Goal: Task Accomplishment & Management: Use online tool/utility

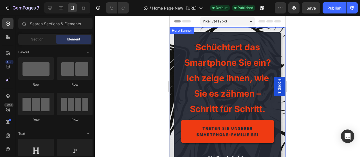
click at [175, 32] on div "Hero Banner" at bounding box center [182, 30] width 23 height 5
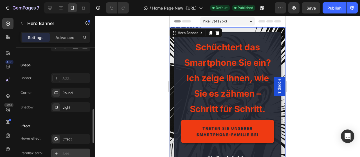
scroll to position [258, 0]
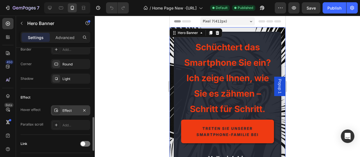
click at [78, 111] on div "Effect" at bounding box center [70, 110] width 16 height 5
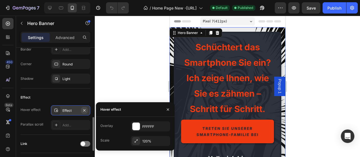
click at [84, 110] on icon "button" at bounding box center [84, 110] width 5 height 5
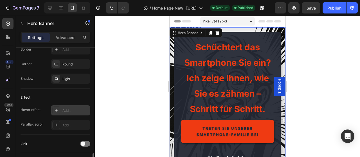
scroll to position [316, 0]
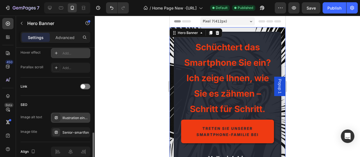
click at [75, 118] on div "Illustration eines Seniors mit Smartphone, Schwarz-Weiß-Grafik, starker, selbst…" at bounding box center [75, 118] width 26 height 5
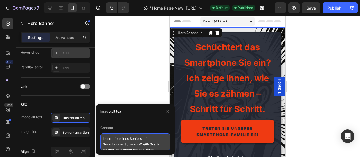
click at [126, 139] on textarea "Illustration eines Seniors mit Smartphone, Schwarz-Weiß-Grafik, starker, selbst…" at bounding box center [135, 142] width 70 height 17
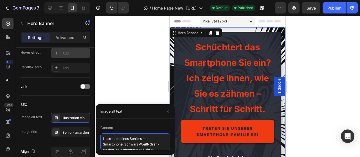
click at [126, 138] on textarea "Illustration eines Seniors mit Smartphone, Schwarz-Weiß-Grafik, starker, selbst…" at bounding box center [135, 142] width 70 height 17
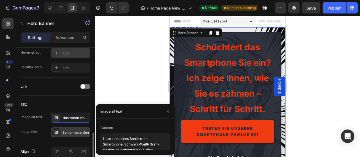
click at [72, 133] on div "Senior-smartfon" at bounding box center [75, 132] width 26 height 5
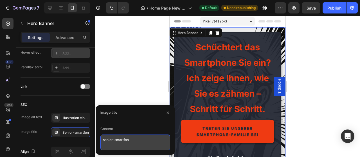
click at [127, 139] on textarea "senior-smartfon" at bounding box center [135, 143] width 70 height 16
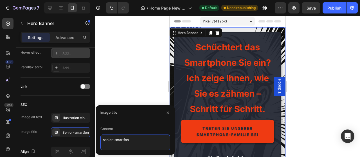
click at [127, 139] on textarea "senior-smartfon" at bounding box center [135, 143] width 70 height 16
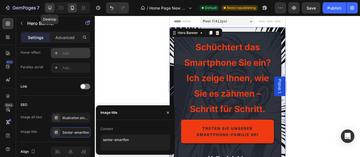
click at [51, 7] on icon at bounding box center [50, 8] width 4 height 4
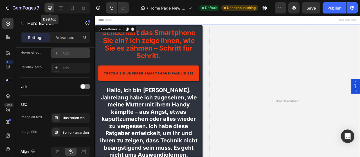
type input "1200"
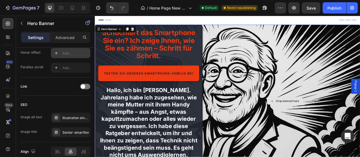
click at [257, 76] on div "Drop element here" at bounding box center [337, 124] width 192 height 195
click at [76, 116] on div "Illustration eines Seniors mit Smartphone, Schwarz-Weiß-Grafik, starker, selbst…" at bounding box center [75, 118] width 26 height 5
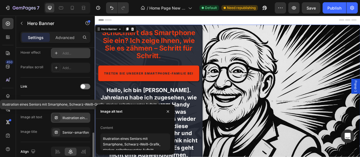
click at [76, 116] on div "Illustration eines Seniors mit Smartphone, Schwarz-Weiß-Grafik, starker, selbst…" at bounding box center [75, 118] width 26 height 5
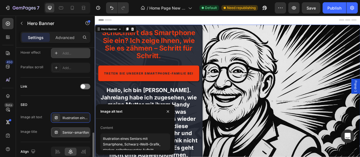
click at [80, 134] on div "Senior-smartfon" at bounding box center [75, 132] width 26 height 5
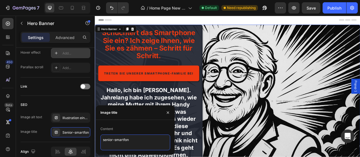
click at [111, 142] on textarea "senior-smartfon" at bounding box center [135, 143] width 70 height 16
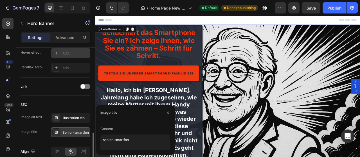
click at [65, 130] on div "Senior-smartfon" at bounding box center [75, 132] width 26 height 5
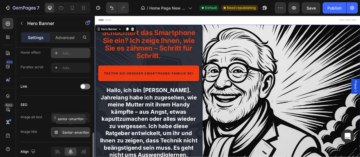
click at [70, 132] on div "Senior-smartfon" at bounding box center [75, 132] width 26 height 5
click at [70, 121] on div "Illustration eines Seniors mit Smartphone, Schwarz-Weiß-Grafik, starker, selbst…" at bounding box center [70, 118] width 39 height 10
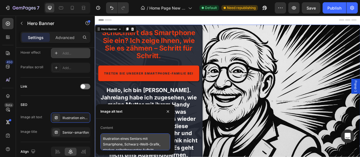
click at [109, 147] on textarea "Illustration eines Seniors mit Smartphone, Schwarz-Weiß-Grafik, starker, selbst…" at bounding box center [135, 142] width 70 height 17
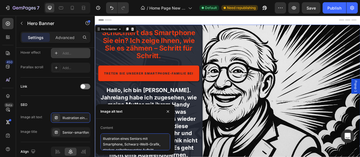
click at [109, 147] on textarea "Illustration eines Seniors mit Smartphone, Schwarz-Weiß-Grafik, starker, selbst…" at bounding box center [135, 142] width 70 height 17
click at [109, 146] on textarea "Illustration eines Seniors mit Smartphone, Schwarz-Weiß-Grafik, starker, selbst…" at bounding box center [135, 142] width 70 height 17
click at [140, 124] on div "Content Illustration eines Seniors mit Smartphone, Schwarz-Weiß-Grafik, starker…" at bounding box center [135, 137] width 79 height 27
click at [45, 86] on div "Link" at bounding box center [56, 86] width 70 height 9
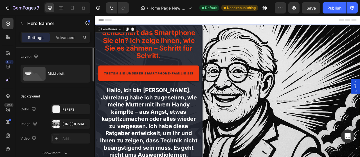
click at [64, 129] on div "The changes might be hidden by the image and the video. Color F3F3F3 Image http…" at bounding box center [56, 123] width 70 height 39
click at [68, 122] on div "https://cdn.shopify.com/s/files/1/0909/3811/4396/files/gempages_573510913986921…" at bounding box center [70, 124] width 16 height 5
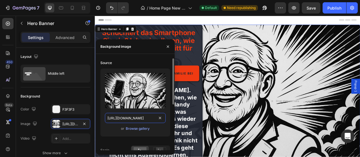
click at [137, 122] on input "https://cdn.shopify.com/s/files/1/0909/3811/4396/files/gempages_573510913986921…" at bounding box center [135, 118] width 61 height 10
drag, startPoint x: 137, startPoint y: 122, endPoint x: 103, endPoint y: 140, distance: 38.7
click at [166, 123] on input "https://cdn.shopify.com/s/files/1/0909/3811/4396/files/gempages_573510913986921…" at bounding box center [135, 118] width 61 height 10
drag, startPoint x: 138, startPoint y: 130, endPoint x: 136, endPoint y: 132, distance: 3.0
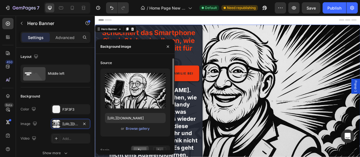
click at [136, 132] on div "Upload Image https://cdn.shopify.com/s/files/1/0909/3811/4396/files/gempages_57…" at bounding box center [135, 103] width 70 height 68
click at [141, 130] on div "Browse gallery" at bounding box center [138, 128] width 24 height 5
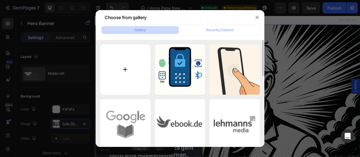
click at [131, 76] on input "file" at bounding box center [125, 69] width 50 height 50
type input "C:\fakepath\DUMNY SENIOR - DZIADEK Z KLASA DOC 1200X694.webp"
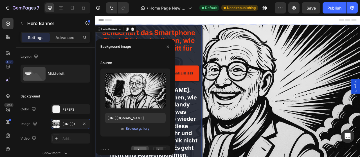
type input "[URL][DOMAIN_NAME]"
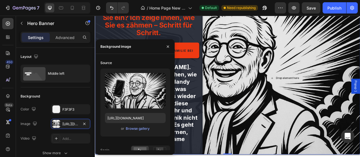
scroll to position [58, 0]
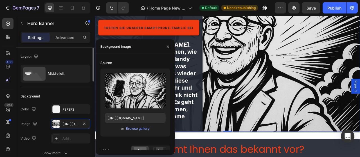
click at [73, 92] on div "Background" at bounding box center [56, 96] width 70 height 9
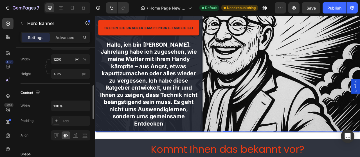
scroll to position [112, 0]
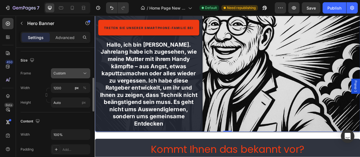
click at [71, 73] on div "Custom" at bounding box center [67, 73] width 28 height 5
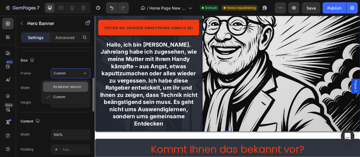
click at [70, 84] on span "As banner source" at bounding box center [67, 86] width 28 height 5
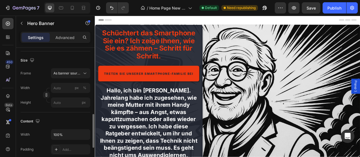
scroll to position [140, 0]
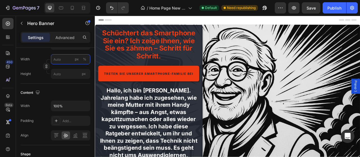
click at [64, 59] on input "px %" at bounding box center [70, 59] width 39 height 10
type input "1200"
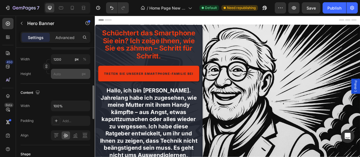
drag, startPoint x: 68, startPoint y: 69, endPoint x: 67, endPoint y: 73, distance: 4.3
click at [67, 72] on div "Width 1200 px % Height px" at bounding box center [56, 66] width 70 height 25
click at [66, 75] on input "px" at bounding box center [70, 74] width 39 height 10
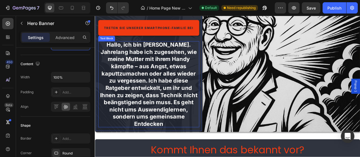
scroll to position [29, 0]
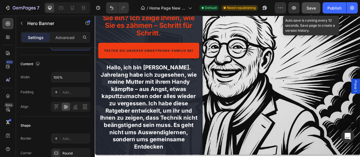
type input "694"
click at [314, 8] on span "Save" at bounding box center [311, 8] width 9 height 5
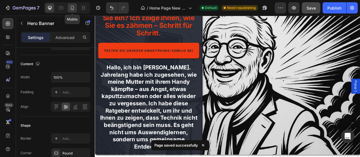
click at [75, 11] on icon at bounding box center [73, 8] width 6 height 6
type input "100"
type input "Auto"
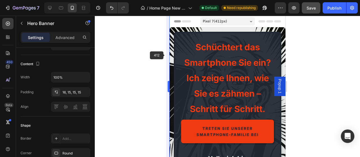
click at [168, 0] on body "7 Version history / Home Page New -Digitalebrucke.de Default Need republishing …" at bounding box center [180, 0] width 360 height 0
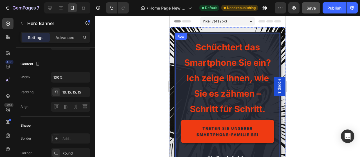
click at [174, 55] on div "Schüchtert das Smartphone Sie ein? Ich zeige Ihnen, wie Sie es zähmen – Schritt…" at bounding box center [227, 159] width 107 height 254
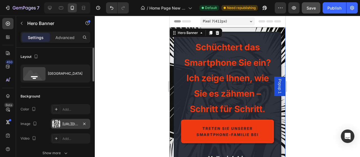
click at [60, 124] on div "[URL][DOMAIN_NAME]" at bounding box center [70, 124] width 39 height 10
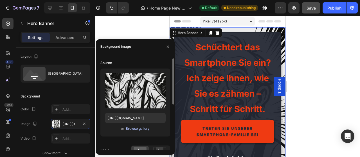
click at [132, 131] on button "Browse gallery" at bounding box center [138, 129] width 24 height 6
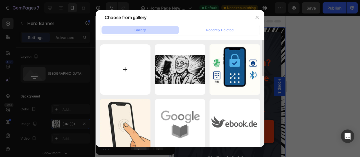
click at [140, 77] on input "file" at bounding box center [125, 69] width 50 height 50
type input "C:\fakepath\SENIOR 3 DOC. 412X990.webp"
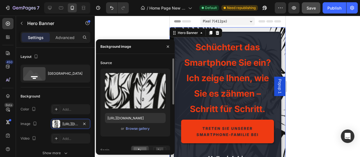
type input "[URL][DOMAIN_NAME]"
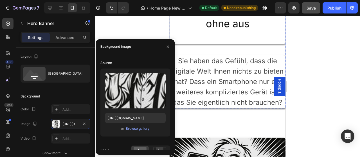
scroll to position [761, 0]
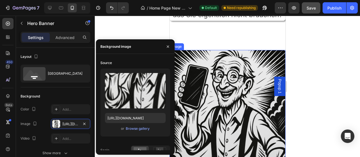
click at [246, 101] on img at bounding box center [227, 127] width 116 height 154
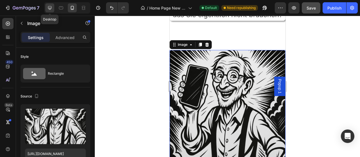
click at [54, 9] on div at bounding box center [49, 7] width 9 height 9
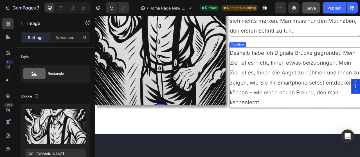
scroll to position [712, 0]
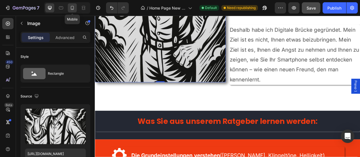
click at [70, 7] on icon at bounding box center [73, 8] width 6 height 6
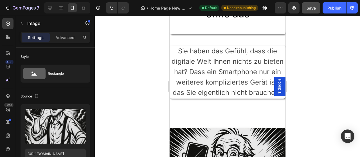
scroll to position [800, 0]
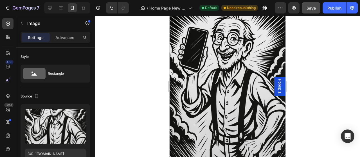
click at [220, 86] on img at bounding box center [227, 89] width 116 height 154
click at [267, 109] on img at bounding box center [227, 89] width 116 height 154
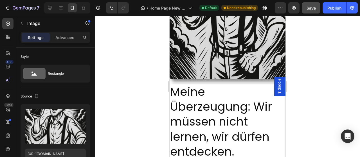
click at [214, 70] on img at bounding box center [227, 2] width 116 height 154
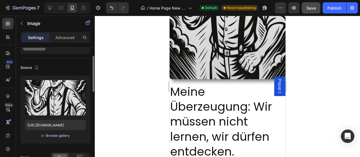
click at [60, 135] on div "Browse gallery" at bounding box center [58, 135] width 24 height 5
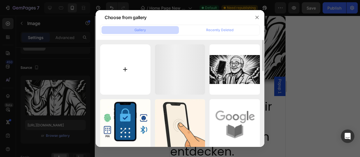
click at [143, 77] on input "file" at bounding box center [125, 69] width 50 height 50
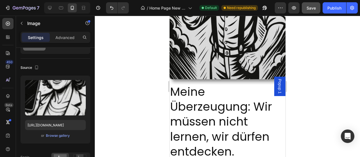
type input "https://cdn.shopify.com/s/files/1/0909/3811/4396/files/gempages_573510913986921…"
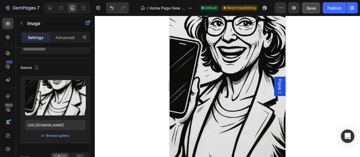
scroll to position [144, 0]
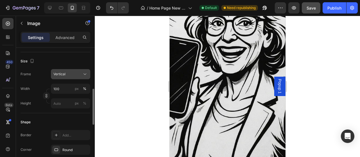
click at [68, 74] on div "Vertical" at bounding box center [67, 74] width 28 height 5
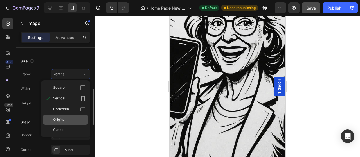
click at [65, 120] on span "Original" at bounding box center [59, 119] width 12 height 5
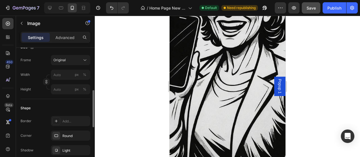
scroll to position [859, 0]
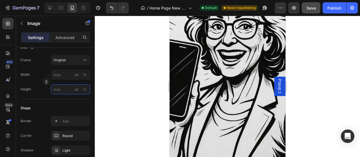
click at [60, 89] on input "px %" at bounding box center [70, 89] width 39 height 10
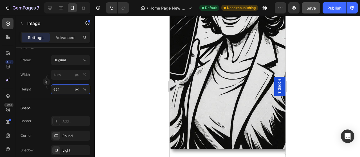
scroll to position [829, 0]
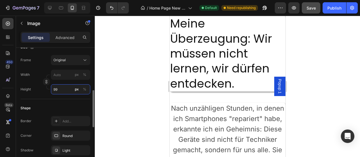
type input "990"
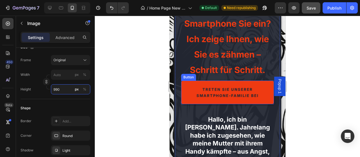
scroll to position [0, 0]
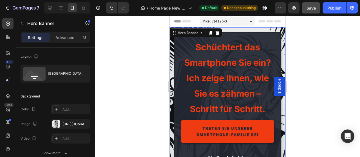
scroll to position [115, 0]
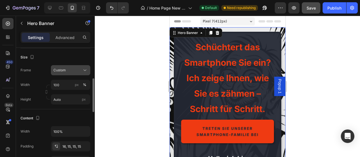
click at [62, 72] on span "Custom" at bounding box center [59, 70] width 12 height 5
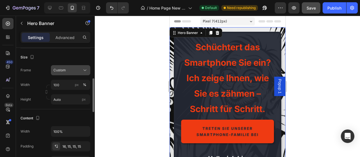
click at [66, 74] on button "Custom" at bounding box center [70, 70] width 39 height 10
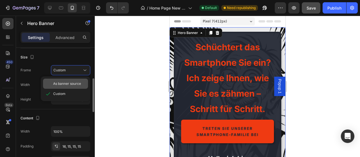
click at [66, 84] on span "As banner source" at bounding box center [67, 83] width 28 height 5
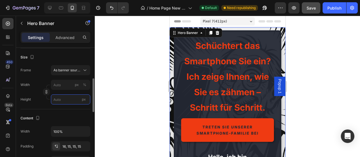
click at [62, 103] on input "px" at bounding box center [70, 100] width 39 height 10
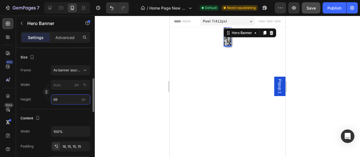
type input "6"
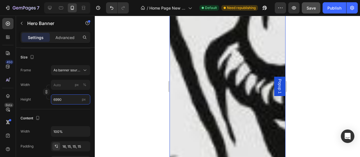
scroll to position [556, 0]
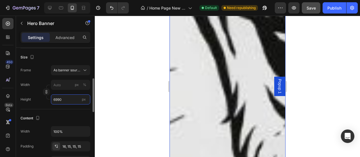
click at [66, 102] on input "6990" at bounding box center [70, 100] width 39 height 10
click at [65, 102] on input "6990" at bounding box center [70, 100] width 39 height 10
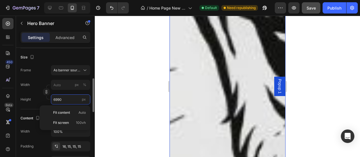
click at [66, 98] on input "6990" at bounding box center [70, 100] width 39 height 10
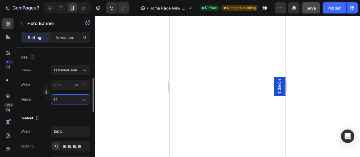
type input "6"
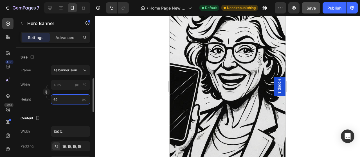
type input "6"
click at [72, 100] on input "6" at bounding box center [70, 100] width 39 height 10
click at [59, 100] on input "px" at bounding box center [70, 100] width 39 height 10
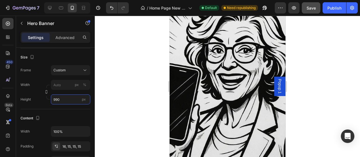
type input "990"
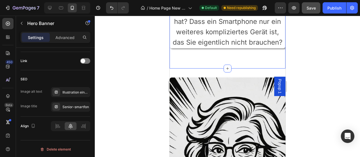
scroll to position [761, 0]
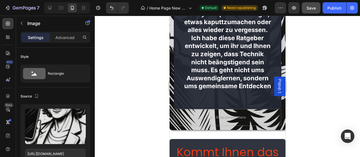
scroll to position [29, 0]
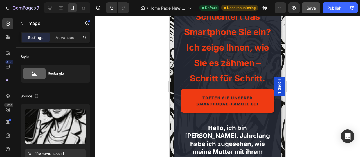
click at [172, 79] on div "Schüchtert das Smartphone Sie ein? Ich zeige Ihnen, wie Sie es zähmen – Schritt…" at bounding box center [227, 137] width 116 height 280
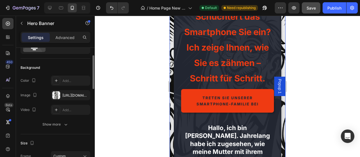
scroll to position [115, 0]
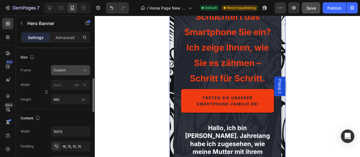
click at [72, 70] on div "Custom" at bounding box center [67, 70] width 28 height 5
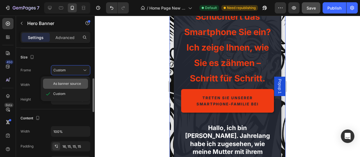
click at [71, 85] on span "As banner source" at bounding box center [67, 83] width 28 height 5
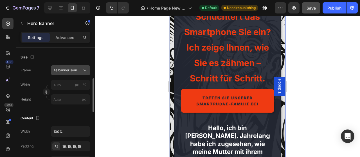
click at [78, 69] on span "As banner source" at bounding box center [67, 70] width 28 height 5
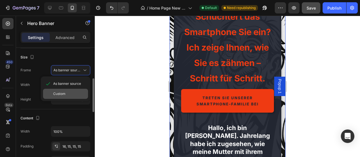
click at [66, 90] on div "Custom" at bounding box center [65, 94] width 45 height 10
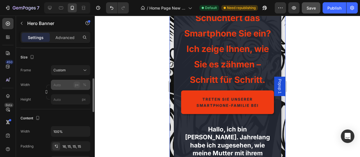
click at [78, 84] on div "px" at bounding box center [77, 84] width 4 height 5
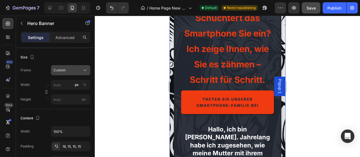
click at [68, 65] on button "Custom" at bounding box center [70, 70] width 39 height 10
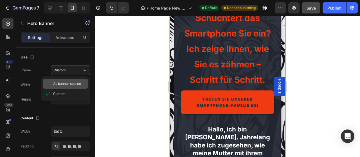
click at [67, 79] on div "As banner source" at bounding box center [65, 84] width 45 height 10
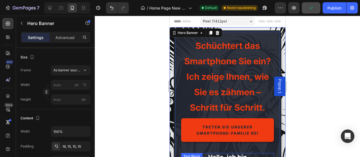
scroll to position [146, 0]
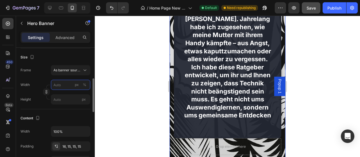
click at [63, 86] on input "px %" at bounding box center [70, 85] width 39 height 10
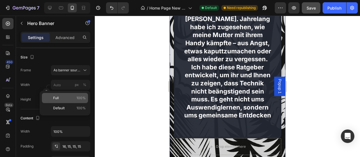
click at [70, 98] on p "Full 100%" at bounding box center [69, 98] width 33 height 5
type input "100"
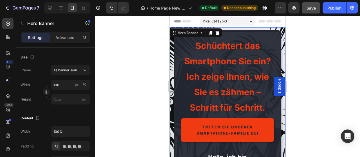
scroll to position [205, 0]
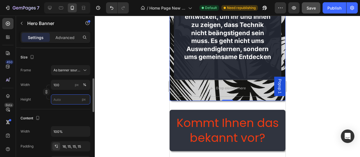
click at [64, 99] on input "px" at bounding box center [70, 100] width 39 height 10
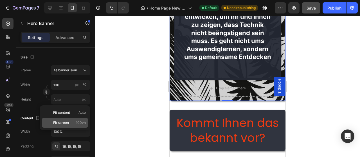
click at [63, 122] on span "Fit screen" at bounding box center [61, 122] width 16 height 5
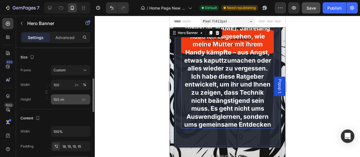
scroll to position [29, 0]
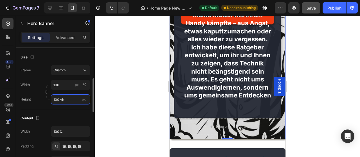
click at [69, 103] on input "100 vh" at bounding box center [70, 100] width 39 height 10
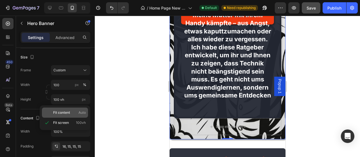
click at [62, 114] on span "Fit content" at bounding box center [61, 112] width 17 height 5
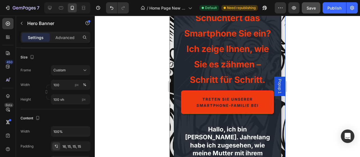
type input "Auto"
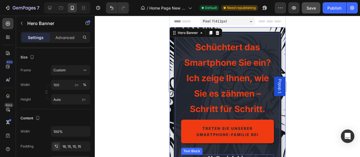
scroll to position [88, 0]
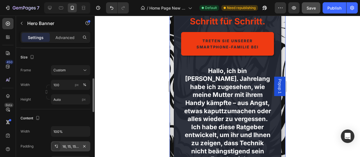
click at [76, 143] on div "16, 15, 15, 15" at bounding box center [70, 147] width 39 height 10
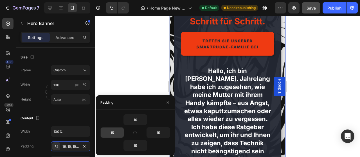
click at [114, 135] on input "15" at bounding box center [112, 133] width 23 height 10
click at [131, 123] on input "16" at bounding box center [135, 120] width 23 height 10
click at [132, 132] on button "button" at bounding box center [135, 133] width 8 height 8
type input "16"
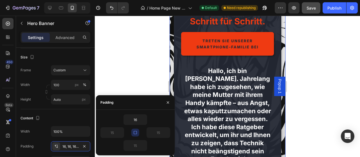
type input "16"
click at [137, 121] on input "16" at bounding box center [135, 120] width 23 height 10
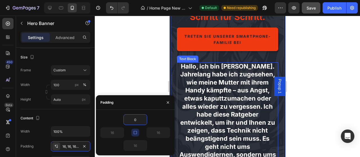
scroll to position [0, 0]
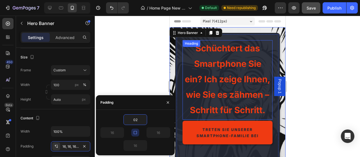
type input "0"
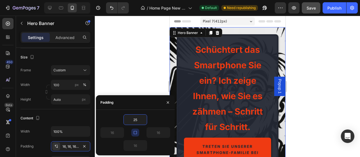
type input "2"
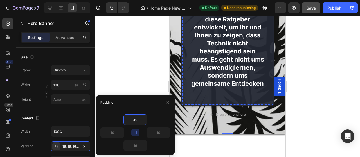
scroll to position [29, 0]
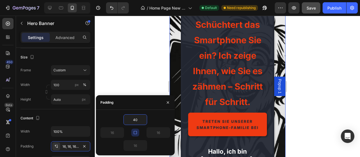
type input "4"
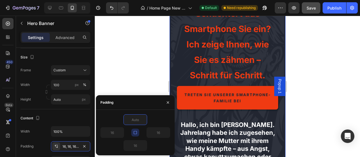
click at [126, 135] on div "16" at bounding box center [117, 132] width 35 height 11
type input "0"
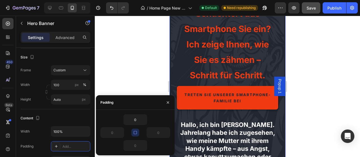
click at [134, 134] on icon "button" at bounding box center [135, 133] width 5 height 5
click at [134, 124] on input "0" at bounding box center [135, 120] width 23 height 10
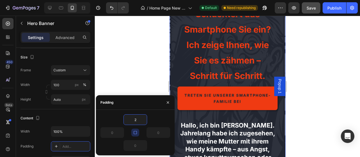
type input "20"
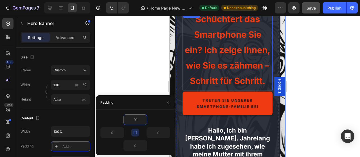
scroll to position [0, 0]
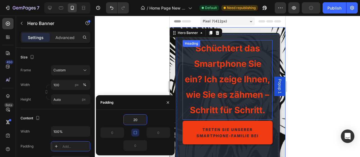
click at [195, 92] on span "Schüchtert das Smartphone Sie ein? Ich zeige Ihnen, wie Sie es zähmen – Schritt…" at bounding box center [228, 79] width 86 height 72
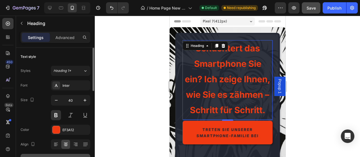
scroll to position [57, 0]
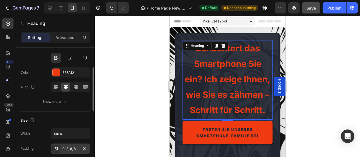
click at [64, 148] on div "0, 8, 8, 8" at bounding box center [70, 149] width 16 height 5
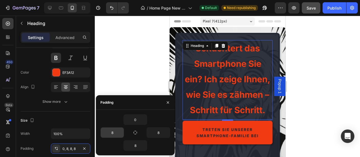
click at [108, 131] on input "8" at bounding box center [112, 133] width 23 height 10
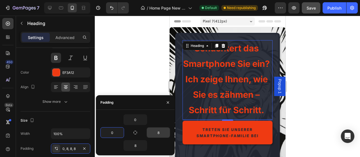
type input "0"
click at [153, 135] on input "8" at bounding box center [158, 133] width 23 height 10
click at [153, 135] on input "08" at bounding box center [158, 133] width 23 height 10
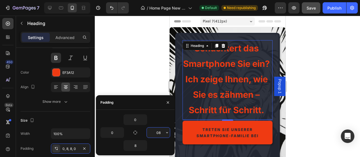
type input "0"
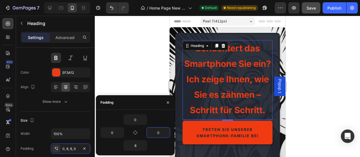
scroll to position [88, 0]
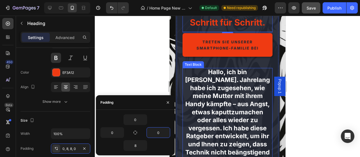
click at [245, 91] on p "Hallo, ich bin [PERSON_NAME]. Jahrelang habe ich zugesehen, wie meine Mutter mi…" at bounding box center [228, 128] width 86 height 121
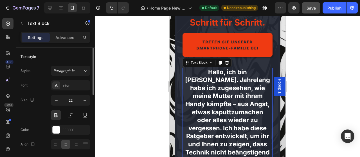
scroll to position [57, 0]
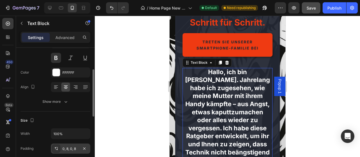
click at [80, 146] on div "0, 8, 0, 8" at bounding box center [70, 149] width 39 height 10
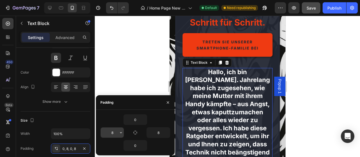
click at [111, 136] on input "8" at bounding box center [112, 133] width 23 height 10
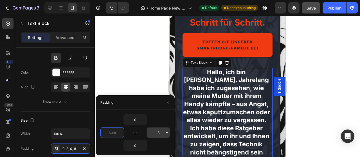
click at [156, 133] on input "8" at bounding box center [158, 133] width 23 height 10
type input "0"
click at [155, 133] on input "8" at bounding box center [158, 133] width 23 height 10
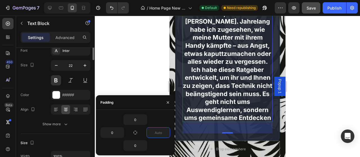
scroll to position [0, 0]
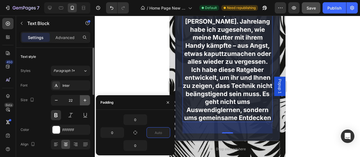
click at [83, 101] on icon "button" at bounding box center [85, 101] width 6 height 6
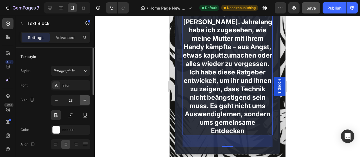
click at [83, 101] on icon "button" at bounding box center [85, 101] width 6 height 6
type input "24"
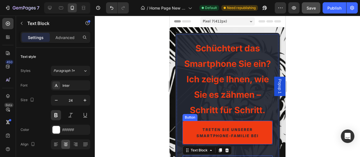
scroll to position [117, 0]
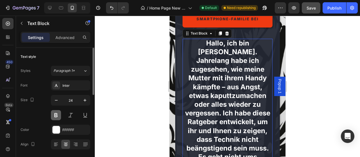
click at [59, 117] on button at bounding box center [56, 115] width 10 height 10
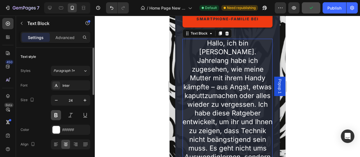
click at [59, 116] on button at bounding box center [56, 115] width 10 height 10
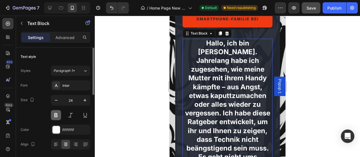
click at [59, 117] on button at bounding box center [56, 115] width 10 height 10
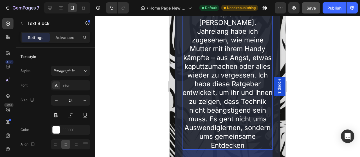
scroll to position [176, 0]
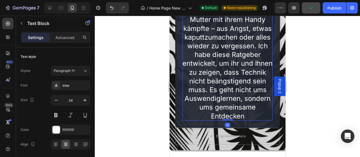
drag, startPoint x: 225, startPoint y: 122, endPoint x: 225, endPoint y: 109, distance: 13.0
click at [225, 109] on div "Hallo, ich bin Marcin. Jahrelang habe ich zugesehen, wie meine Mutter mit ihrem…" at bounding box center [227, 50] width 90 height 140
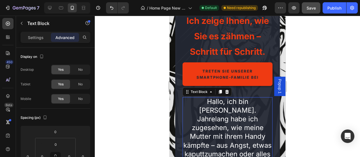
scroll to position [0, 0]
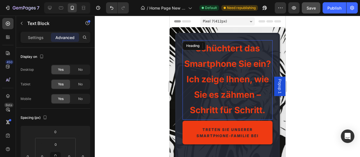
click at [218, 107] on span "Schüchtert das Smartphone Sie ein? Ich zeige Ihnen, wie Sie es zähmen – Schritt…" at bounding box center [227, 79] width 87 height 72
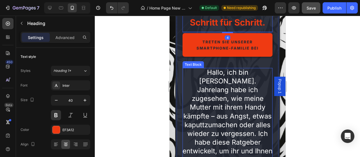
scroll to position [59, 0]
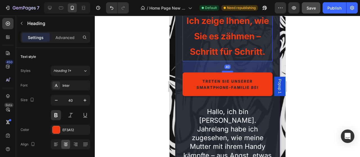
drag, startPoint x: 223, startPoint y: 62, endPoint x: 225, endPoint y: 72, distance: 10.3
click at [225, 72] on div at bounding box center [227, 72] width 11 height 2
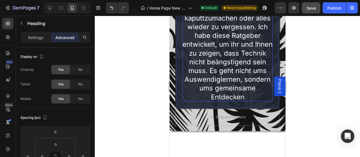
scroll to position [88, 0]
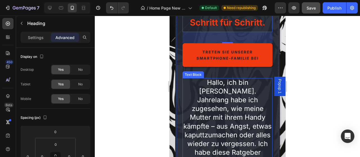
click at [222, 83] on p "Hallo, ich bin [PERSON_NAME]. Jahrelang habe ich zugesehen, wie meine Mutter mi…" at bounding box center [227, 148] width 90 height 140
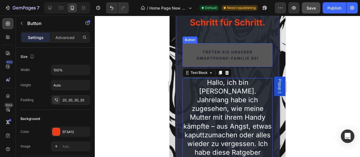
click at [238, 63] on link "Treten Sie unserer Smartphone-Familie bei" at bounding box center [227, 55] width 90 height 24
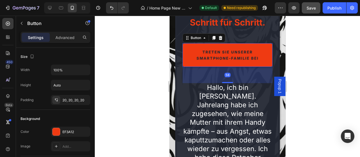
drag, startPoint x: 227, startPoint y: 78, endPoint x: 227, endPoint y: 83, distance: 5.1
click at [227, 83] on div at bounding box center [227, 82] width 11 height 1
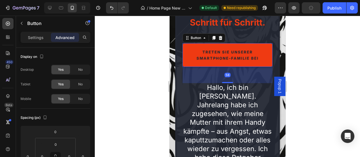
click at [321, 88] on div at bounding box center [227, 87] width 265 height 142
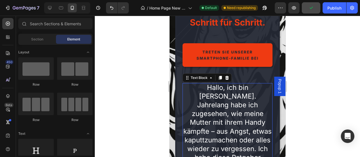
drag, startPoint x: 247, startPoint y: 102, endPoint x: 483, endPoint y: 109, distance: 235.9
click at [247, 102] on p "Hallo, ich bin [PERSON_NAME]. Jahrelang habe ich zugesehen, wie meine Mutter mi…" at bounding box center [227, 153] width 90 height 140
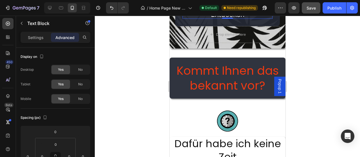
scroll to position [205, 0]
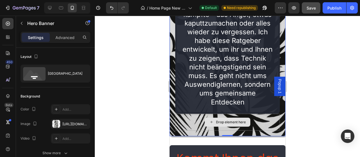
click at [205, 118] on div "Drop element here" at bounding box center [227, 122] width 105 height 17
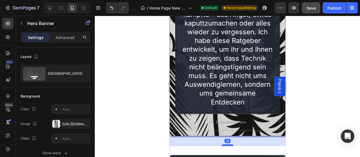
drag, startPoint x: 230, startPoint y: 127, endPoint x: 231, endPoint y: 137, distance: 9.9
click at [231, 145] on div at bounding box center [227, 146] width 11 height 2
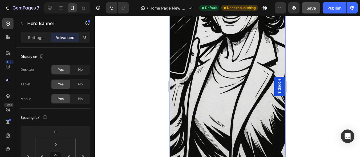
scroll to position [995, 0]
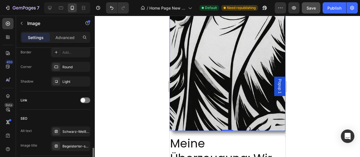
scroll to position [270, 0]
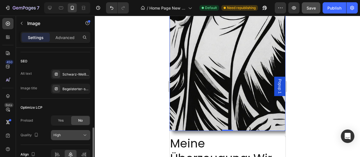
click at [66, 134] on div "High" at bounding box center [67, 135] width 29 height 5
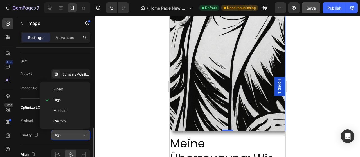
click at [69, 133] on div "High" at bounding box center [67, 135] width 29 height 5
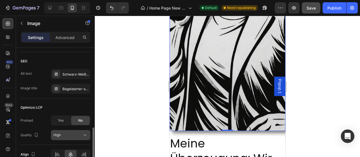
click at [70, 133] on div "High" at bounding box center [67, 135] width 29 height 5
click at [61, 130] on button "High" at bounding box center [70, 135] width 39 height 10
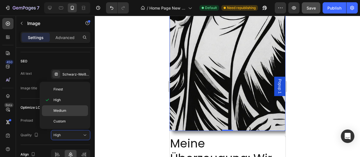
click at [64, 109] on span "Medium" at bounding box center [59, 110] width 13 height 5
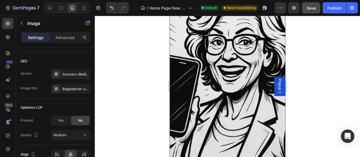
scroll to position [907, 0]
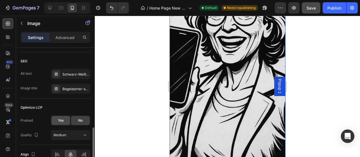
click at [61, 123] on div "Yes" at bounding box center [60, 120] width 19 height 9
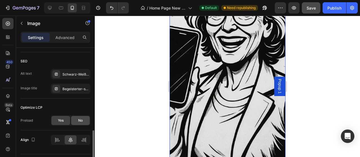
click at [82, 121] on span "No" at bounding box center [80, 120] width 5 height 5
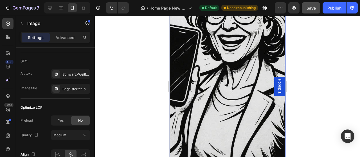
scroll to position [819, 0]
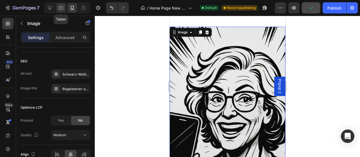
click at [60, 9] on icon at bounding box center [61, 7] width 4 height 3
type input "[URL][DOMAIN_NAME]"
type input "100"
click at [53, 9] on div at bounding box center [49, 7] width 9 height 9
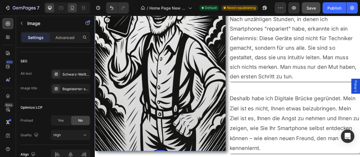
scroll to position [630, 0]
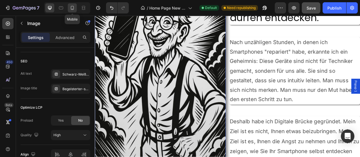
click at [74, 10] on icon at bounding box center [73, 8] width 6 height 6
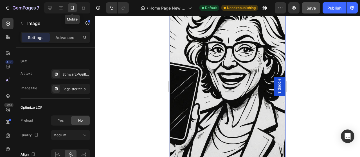
type input "https://cdn.shopify.com/s/files/1/0909/3811/4396/files/gempages_573510913986921…"
type input "990"
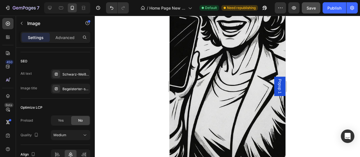
scroll to position [982, 0]
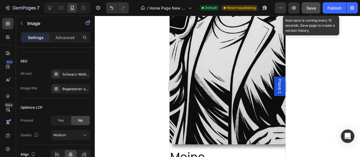
click at [315, 12] on button "Save" at bounding box center [311, 7] width 19 height 11
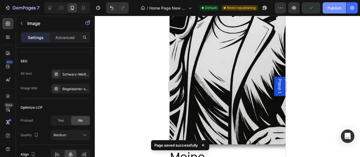
click at [338, 12] on button "Publish" at bounding box center [335, 7] width 24 height 11
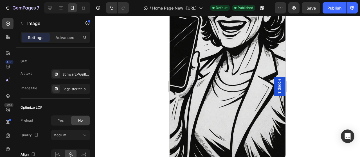
scroll to position [835, 0]
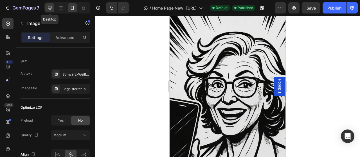
drag, startPoint x: 51, startPoint y: 7, endPoint x: 55, endPoint y: 80, distance: 73.2
click at [51, 7] on icon at bounding box center [50, 8] width 4 height 4
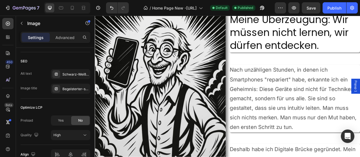
type input "[URL][DOMAIN_NAME]"
type input "100"
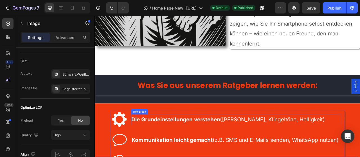
scroll to position [585, 0]
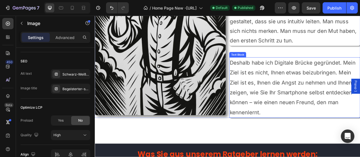
click at [341, 118] on span "Deshalb habe ich Digitale Brücke gegründet. Mein Ziel ist es nicht, Ihnen etwas…" at bounding box center [348, 107] width 165 height 71
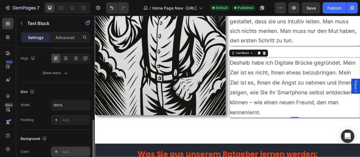
scroll to position [115, 0]
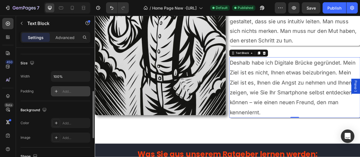
click at [71, 90] on div "Add..." at bounding box center [75, 91] width 26 height 5
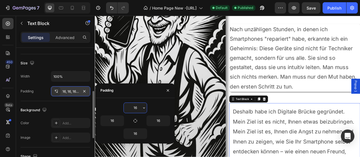
scroll to position [497, 0]
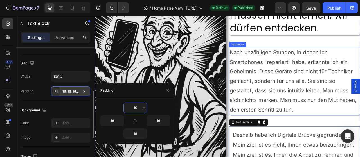
click at [305, 88] on span "Nach unzähligen Stunden, in denen ich Smartphones "repariert" habe, erkannte ic…" at bounding box center [347, 99] width 162 height 81
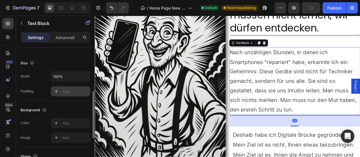
click at [74, 88] on div "Add..." at bounding box center [70, 91] width 39 height 10
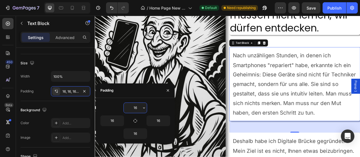
scroll to position [439, 0]
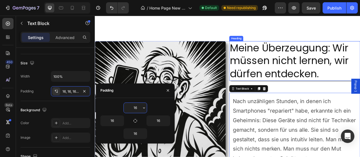
click at [311, 77] on h2 "Meine Überzeugung: Wir müssen nicht lernen, wir dürfen entdecken." at bounding box center [349, 73] width 167 height 51
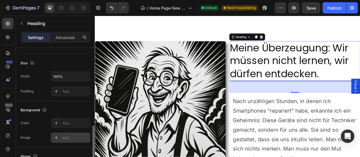
scroll to position [144, 0]
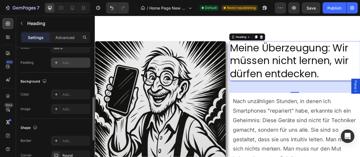
click at [71, 61] on div "Add..." at bounding box center [75, 62] width 26 height 5
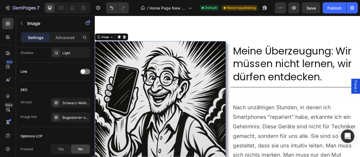
scroll to position [270, 0]
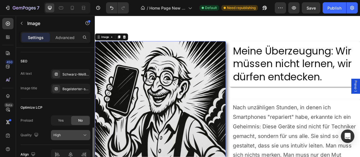
click at [68, 138] on button "High" at bounding box center [70, 135] width 39 height 10
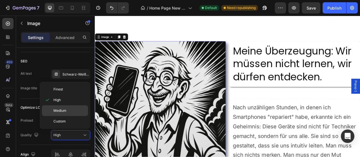
click at [69, 109] on p "Medium" at bounding box center [69, 110] width 32 height 5
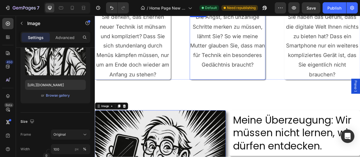
scroll to position [263, 0]
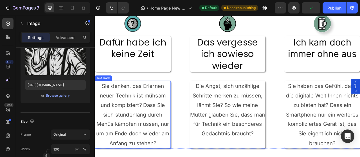
click at [147, 142] on span "Sie denken, das Erlernen neuer Technik ist mühsam und kompliziert? Dass Sie sic…" at bounding box center [143, 141] width 93 height 81
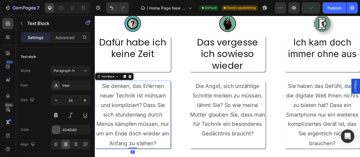
scroll to position [86, 0]
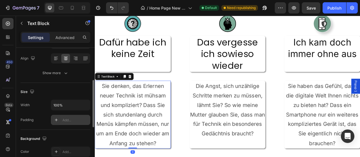
click at [67, 118] on div "Add..." at bounding box center [75, 120] width 26 height 5
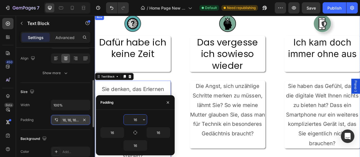
click at [216, 115] on div "Image Dafür habe ich keine Zeit Heading Sie denken, das Erlernen neuer Technik …" at bounding box center [264, 110] width 338 height 191
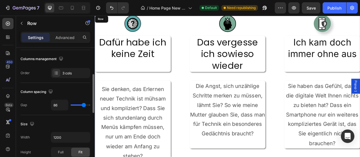
click at [233, 116] on span "Die Angst, sich unzählige Schritte merken zu müssen, lähmt Sie? So wie meine Mu…" at bounding box center [263, 135] width 95 height 69
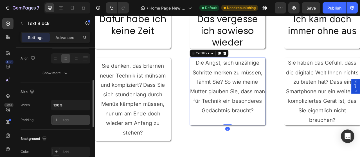
click at [62, 116] on div "Add..." at bounding box center [70, 120] width 39 height 10
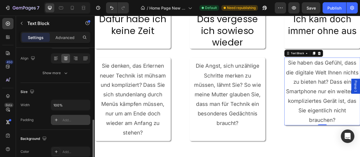
click at [72, 91] on div "Size" at bounding box center [56, 92] width 70 height 9
click at [72, 122] on div "Add..." at bounding box center [75, 120] width 26 height 5
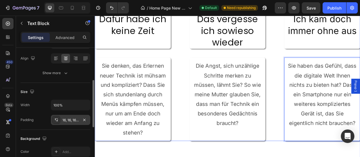
click at [317, 154] on div "Image Dafür habe ich keine Zeit Heading Sie denken, das Erlernen neuer Technik …" at bounding box center [264, 80] width 338 height 191
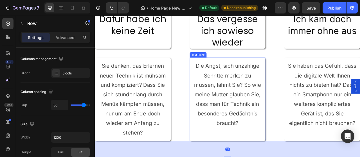
scroll to position [0, 0]
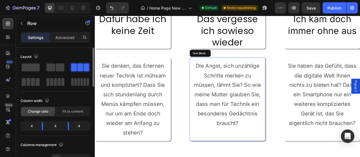
click at [273, 136] on p "Die Angst, sich unzählige Schritte merken zu müssen, lähmt Sie? So wie meine Mu…" at bounding box center [264, 122] width 88 height 97
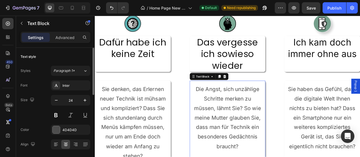
scroll to position [234, 0]
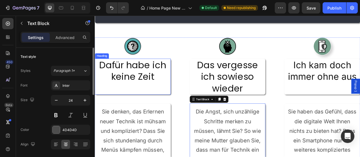
click at [158, 87] on h2 "Dafür habe ich keine Zeit" at bounding box center [143, 94] width 97 height 46
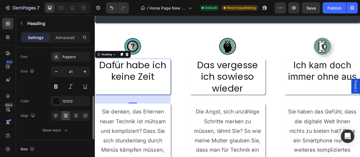
scroll to position [57, 0]
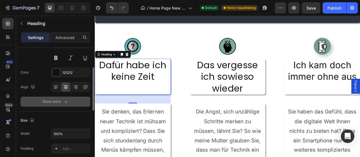
click at [64, 105] on button "Show more" at bounding box center [56, 102] width 70 height 10
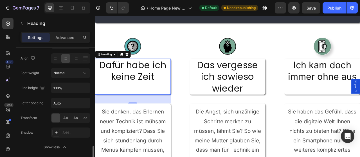
scroll to position [144, 0]
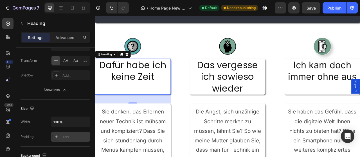
click at [74, 136] on div "Add..." at bounding box center [75, 137] width 26 height 5
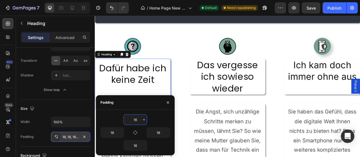
click at [265, 113] on h2 "Das vergesse ich sowieso wieder" at bounding box center [264, 94] width 97 height 46
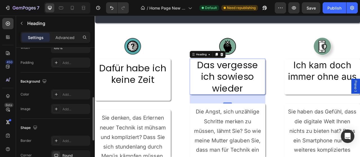
scroll to position [115, 0]
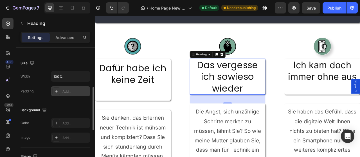
click at [65, 86] on div "Add..." at bounding box center [70, 91] width 39 height 10
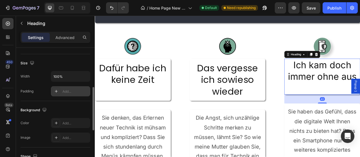
click at [72, 92] on div "Add..." at bounding box center [75, 91] width 26 height 5
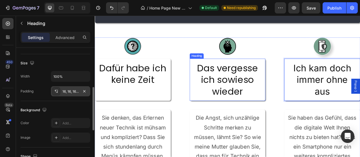
click at [279, 111] on h2 "Das vergesse ich sowieso wieder" at bounding box center [264, 98] width 97 height 54
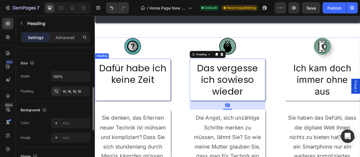
click at [163, 110] on h2 "Dafür habe ich keine Zeit" at bounding box center [143, 98] width 97 height 54
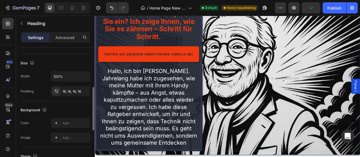
scroll to position [0, 0]
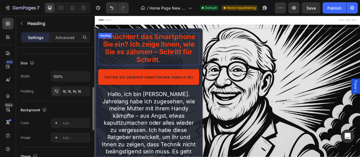
click at [150, 64] on span "Schüchtert das Smartphone Sie ein? Ich zeige Ihnen, wie Sie es zähmen – Schritt…" at bounding box center [163, 57] width 119 height 40
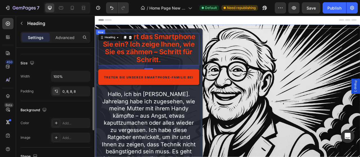
click at [230, 123] on div "Schüchtert das Smartphone Sie ein? Ich zeige Ihnen, wie Sie es zähmen – Schritt…" at bounding box center [163, 125] width 137 height 186
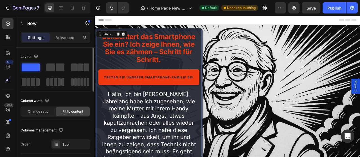
click at [247, 120] on div "Drop element here" at bounding box center [337, 125] width 192 height 186
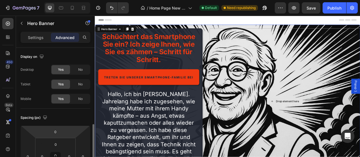
click at [37, 27] on div "Hero Banner" at bounding box center [48, 23] width 64 height 15
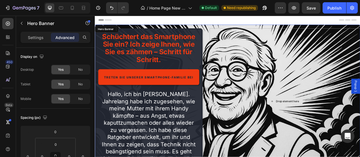
click at [360, 157] on div "Drop element here" at bounding box center [337, 125] width 192 height 186
click at [45, 41] on div "Settings" at bounding box center [36, 37] width 28 height 9
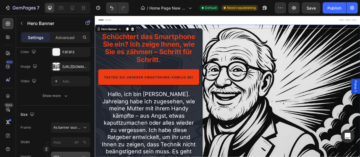
scroll to position [144, 0]
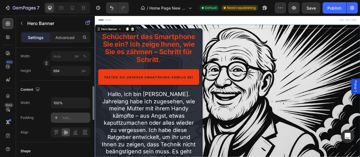
click at [77, 119] on div "Add..." at bounding box center [75, 118] width 26 height 5
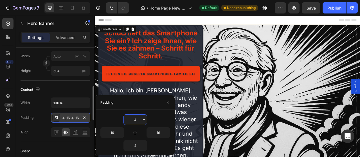
click at [133, 120] on input "4" at bounding box center [135, 120] width 23 height 10
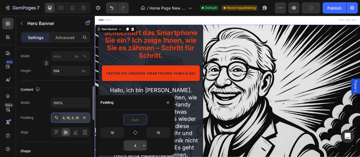
click at [138, 141] on input "4" at bounding box center [135, 146] width 23 height 10
type input "0"
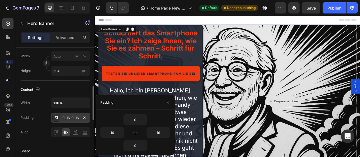
click at [247, 132] on div "Drop element here" at bounding box center [334, 125] width 187 height 195
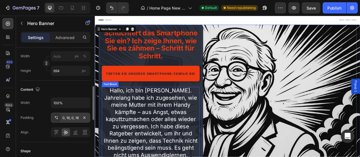
scroll to position [58, 0]
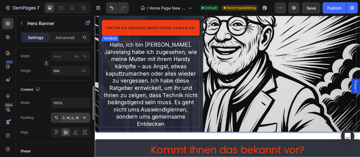
click at [189, 136] on p "Hallo, ich bin [PERSON_NAME]. Jahrelang habe ich zugesehen, wie meine Mutter mi…" at bounding box center [166, 103] width 120 height 110
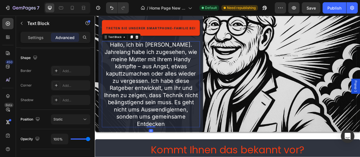
scroll to position [0, 0]
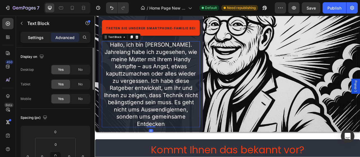
click at [36, 39] on p "Settings" at bounding box center [36, 38] width 16 height 6
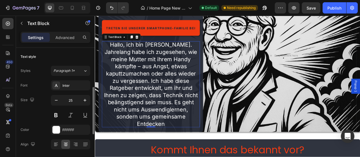
scroll to position [57, 0]
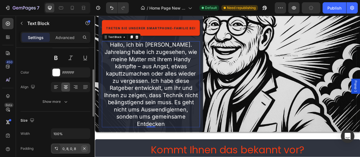
click at [82, 149] on icon "button" at bounding box center [84, 149] width 5 height 5
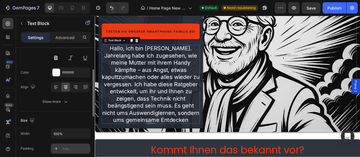
scroll to position [0, 0]
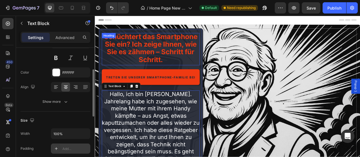
click at [159, 77] on span "Schüchtert das Smartphone Sie ein? Ich zeige Ihnen, wie Sie es zähmen – Schritt…" at bounding box center [166, 57] width 119 height 40
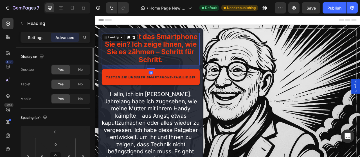
click at [33, 40] on p "Settings" at bounding box center [36, 38] width 16 height 6
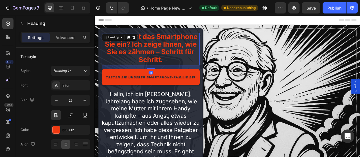
scroll to position [86, 0]
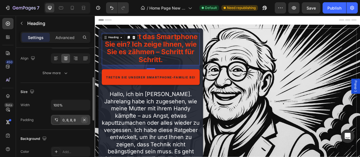
click at [86, 121] on icon "button" at bounding box center [84, 120] width 5 height 5
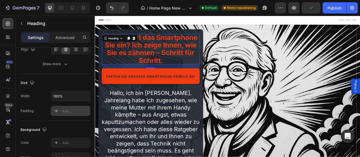
scroll to position [38, 0]
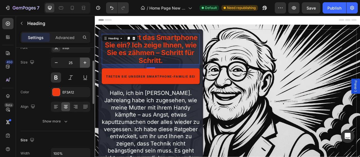
click at [85, 64] on icon "button" at bounding box center [85, 63] width 6 height 6
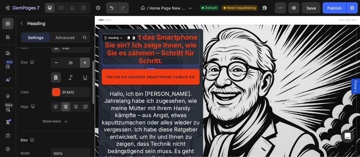
type input "26"
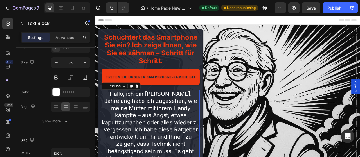
scroll to position [0, 0]
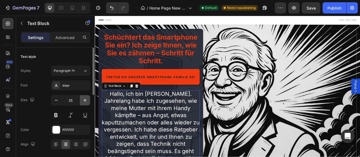
click at [85, 100] on icon "button" at bounding box center [85, 101] width 6 height 6
type input "26"
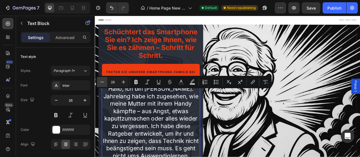
click at [100, 81] on icon "Editor contextual toolbar" at bounding box center [102, 82] width 6 height 6
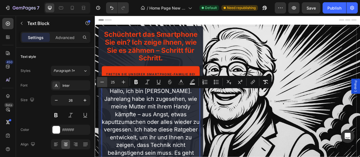
click at [100, 81] on icon "Editor contextual toolbar" at bounding box center [102, 82] width 6 height 6
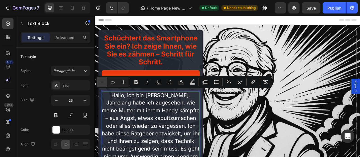
type input "24"
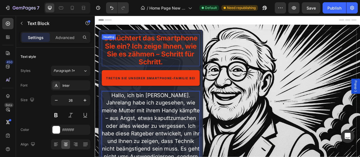
click at [146, 62] on span "Schüchtert das Smartphone Sie ein? Ich zeige Ihnen, wie Sie es zähmen – Schritt…" at bounding box center [166, 59] width 119 height 41
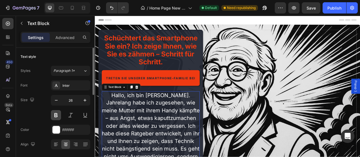
click at [56, 114] on button at bounding box center [56, 115] width 10 height 10
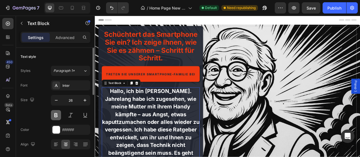
click at [56, 114] on button at bounding box center [56, 115] width 10 height 10
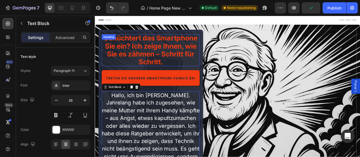
click at [157, 59] on span "Schüchtert das Smartphone Sie ein? Ich zeige Ihnen, wie Sie es zähmen – Schritt…" at bounding box center [166, 59] width 119 height 41
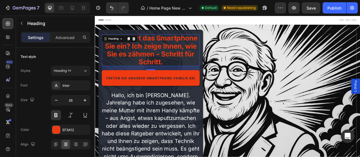
click at [140, 65] on span "Schüchtert das Smartphone Sie ein? Ich zeige Ihnen, wie Sie es zähmen – Schritt…" at bounding box center [166, 59] width 119 height 41
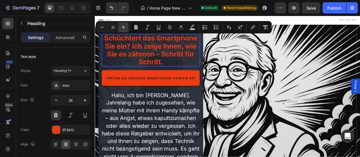
click at [123, 26] on icon "Editor contextual toolbar" at bounding box center [124, 27] width 6 height 6
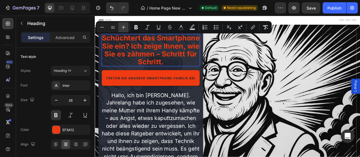
click at [123, 26] on icon "Editor contextual toolbar" at bounding box center [124, 27] width 6 height 6
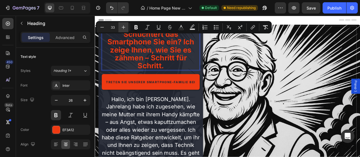
click at [123, 26] on icon "Editor contextual toolbar" at bounding box center [124, 27] width 6 height 6
type input "34"
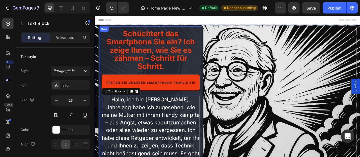
click at [125, 83] on p "⁠⁠⁠⁠⁠⁠⁠ Schüchtert das Smartphone Sie ein? Ich zeige Ihnen, wie Sie es zähmen –…" at bounding box center [166, 60] width 125 height 52
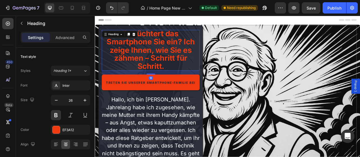
click at [131, 70] on span "Schüchtert das Smartphone Sie ein? Ich zeige Ihnen, wie Sie es zähmen – Schritt…" at bounding box center [166, 59] width 112 height 53
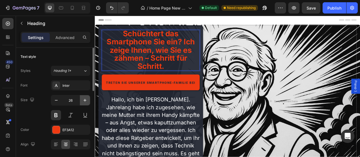
click at [81, 101] on button "button" at bounding box center [85, 100] width 10 height 10
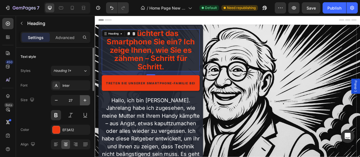
click at [85, 99] on icon "button" at bounding box center [85, 100] width 3 height 3
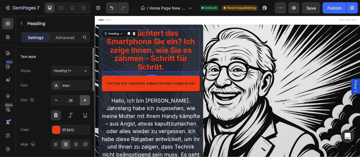
click at [85, 99] on icon "button" at bounding box center [85, 100] width 3 height 3
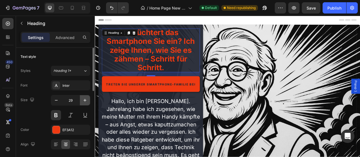
click at [85, 99] on icon "button" at bounding box center [85, 100] width 3 height 3
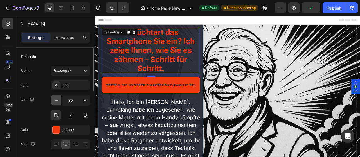
click at [55, 100] on icon "button" at bounding box center [56, 101] width 6 height 6
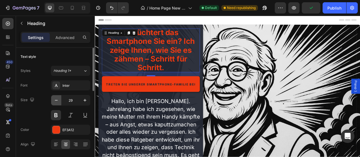
click at [55, 100] on icon "button" at bounding box center [56, 101] width 6 height 6
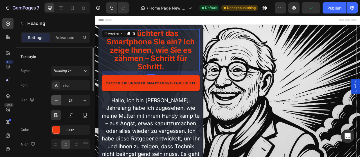
click at [55, 100] on icon "button" at bounding box center [56, 101] width 6 height 6
type input "26"
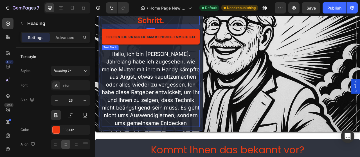
scroll to position [29, 0]
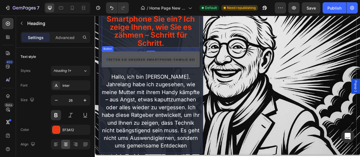
click at [160, 71] on span "Treten Sie unserer Smartphone-Familie bei" at bounding box center [166, 72] width 114 height 5
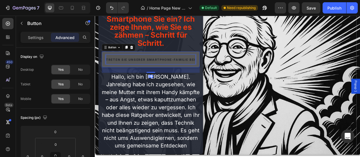
click at [160, 71] on span "Treten Sie unserer Smartphone-Familie bei" at bounding box center [166, 72] width 114 height 5
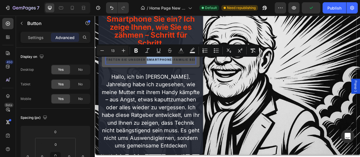
click at [158, 71] on span "Treten Sie unserer Smartphone-Familie bei" at bounding box center [166, 72] width 114 height 5
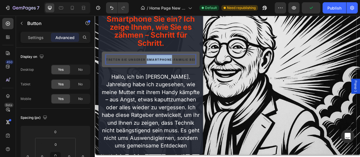
click at [158, 71] on span "Treten Sie unserer Smartphone-Familie bei" at bounding box center [166, 72] width 114 height 5
click at [136, 72] on span "Treten Sie unserer Smartphone-Familie bei" at bounding box center [166, 72] width 114 height 5
click at [110, 70] on span "Treten Sie unserer Smartphone-Familie bei" at bounding box center [166, 72] width 114 height 5
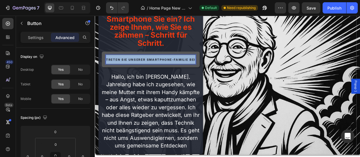
drag, startPoint x: 109, startPoint y: 71, endPoint x: 222, endPoint y: 75, distance: 112.9
click at [222, 75] on p "Treten Sie unserer Smartphone-Familie bei" at bounding box center [166, 72] width 114 height 12
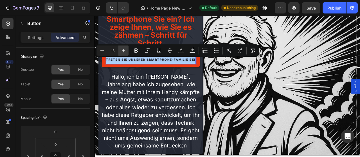
click at [124, 53] on icon "Editor contextual toolbar" at bounding box center [124, 51] width 6 height 6
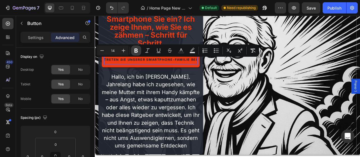
click at [136, 53] on icon "Editor contextual toolbar" at bounding box center [136, 51] width 6 height 6
click at [135, 52] on icon "Editor contextual toolbar" at bounding box center [136, 51] width 3 height 4
click at [124, 51] on icon "Editor contextual toolbar" at bounding box center [124, 51] width 6 height 6
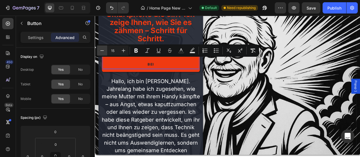
click at [102, 53] on icon "Editor contextual toolbar" at bounding box center [102, 51] width 6 height 6
type input "14"
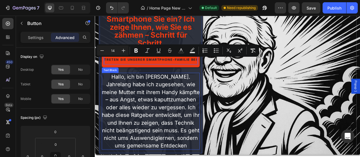
click at [163, 90] on span "Hallo, ich bin [PERSON_NAME]. Jahrelang habe ich zugesehen, wie meine Mutter mi…" at bounding box center [166, 137] width 125 height 96
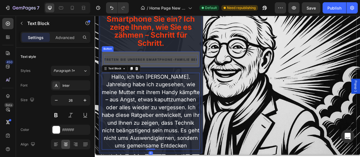
click at [169, 75] on p "Treten Sie unserer Smartphone-Familie bei" at bounding box center [166, 72] width 119 height 12
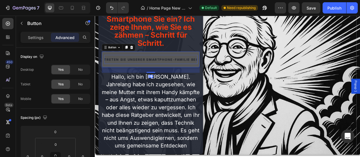
click at [171, 73] on span "Treten Sie unserer Smartphone-Familie bei" at bounding box center [166, 71] width 119 height 5
click at [172, 69] on p "Treten Sie unserer Smartphone-Familie bei" at bounding box center [166, 72] width 119 height 12
click at [172, 71] on span "Treten Sie unserer Smartphone-Familie bei" at bounding box center [166, 71] width 119 height 5
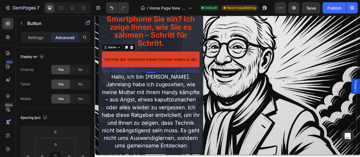
click at [171, 97] on span "Hallo, ich bin [PERSON_NAME]. Jahrelang habe ich zugesehen, wie meine Mutter mi…" at bounding box center [166, 137] width 125 height 96
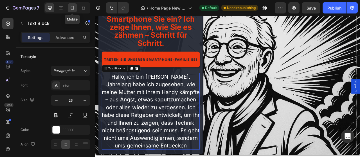
click at [71, 8] on icon at bounding box center [72, 8] width 3 height 4
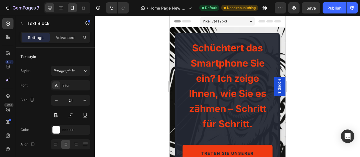
click at [53, 9] on div at bounding box center [49, 7] width 9 height 9
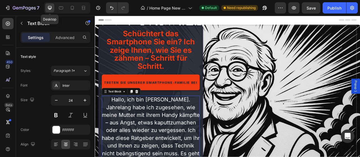
type input "26"
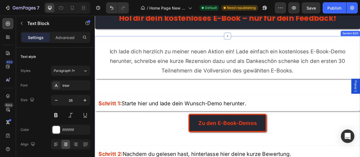
scroll to position [965, 0]
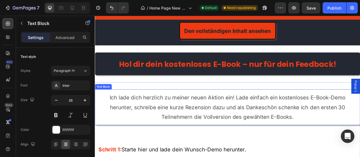
click at [212, 137] on p "Ich lade dich herzlich zu meiner neuen Aktion ein! Lade einfach ein kostenloses…" at bounding box center [263, 132] width 329 height 37
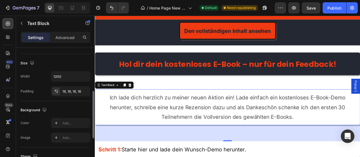
scroll to position [995, 0]
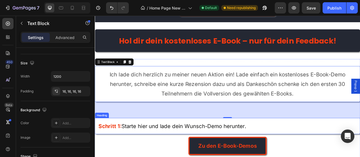
click at [171, 155] on span "Starte hier und lade dein Wunsch-Demo herunter." at bounding box center [208, 157] width 159 height 8
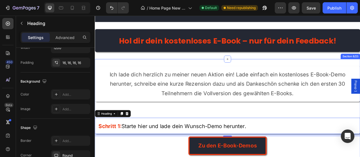
scroll to position [1024, 0]
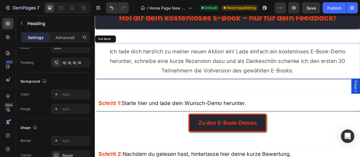
click at [178, 62] on span "Ich lade dich herzlich zu meiner neuen Aktion ein! Lade einfach ein kostenloses…" at bounding box center [264, 73] width 300 height 32
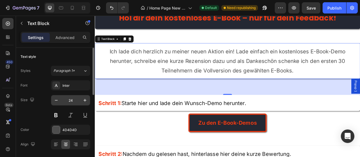
scroll to position [29, 0]
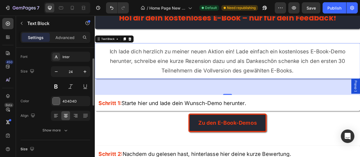
click at [169, 83] on p "Ich lade dich herzlich zu meiner neuen Aktion ein! Lade einfach ein kostenloses…" at bounding box center [263, 73] width 329 height 37
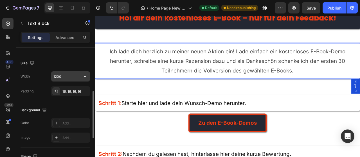
scroll to position [86, 0]
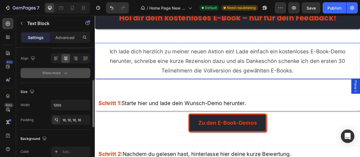
click at [63, 74] on icon "button" at bounding box center [66, 73] width 6 height 6
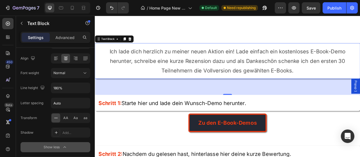
scroll to position [1171, 0]
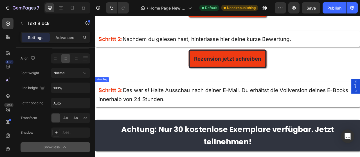
click at [160, 118] on h2 "Schritt 3: Das war's! Halte Ausschau nach deiner E-Mail. Du erhältst die Vollve…" at bounding box center [264, 116] width 338 height 32
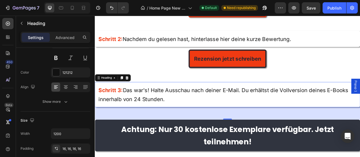
scroll to position [1200, 0]
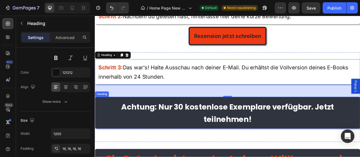
click at [144, 129] on strong "Achtung: Nur 30 kostenlose Exemplare verfügbar. Jetzt teilnehmen!" at bounding box center [263, 139] width 271 height 29
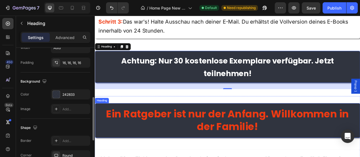
scroll to position [1288, 0]
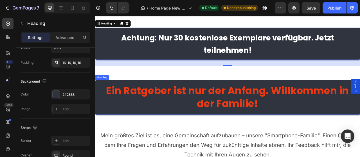
click at [178, 131] on h2 "Ein Ratgeber ist nur der Anfang. Willkommen in der Familie!" at bounding box center [264, 120] width 338 height 44
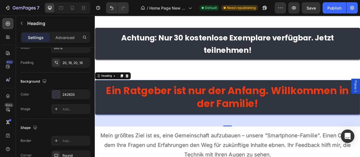
scroll to position [1317, 0]
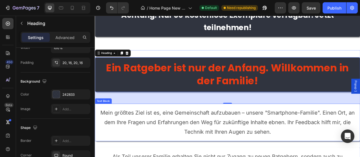
click at [151, 133] on div "Mein größtes Ziel ist es, eine Gemeinschaft aufzubauen – unsere "Smartphone-Fam…" at bounding box center [264, 152] width 338 height 48
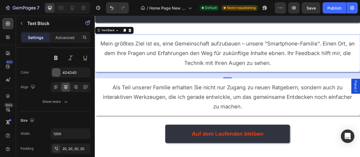
scroll to position [1434, 0]
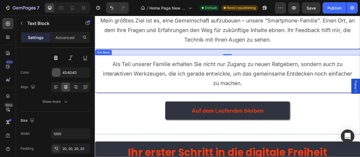
click at [166, 98] on p "Als Teil unserer Familie erhalten Sie nicht nur Zugang zu neuen Ratgebern, sond…" at bounding box center [263, 90] width 326 height 37
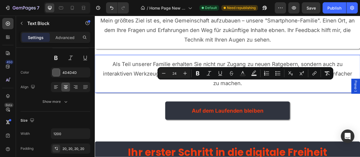
click at [166, 98] on p "Als Teil unserer Familie erhalten Sie nicht nur Zugang zu neuen Ratgebern, sond…" at bounding box center [263, 90] width 326 height 37
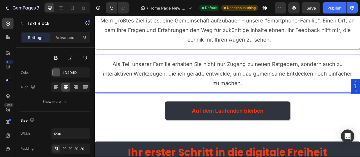
click at [166, 98] on p "Als Teil unserer Familie erhalten Sie nicht nur Zugang zu neuen Ratgebern, sond…" at bounding box center [263, 90] width 326 height 37
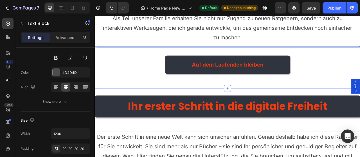
scroll to position [1522, 0]
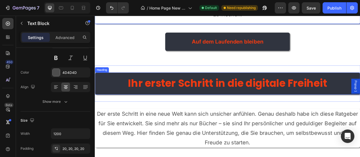
click at [131, 106] on h2 "Ihr erster Schritt in die digitale Freiheit" at bounding box center [264, 102] width 338 height 28
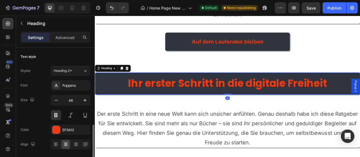
scroll to position [86, 0]
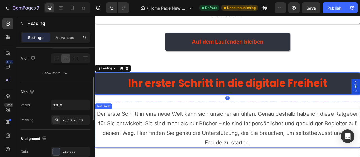
click at [135, 139] on span "Der erste Schritt in eine neue Welt kann sich unsicher anfühlen. Genau deshalb …" at bounding box center [264, 159] width 332 height 45
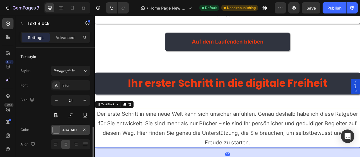
scroll to position [57, 0]
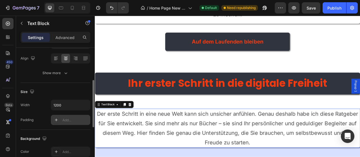
click at [68, 118] on div "Add..." at bounding box center [75, 120] width 26 height 5
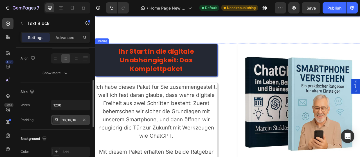
click at [174, 79] on strong "Ihr Start in die digitale Unabhängigkeit: Das Komplettpaket" at bounding box center [173, 72] width 96 height 34
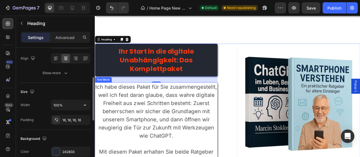
click at [134, 137] on span "Ich habe dieses Paket für Sie zusammengestellt, weil ich fest daran glaube, das…" at bounding box center [173, 137] width 155 height 71
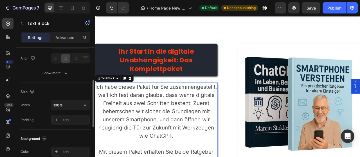
click at [69, 34] on button at bounding box center [71, 29] width 10 height 10
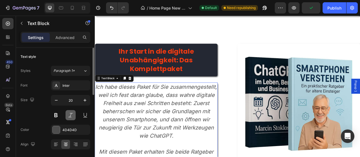
click at [69, 118] on button at bounding box center [71, 115] width 10 height 10
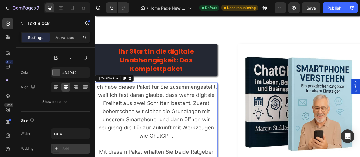
click at [68, 148] on div "Add..." at bounding box center [75, 149] width 26 height 5
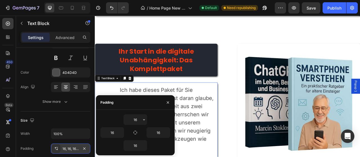
click at [224, 157] on span "Ich habe dieses Paket für Sie zusammengestellt, weil ich fest daran glaube, das…" at bounding box center [173, 146] width 146 height 81
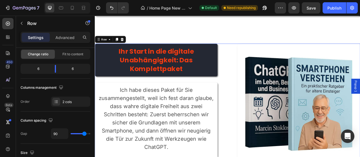
click at [322, 126] on img at bounding box center [354, 129] width 156 height 156
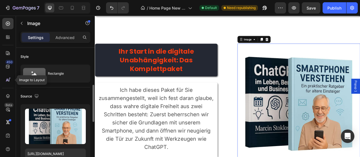
scroll to position [86, 0]
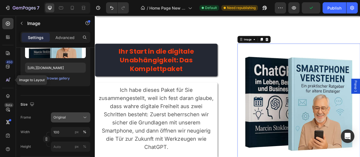
click at [82, 118] on icon at bounding box center [85, 118] width 6 height 6
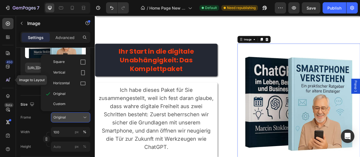
click at [82, 118] on icon at bounding box center [85, 118] width 6 height 6
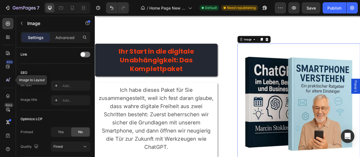
scroll to position [287, 0]
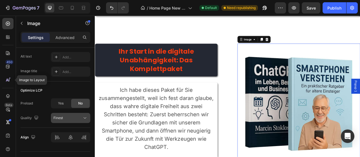
click at [66, 114] on button "Finest" at bounding box center [70, 118] width 39 height 10
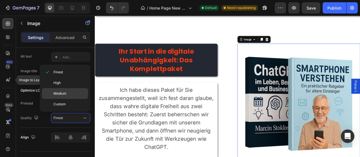
click at [69, 95] on p "Medium" at bounding box center [69, 93] width 32 height 5
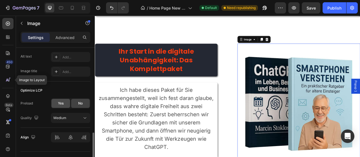
click at [60, 104] on span "Yes" at bounding box center [61, 103] width 6 height 5
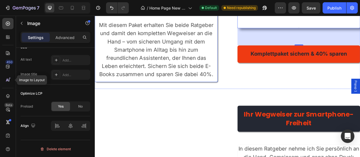
scroll to position [1902, 0]
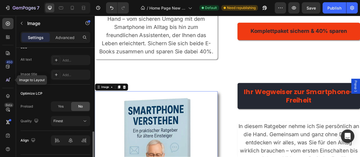
scroll to position [284, 0]
click at [71, 121] on div "Finest" at bounding box center [67, 121] width 29 height 5
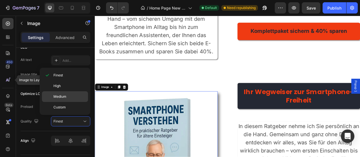
click at [69, 95] on p "Medium" at bounding box center [69, 96] width 32 height 5
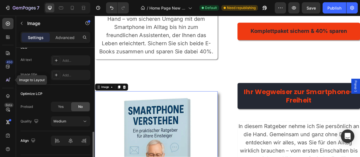
drag, startPoint x: 64, startPoint y: 112, endPoint x: 63, endPoint y: 115, distance: 3.1
click at [63, 113] on div "Preload Yes No Quality Medium" at bounding box center [56, 114] width 70 height 25
click at [63, 110] on div "Yes" at bounding box center [60, 106] width 19 height 9
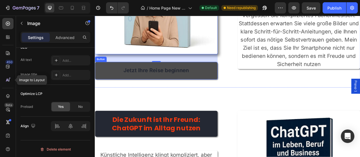
scroll to position [2136, 0]
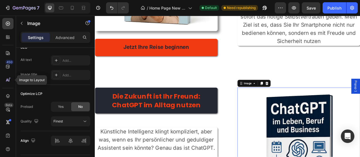
scroll to position [284, 0]
click at [62, 119] on span "Finest" at bounding box center [58, 121] width 10 height 4
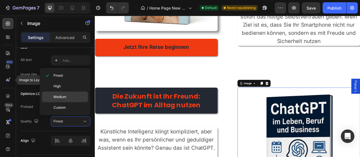
click at [64, 98] on span "Medium" at bounding box center [59, 97] width 13 height 5
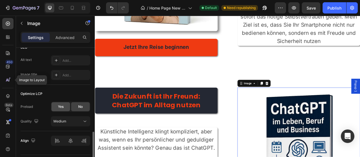
click at [64, 109] on div "Yes" at bounding box center [60, 106] width 19 height 9
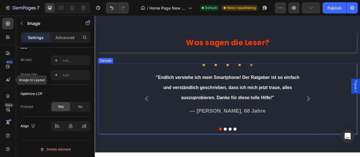
scroll to position [2458, 0]
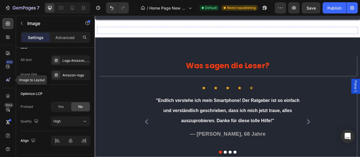
click at [107, 35] on img at bounding box center [119, 35] width 42 height 0
drag, startPoint x: 12, startPoint y: 38, endPoint x: 65, endPoint y: 120, distance: 97.6
click at [64, 120] on div "High" at bounding box center [67, 121] width 29 height 5
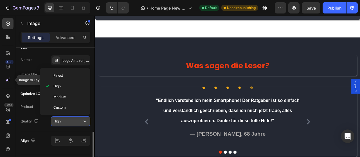
click at [65, 120] on div "High" at bounding box center [67, 121] width 29 height 5
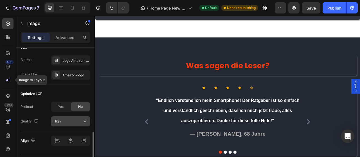
click at [65, 120] on div "High" at bounding box center [67, 121] width 29 height 5
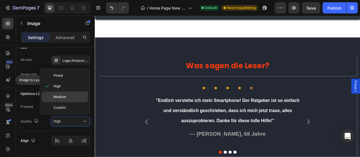
click at [68, 96] on p "Medium" at bounding box center [69, 97] width 32 height 5
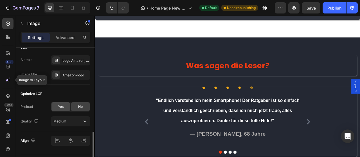
click at [61, 107] on span "Yes" at bounding box center [61, 106] width 6 height 5
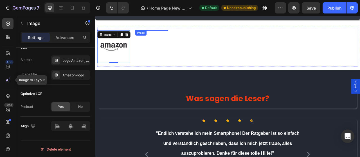
click at [175, 35] on img at bounding box center [167, 35] width 42 height 0
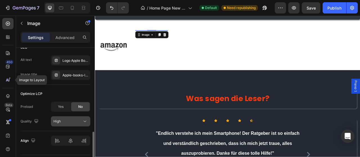
drag, startPoint x: 34, startPoint y: 54, endPoint x: 58, endPoint y: 120, distance: 70.0
click at [58, 120] on span "High" at bounding box center [56, 121] width 7 height 4
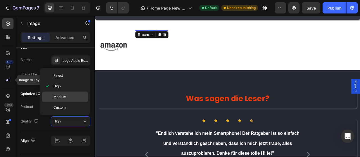
click at [68, 99] on p "Medium" at bounding box center [69, 97] width 32 height 5
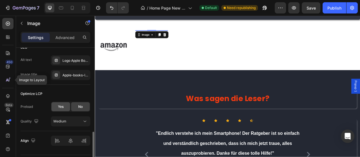
click at [62, 109] on span "Yes" at bounding box center [61, 106] width 6 height 5
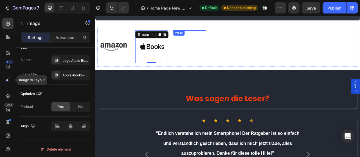
click at [201, 35] on img at bounding box center [215, 35] width 42 height 0
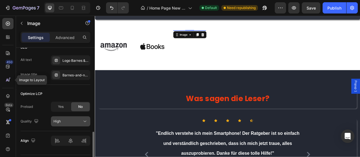
click at [79, 121] on div "High" at bounding box center [67, 121] width 29 height 5
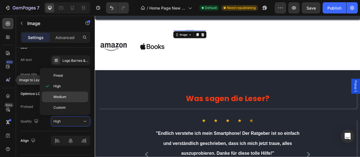
click at [76, 97] on p "Medium" at bounding box center [69, 97] width 32 height 5
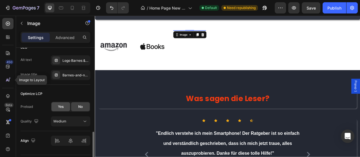
click at [63, 104] on span "Yes" at bounding box center [61, 106] width 6 height 5
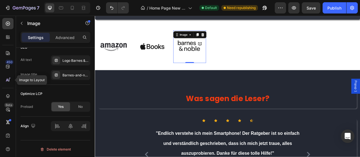
click at [254, 35] on img at bounding box center [264, 35] width 42 height 0
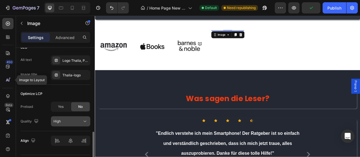
drag, startPoint x: 78, startPoint y: 119, endPoint x: 6, endPoint y: 118, distance: 71.5
click at [78, 119] on button "High" at bounding box center [70, 121] width 39 height 10
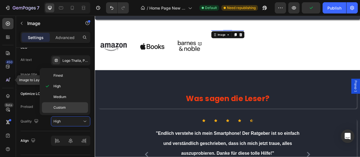
click at [67, 97] on p "Medium" at bounding box center [69, 97] width 32 height 5
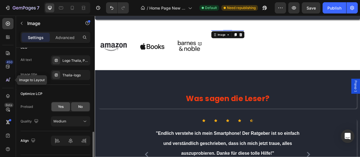
click at [62, 108] on span "Yes" at bounding box center [61, 106] width 6 height 5
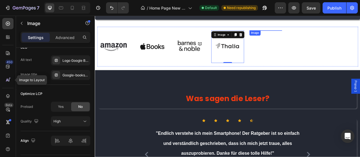
click at [300, 35] on img at bounding box center [312, 35] width 42 height 0
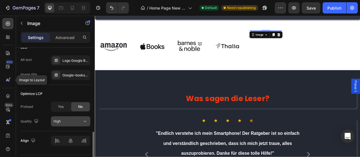
click at [66, 125] on button "High" at bounding box center [70, 121] width 39 height 10
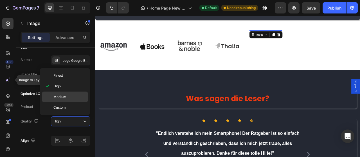
click at [70, 102] on div "Medium" at bounding box center [65, 107] width 46 height 11
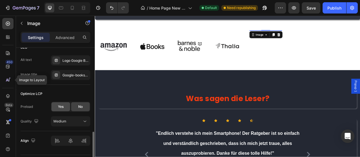
click at [66, 106] on div "Yes" at bounding box center [60, 106] width 19 height 9
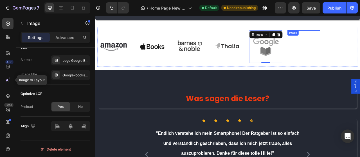
click at [360, 35] on img at bounding box center [361, 35] width 42 height 0
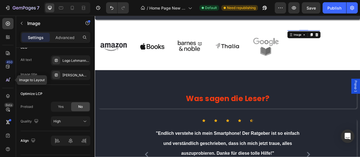
click at [79, 121] on div "High" at bounding box center [67, 121] width 29 height 5
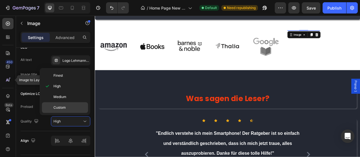
click at [70, 102] on div "Medium" at bounding box center [65, 107] width 46 height 11
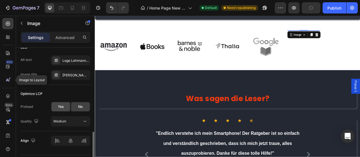
click at [62, 107] on span "Yes" at bounding box center [61, 106] width 6 height 5
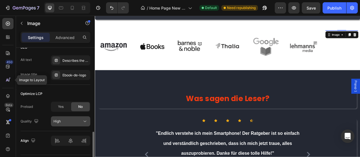
click at [61, 122] on div "High" at bounding box center [67, 121] width 29 height 5
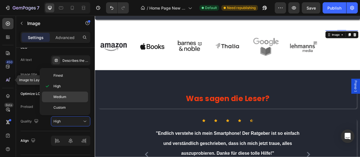
click at [62, 102] on div "Medium" at bounding box center [65, 107] width 46 height 11
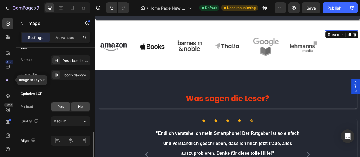
drag, startPoint x: 60, startPoint y: 112, endPoint x: 59, endPoint y: 104, distance: 8.7
click at [60, 112] on div "Preload Yes No Quality Medium" at bounding box center [56, 114] width 70 height 25
click at [59, 104] on span "Yes" at bounding box center [61, 106] width 6 height 5
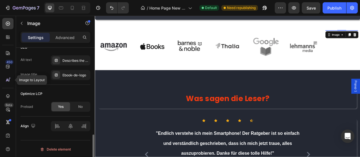
click at [59, 104] on span "Yes" at bounding box center [61, 106] width 6 height 5
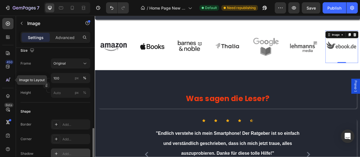
scroll to position [169, 0]
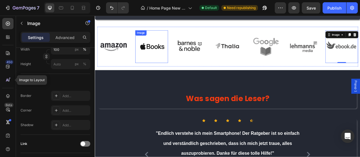
click at [165, 51] on img at bounding box center [167, 56] width 42 height 42
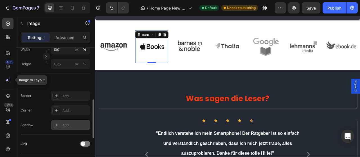
click at [74, 126] on div "Add..." at bounding box center [75, 125] width 26 height 5
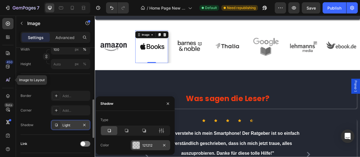
click at [140, 144] on div "121212" at bounding box center [150, 145] width 39 height 10
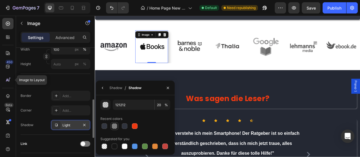
click at [115, 126] on div at bounding box center [115, 127] width 6 height 6
type input "50"
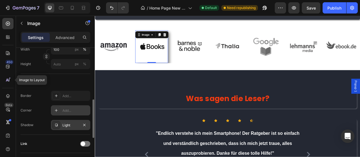
click at [68, 114] on div "Add..." at bounding box center [70, 111] width 39 height 10
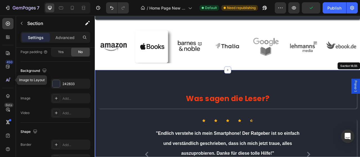
scroll to position [0, 0]
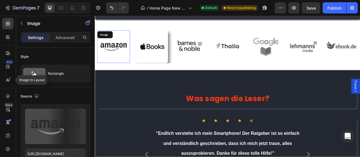
drag, startPoint x: 122, startPoint y: 64, endPoint x: 123, endPoint y: 72, distance: 7.9
click at [122, 64] on img at bounding box center [119, 56] width 42 height 42
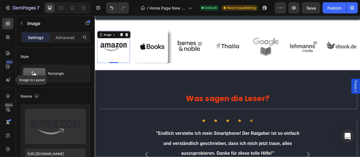
scroll to position [144, 0]
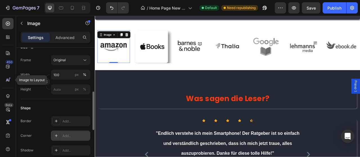
click at [73, 140] on div "Add..." at bounding box center [70, 136] width 39 height 10
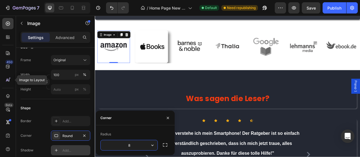
click at [71, 149] on div "Add..." at bounding box center [75, 150] width 26 height 5
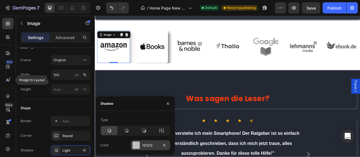
click at [151, 148] on div "121212" at bounding box center [150, 145] width 39 height 10
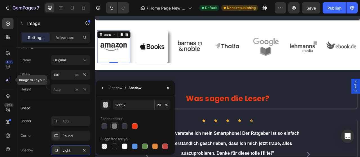
click at [113, 127] on div at bounding box center [115, 127] width 6 height 6
type input "50"
click at [216, 59] on img at bounding box center [215, 56] width 42 height 42
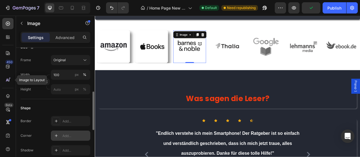
click at [72, 135] on div "Add..." at bounding box center [75, 136] width 26 height 5
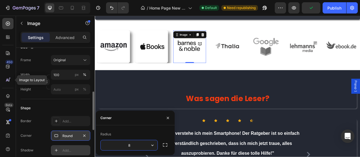
click at [75, 149] on div "Add..." at bounding box center [75, 150] width 26 height 5
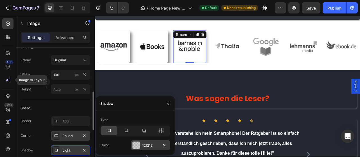
click at [146, 148] on div "121212" at bounding box center [150, 145] width 39 height 10
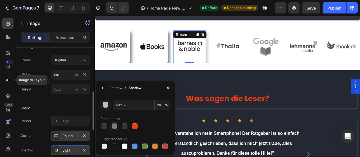
click at [114, 125] on div at bounding box center [115, 127] width 6 height 6
type input "50"
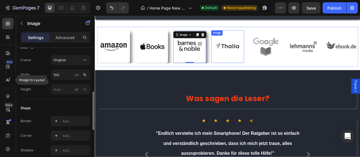
click at [259, 61] on img at bounding box center [264, 56] width 42 height 42
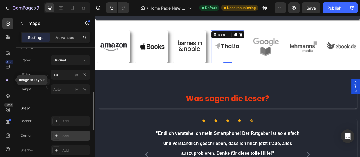
click at [67, 135] on div "Add..." at bounding box center [75, 136] width 26 height 5
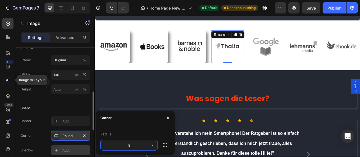
click at [72, 145] on div "Border Add... Corner Round Shadow Add..." at bounding box center [56, 135] width 70 height 39
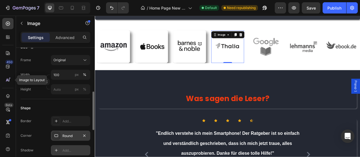
click at [75, 148] on div "Add..." at bounding box center [70, 150] width 39 height 10
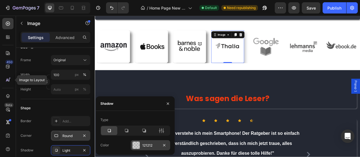
click at [143, 147] on div "121212" at bounding box center [150, 145] width 16 height 5
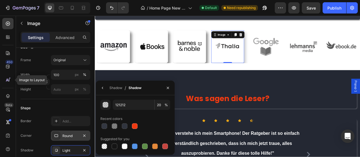
click at [116, 128] on div at bounding box center [115, 127] width 6 height 6
type input "50"
click at [333, 51] on div "Image Image Image Image 0 Image Image Image" at bounding box center [264, 56] width 332 height 42
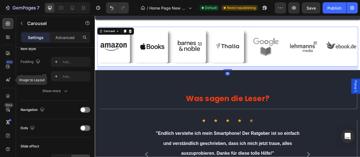
scroll to position [0, 0]
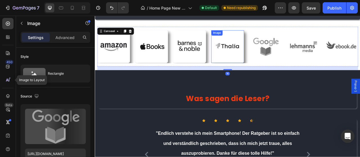
click at [310, 58] on img at bounding box center [312, 56] width 42 height 42
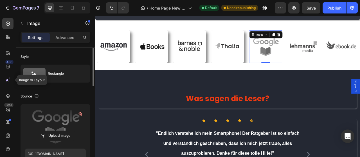
click at [64, 123] on label at bounding box center [55, 126] width 61 height 35
click at [64, 131] on input "file" at bounding box center [55, 136] width 39 height 10
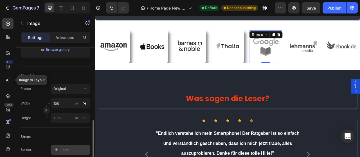
scroll to position [144, 0]
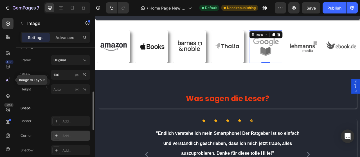
click at [74, 136] on div "Add..." at bounding box center [75, 136] width 26 height 5
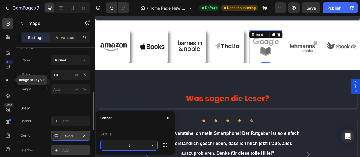
click at [71, 150] on div "Add..." at bounding box center [75, 150] width 26 height 5
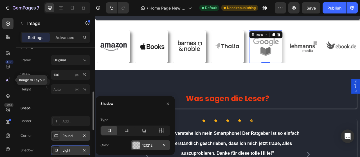
click at [151, 145] on div "121212" at bounding box center [150, 145] width 16 height 5
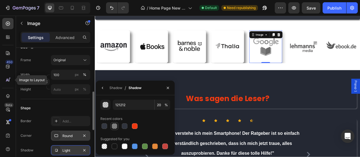
click at [115, 127] on div at bounding box center [115, 127] width 6 height 6
type input "50"
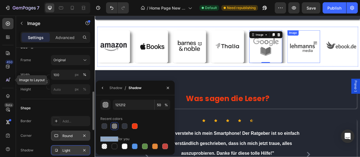
click at [355, 63] on img at bounding box center [361, 56] width 42 height 42
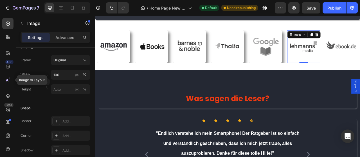
scroll to position [230, 0]
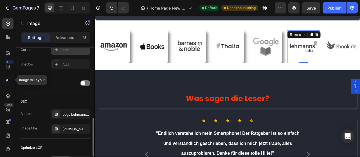
click at [67, 51] on div "Add..." at bounding box center [75, 50] width 26 height 5
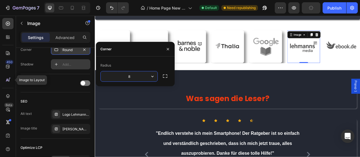
click at [69, 63] on div "Add..." at bounding box center [75, 64] width 26 height 5
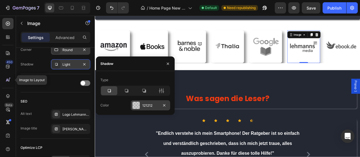
click at [156, 110] on div "121212" at bounding box center [150, 105] width 39 height 10
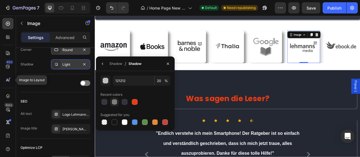
click at [115, 100] on div at bounding box center [115, 102] width 6 height 6
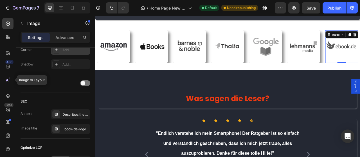
click at [73, 49] on div "Add..." at bounding box center [75, 50] width 26 height 5
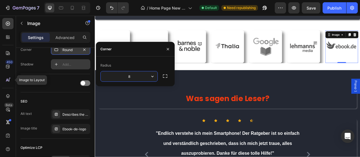
click at [73, 62] on div "Add..." at bounding box center [70, 64] width 39 height 10
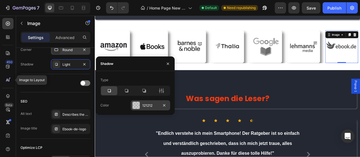
click at [154, 108] on div "121212" at bounding box center [150, 105] width 16 height 5
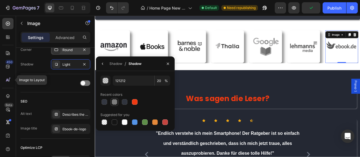
click at [117, 102] on div at bounding box center [114, 102] width 7 height 7
type input "50"
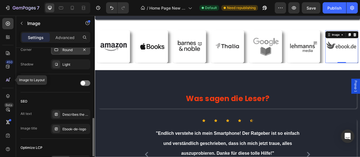
click at [76, 101] on div "SEO" at bounding box center [56, 101] width 70 height 9
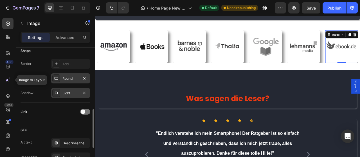
click at [68, 92] on div "Light" at bounding box center [70, 93] width 16 height 5
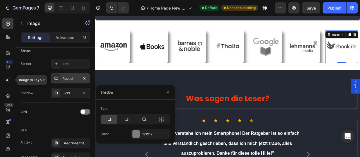
click at [146, 133] on div "121212" at bounding box center [155, 134] width 26 height 5
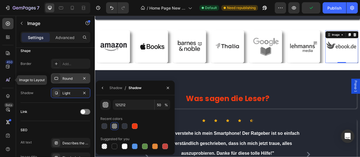
click at [116, 130] on div at bounding box center [114, 126] width 7 height 7
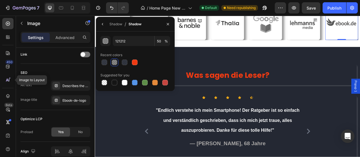
scroll to position [284, 0]
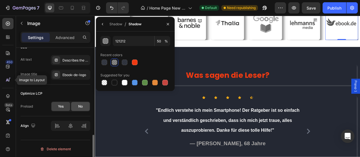
click at [88, 110] on div "No" at bounding box center [80, 106] width 19 height 9
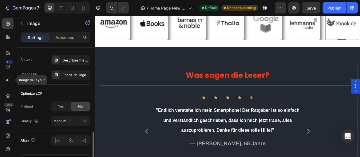
click at [66, 111] on div "Preload Yes No Quality Medium" at bounding box center [56, 114] width 70 height 25
click at [59, 111] on div "Preload Yes No Quality Medium" at bounding box center [56, 114] width 70 height 25
click at [63, 109] on div "Yes" at bounding box center [60, 106] width 19 height 9
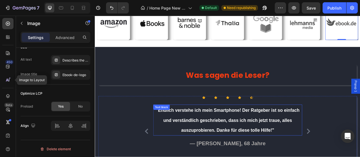
scroll to position [2429, 0]
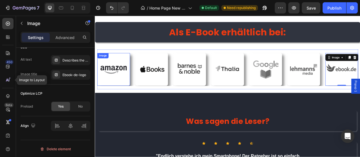
click at [119, 98] on img at bounding box center [119, 85] width 42 height 42
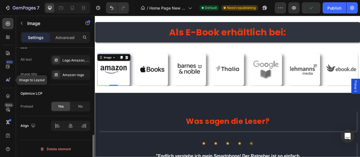
scroll to position [227, 0]
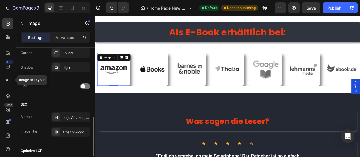
click at [70, 73] on div "Shape Border Add... Corner Round Shadow Light" at bounding box center [56, 46] width 70 height 61
click at [69, 68] on div "Light" at bounding box center [70, 67] width 16 height 5
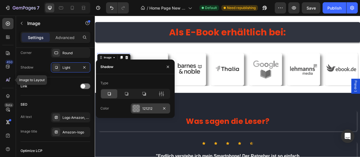
click at [144, 109] on div "121212" at bounding box center [150, 108] width 16 height 5
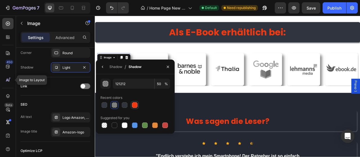
click at [134, 106] on div at bounding box center [135, 105] width 6 height 6
type input "EF3A12"
type input "100"
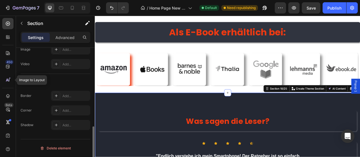
scroll to position [0, 0]
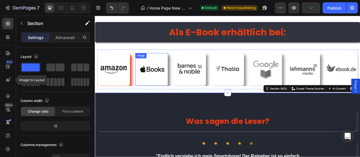
click at [166, 99] on img at bounding box center [167, 85] width 42 height 42
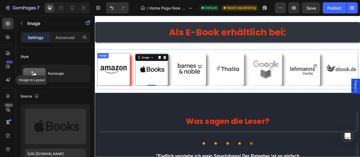
click at [136, 87] on img at bounding box center [119, 85] width 42 height 42
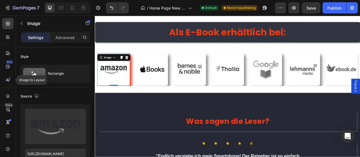
scroll to position [86, 0]
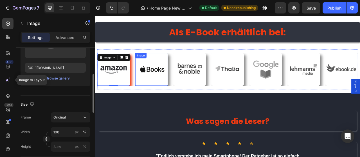
click at [163, 91] on img at bounding box center [167, 85] width 42 height 42
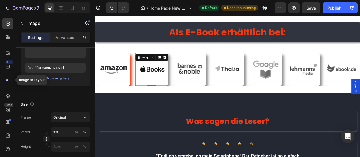
scroll to position [201, 0]
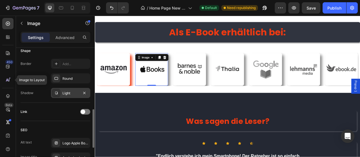
click at [77, 95] on div "Light" at bounding box center [70, 93] width 16 height 5
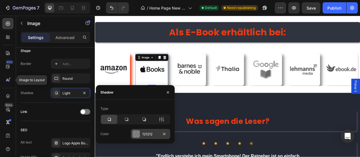
click at [147, 132] on div "121212" at bounding box center [150, 134] width 16 height 5
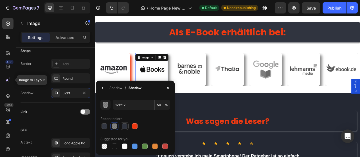
click at [125, 126] on div at bounding box center [125, 127] width 6 height 6
type input "242833"
type input "94"
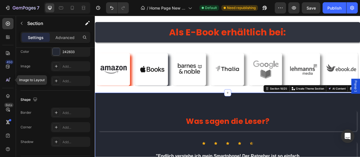
scroll to position [0, 0]
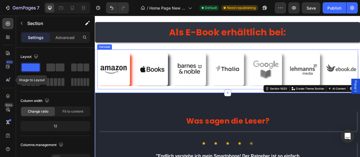
click at [136, 97] on img at bounding box center [119, 85] width 42 height 42
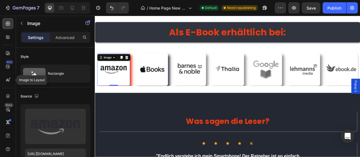
scroll to position [144, 0]
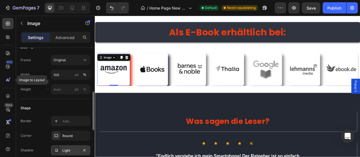
click at [67, 151] on div "Light" at bounding box center [70, 150] width 16 height 5
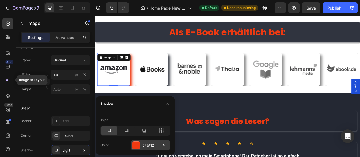
click at [153, 144] on div "EF3A12" at bounding box center [150, 145] width 39 height 10
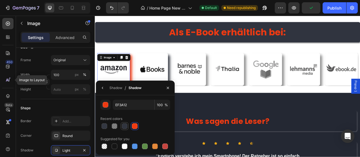
click at [124, 127] on div at bounding box center [125, 127] width 6 height 6
type input "242833"
type input "94"
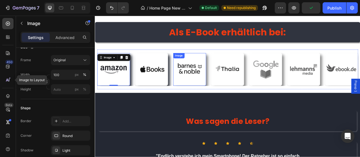
click at [227, 89] on img at bounding box center [215, 85] width 42 height 42
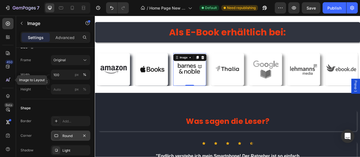
click at [69, 136] on div "Round" at bounding box center [70, 136] width 16 height 5
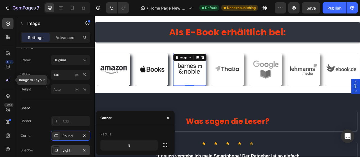
drag, startPoint x: 69, startPoint y: 136, endPoint x: 68, endPoint y: 150, distance: 13.8
click at [69, 136] on div "Round" at bounding box center [70, 136] width 16 height 5
click at [68, 150] on div "Light" at bounding box center [70, 150] width 16 height 5
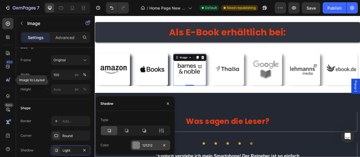
click at [146, 150] on div "121212" at bounding box center [150, 145] width 39 height 10
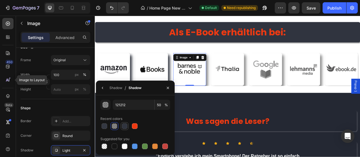
click at [129, 128] on div at bounding box center [125, 126] width 8 height 8
type input "242833"
type input "94"
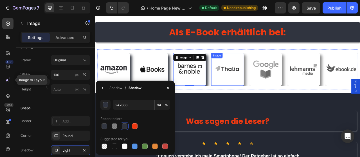
click at [274, 104] on img at bounding box center [264, 85] width 42 height 42
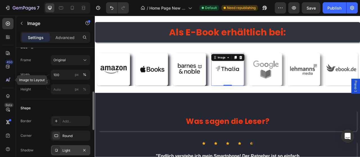
click at [74, 150] on div "Light" at bounding box center [70, 150] width 16 height 5
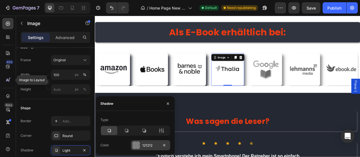
click at [136, 147] on div at bounding box center [136, 145] width 7 height 7
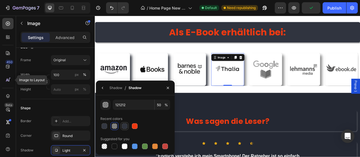
click at [121, 125] on div at bounding box center [135, 126] width 70 height 8
click at [122, 125] on div at bounding box center [124, 126] width 7 height 7
type input "242833"
type input "94"
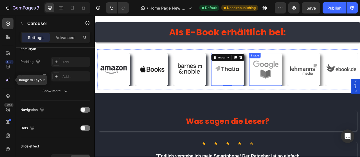
click at [332, 101] on div "Image Image Image Image 0 Image Image Image" at bounding box center [264, 85] width 332 height 42
click at [325, 102] on img at bounding box center [312, 85] width 42 height 42
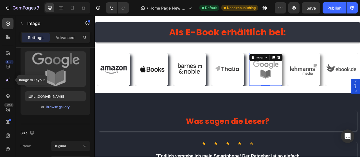
scroll to position [201, 0]
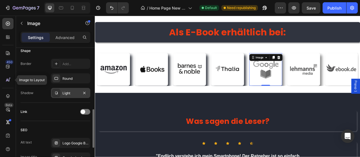
click at [73, 99] on div "Shape Border Add... Corner Round Shadow Light" at bounding box center [56, 72] width 70 height 61
click at [78, 92] on div "Light" at bounding box center [70, 93] width 16 height 5
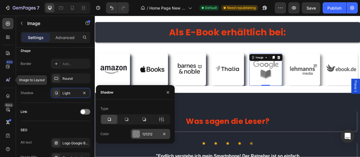
click at [141, 135] on div "121212" at bounding box center [150, 134] width 39 height 10
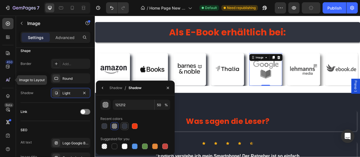
drag, startPoint x: 126, startPoint y: 127, endPoint x: 247, endPoint y: 91, distance: 126.1
click at [126, 127] on div at bounding box center [125, 127] width 6 height 6
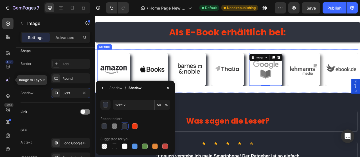
type input "242833"
type input "94"
click at [360, 94] on img at bounding box center [361, 85] width 42 height 42
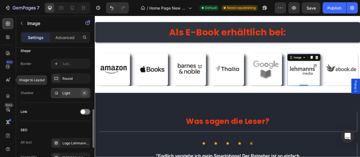
click at [84, 92] on icon "button" at bounding box center [84, 93] width 2 height 2
click at [76, 92] on div "Add..." at bounding box center [75, 93] width 26 height 5
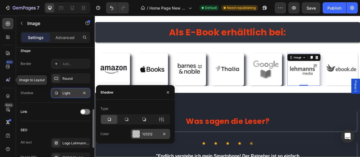
click at [144, 138] on div "121212" at bounding box center [150, 134] width 39 height 10
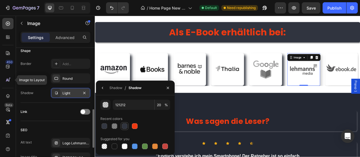
click at [123, 129] on div at bounding box center [125, 127] width 6 height 6
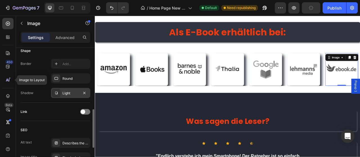
click at [64, 95] on div "Light" at bounding box center [70, 93] width 16 height 5
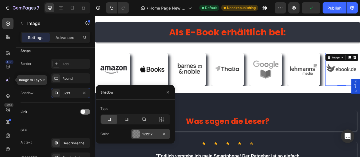
click at [149, 136] on div "121212" at bounding box center [150, 134] width 16 height 5
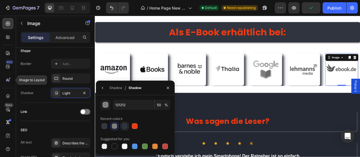
drag, startPoint x: 125, startPoint y: 127, endPoint x: 212, endPoint y: 120, distance: 87.5
click at [125, 127] on div at bounding box center [125, 127] width 6 height 6
type input "242833"
type input "94"
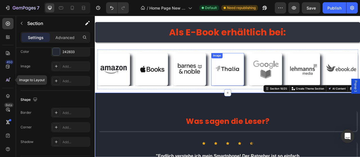
click at [203, 89] on img at bounding box center [215, 85] width 42 height 42
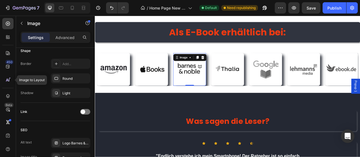
scroll to position [0, 0]
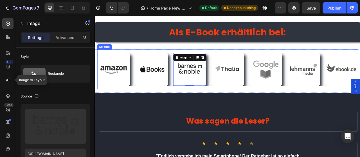
click at [144, 55] on div "Als E-Book erhältlich bei: Heading Section 16/25" at bounding box center [264, 37] width 338 height 44
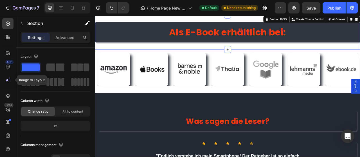
click at [143, 59] on div "Image Image Image Image Image Image Image Carousel" at bounding box center [264, 84] width 332 height 51
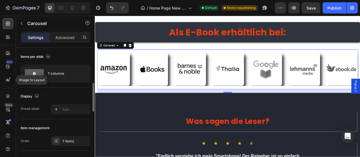
scroll to position [57, 0]
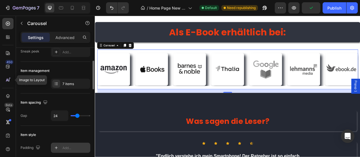
click at [67, 148] on div "Add..." at bounding box center [75, 148] width 26 height 5
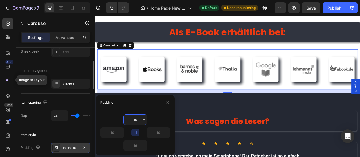
click at [66, 149] on div "16, 16, 16, 16" at bounding box center [70, 148] width 16 height 5
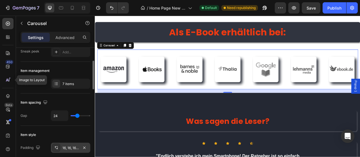
click at [66, 149] on div "16, 16, 16, 16" at bounding box center [70, 148] width 16 height 5
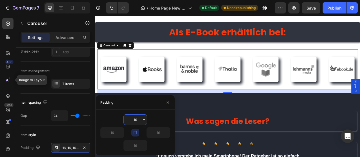
click at [133, 132] on icon "button" at bounding box center [135, 133] width 5 height 5
click at [136, 121] on input "16" at bounding box center [135, 120] width 23 height 10
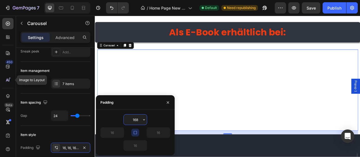
click at [133, 121] on input "168" at bounding box center [135, 120] width 23 height 10
type input "8"
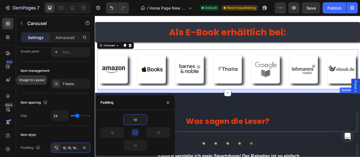
type input "1"
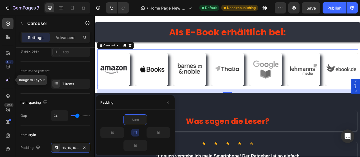
type input "5"
type input "6"
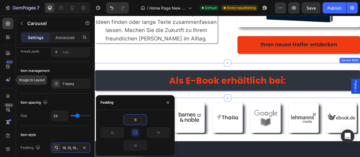
scroll to position [2399, 0]
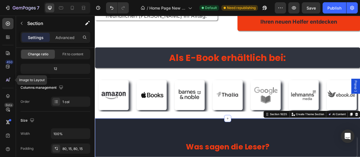
scroll to position [0, 0]
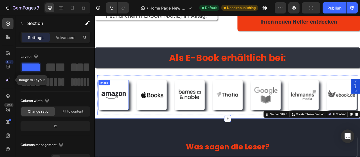
click at [126, 130] on img at bounding box center [118, 117] width 38 height 38
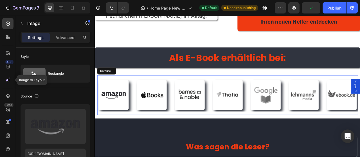
click at [115, 138] on div "Image 0 Image Image Image Image Image Image Carousel" at bounding box center [264, 117] width 332 height 51
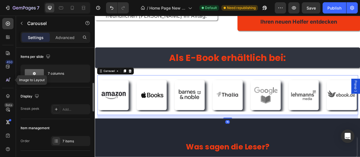
scroll to position [57, 0]
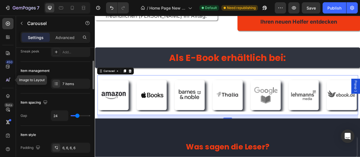
type input "22"
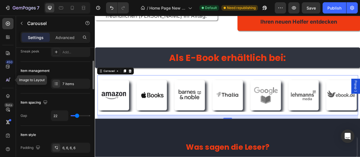
type input "21"
type input "17"
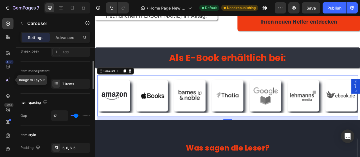
type input "16"
type input "15"
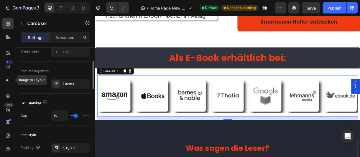
type input "13"
type input "9"
type input "6"
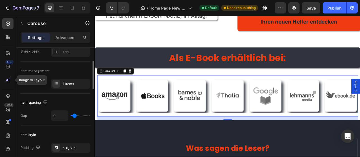
type input "6"
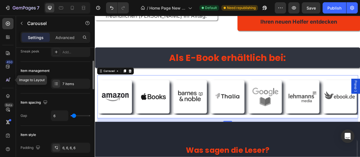
type input "1"
type input "0"
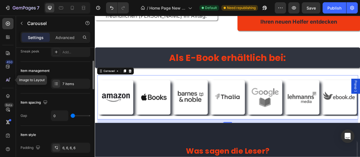
type input "1"
type input "4"
type input "13"
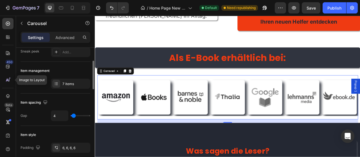
type input "13"
type input "33"
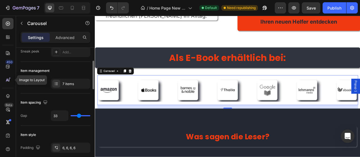
type input "80"
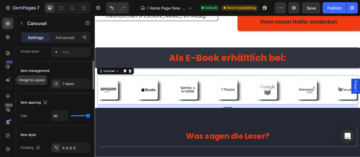
type input "78"
type input "68"
type input "40"
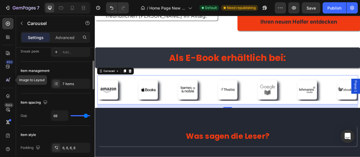
type input "40"
type input "32"
type input "12"
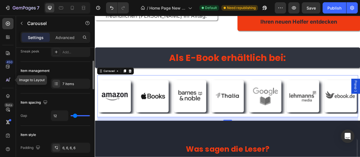
type input "3"
type input "0"
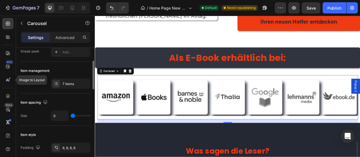
type input "2"
type input "3"
type input "5"
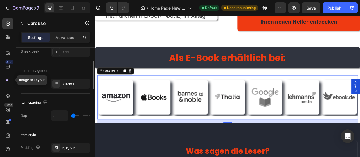
type input "5"
type input "9"
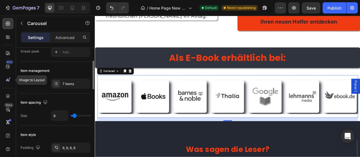
type input "16"
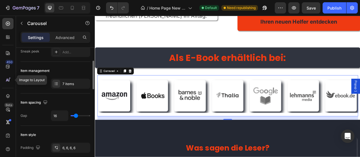
type input "15"
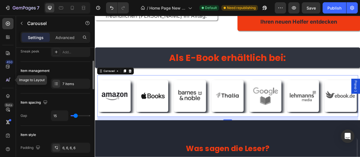
type input "14"
type input "13"
type input "12"
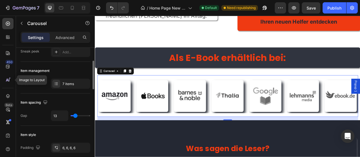
type input "12"
type input "11"
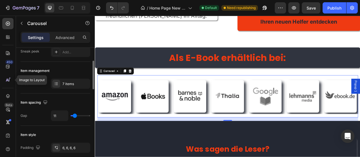
type input "7"
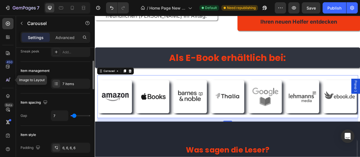
type input "8"
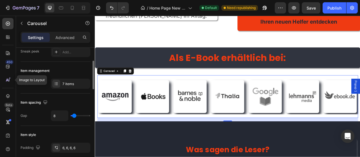
type input "9"
type input "11"
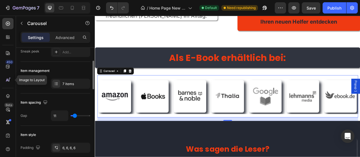
type input "10"
type input "9"
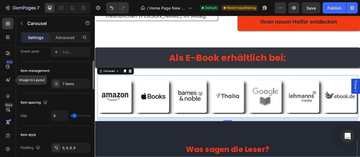
type input "10"
click at [75, 116] on input "range" at bounding box center [81, 115] width 20 height 1
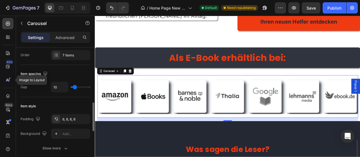
scroll to position [115, 0]
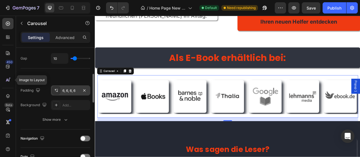
click at [76, 93] on div "6, 6, 6, 6" at bounding box center [70, 91] width 39 height 10
click at [60, 126] on div "Item style Padding 6, 6, 6, 6 Background Add... Show more" at bounding box center [56, 99] width 70 height 61
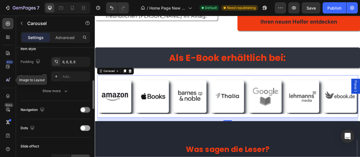
click at [85, 127] on span at bounding box center [83, 128] width 5 height 5
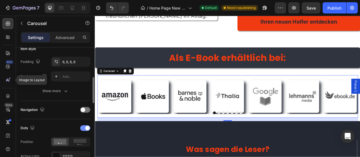
click at [85, 127] on div at bounding box center [85, 129] width 10 height 6
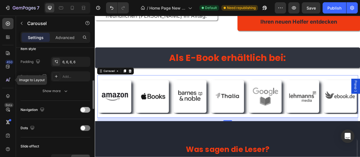
click at [83, 108] on span at bounding box center [83, 110] width 5 height 5
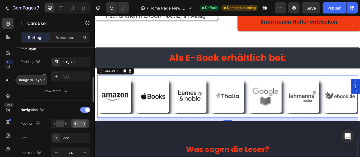
click at [87, 110] on span at bounding box center [87, 110] width 5 height 5
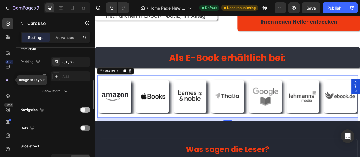
click at [87, 111] on div at bounding box center [85, 110] width 10 height 6
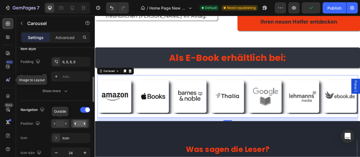
click at [64, 125] on rect at bounding box center [60, 124] width 8 height 6
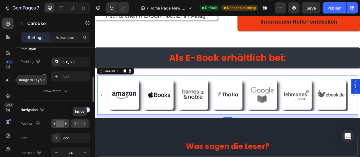
click at [80, 125] on rect at bounding box center [79, 124] width 13 height 6
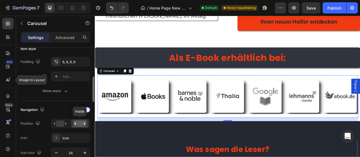
click at [80, 125] on rect at bounding box center [79, 124] width 13 height 6
click at [71, 138] on div "Icon" at bounding box center [75, 138] width 26 height 5
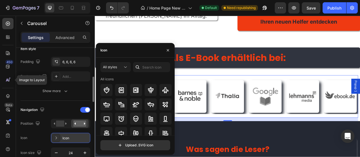
click at [71, 138] on div "Icon" at bounding box center [75, 138] width 26 height 5
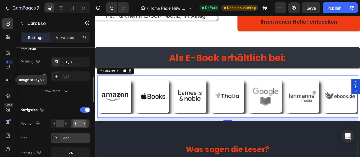
click at [72, 137] on div "Icon" at bounding box center [75, 138] width 26 height 5
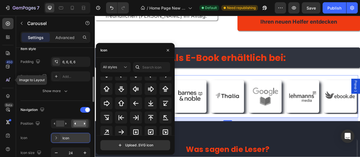
scroll to position [201, 0]
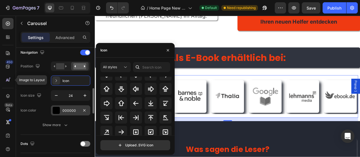
click at [70, 112] on div "000000" at bounding box center [70, 110] width 16 height 5
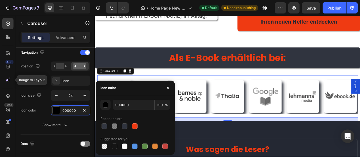
click at [130, 126] on div at bounding box center [135, 126] width 70 height 8
click at [132, 126] on div at bounding box center [134, 126] width 7 height 7
type input "EF3A12"
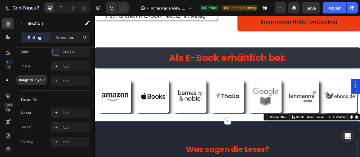
scroll to position [0, 0]
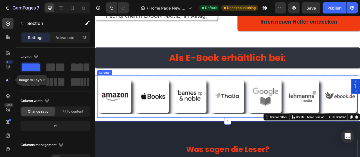
click at [122, 126] on img at bounding box center [120, 119] width 42 height 42
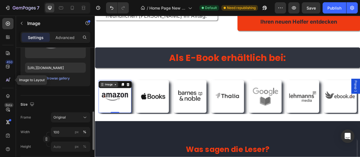
scroll to position [115, 0]
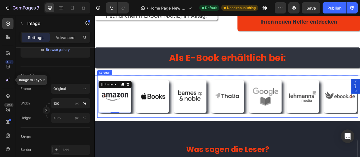
click at [123, 92] on div "Image 0 Image Image Image Image Image Image [GEOGRAPHIC_DATA]" at bounding box center [264, 119] width 332 height 54
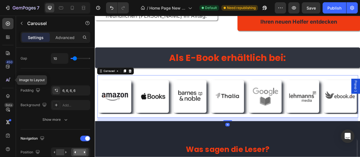
scroll to position [0, 0]
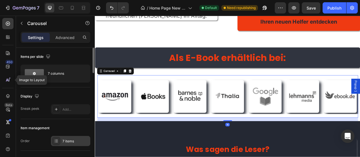
click at [79, 141] on div "7 items" at bounding box center [75, 141] width 26 height 5
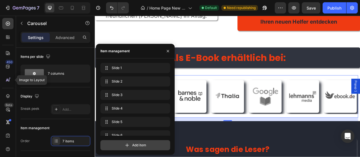
click at [143, 145] on span "Add item" at bounding box center [139, 145] width 14 height 5
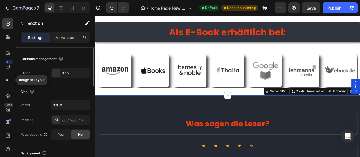
scroll to position [57, 0]
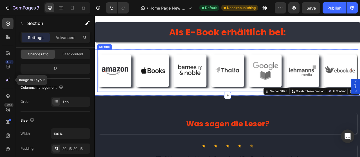
click at [100, 110] on div "Image Image Image Image Image Image Image [GEOGRAPHIC_DATA]" at bounding box center [264, 86] width 332 height 54
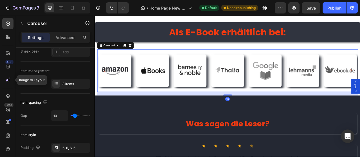
scroll to position [0, 0]
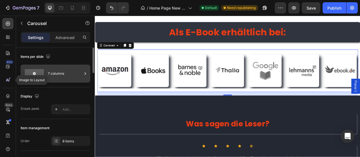
click at [60, 75] on div "7 columns" at bounding box center [65, 73] width 34 height 13
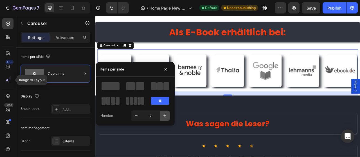
click at [166, 118] on icon "button" at bounding box center [165, 116] width 6 height 6
type input "8"
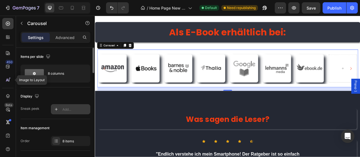
click at [66, 107] on div "Add..." at bounding box center [75, 109] width 26 height 5
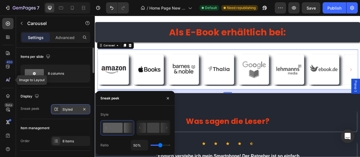
click at [66, 107] on div "Styled" at bounding box center [70, 109] width 16 height 5
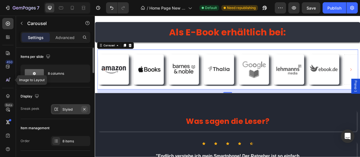
click at [85, 111] on button "button" at bounding box center [84, 109] width 7 height 7
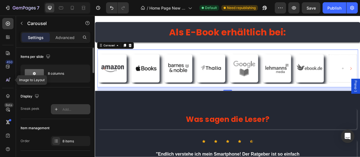
click at [80, 112] on div "Add..." at bounding box center [70, 109] width 39 height 10
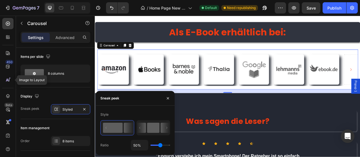
click at [144, 131] on icon at bounding box center [141, 128] width 9 height 10
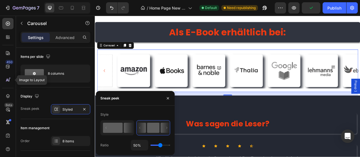
click at [122, 129] on rect at bounding box center [113, 128] width 20 height 10
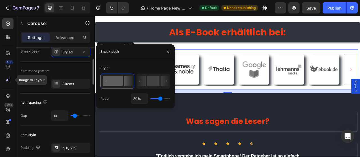
scroll to position [86, 0]
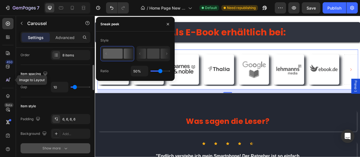
click at [76, 148] on button "Show more" at bounding box center [56, 149] width 70 height 10
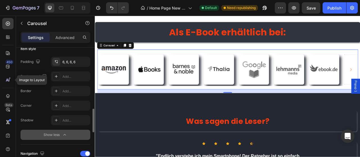
scroll to position [172, 0]
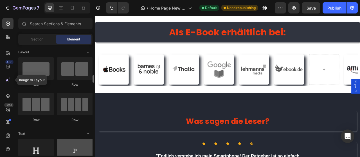
scroll to position [57, 0]
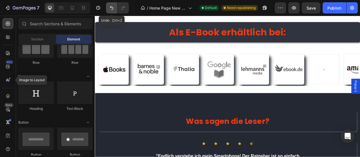
click at [114, 12] on button "Undo/Redo" at bounding box center [111, 7] width 11 height 11
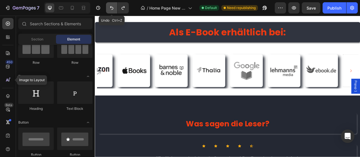
click at [114, 12] on button "Undo/Redo" at bounding box center [111, 7] width 11 height 11
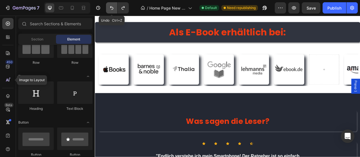
click at [114, 12] on button "Undo/Redo" at bounding box center [111, 7] width 11 height 11
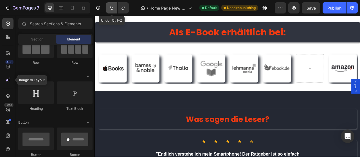
click at [114, 12] on button "Undo/Redo" at bounding box center [111, 7] width 11 height 11
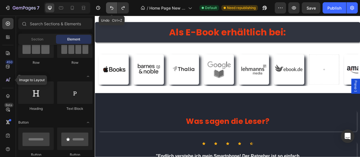
click at [114, 12] on button "Undo/Redo" at bounding box center [111, 7] width 11 height 11
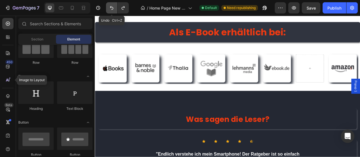
click at [115, 12] on button "Undo/Redo" at bounding box center [111, 7] width 11 height 11
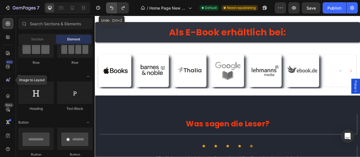
click at [115, 12] on button "Undo/Redo" at bounding box center [111, 7] width 11 height 11
click at [116, 13] on button "Undo/Redo" at bounding box center [111, 7] width 11 height 11
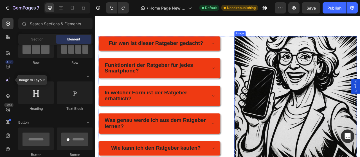
scroll to position [2838, 0]
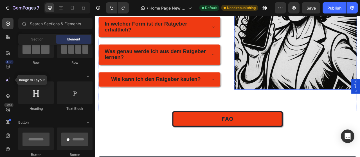
click at [331, 104] on img at bounding box center [350, 32] width 156 height 156
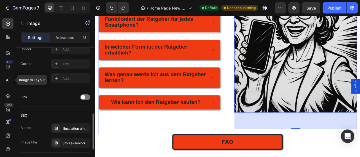
scroll to position [2722, 0]
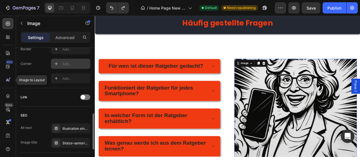
click at [68, 67] on div "Add..." at bounding box center [70, 64] width 39 height 10
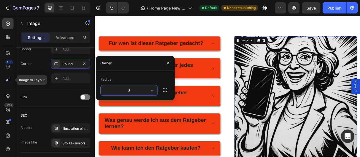
scroll to position [2809, 0]
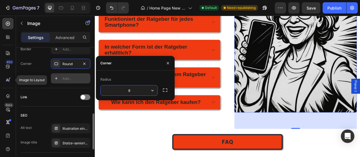
click at [69, 78] on div "Add..." at bounding box center [75, 78] width 26 height 5
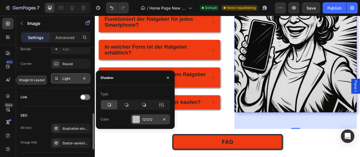
click at [155, 118] on div "121212" at bounding box center [150, 119] width 16 height 5
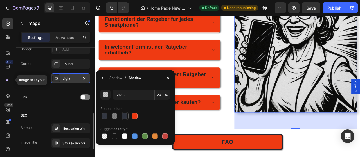
click at [123, 116] on div at bounding box center [125, 116] width 6 height 6
type input "242833"
type input "94"
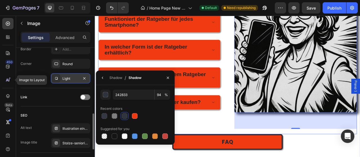
click at [223, 149] on div "Für wen ist dieser Ratgeber gedacht? Funktioniert der Ratgeber für jedes Smartp…" at bounding box center [177, 74] width 156 height 183
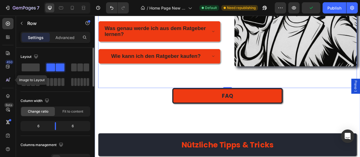
scroll to position [2926, 0]
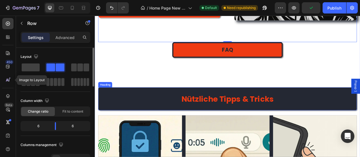
click at [168, 129] on h2 "Nützliche Tipps & Tricks" at bounding box center [263, 121] width 329 height 29
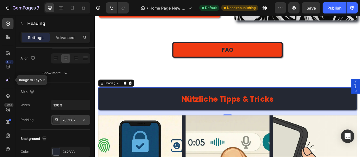
scroll to position [172, 0]
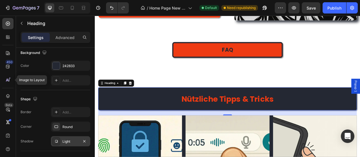
click at [70, 140] on div "Light" at bounding box center [70, 141] width 16 height 5
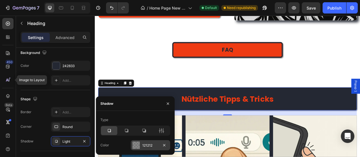
click at [147, 148] on div "121212" at bounding box center [150, 145] width 16 height 5
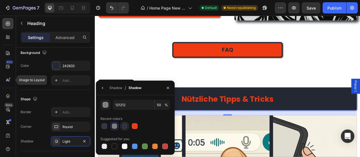
click at [124, 127] on div at bounding box center [125, 127] width 6 height 6
type input "242833"
type input "94"
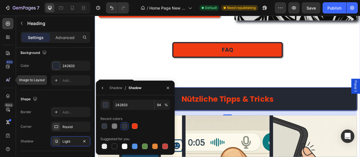
click at [213, 87] on div "FAQ Button" at bounding box center [263, 75] width 329 height 50
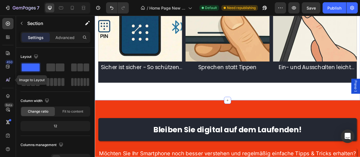
scroll to position [3014, 0]
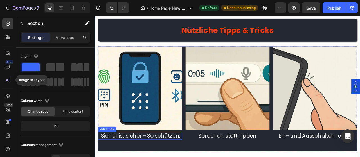
click at [108, 157] on div "Article Image Sicher ist sicher - So schützen Sie Ihr Smartphone mit einfachen …" at bounding box center [152, 122] width 107 height 134
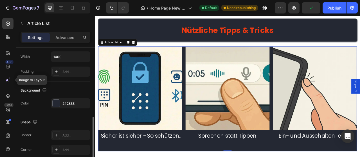
scroll to position [230, 0]
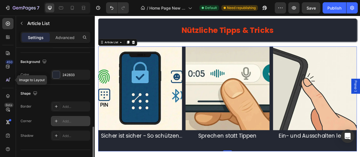
click at [76, 121] on div "Add..." at bounding box center [75, 121] width 26 height 5
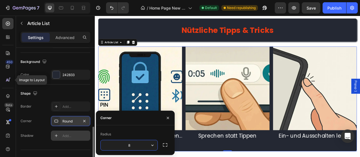
click at [72, 135] on div "Add..." at bounding box center [75, 136] width 26 height 5
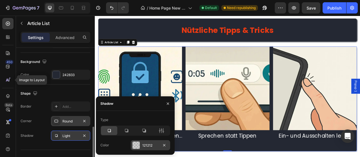
click at [145, 146] on div "121212" at bounding box center [150, 145] width 16 height 5
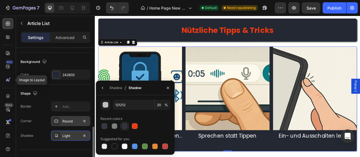
click at [127, 129] on div at bounding box center [124, 126] width 7 height 7
type input "242833"
type input "94"
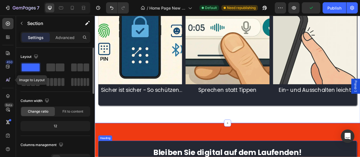
scroll to position [3102, 0]
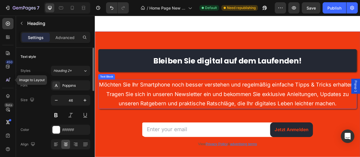
scroll to position [3219, 0]
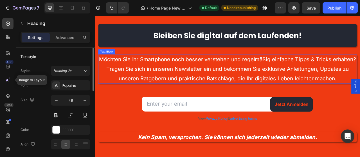
click at [178, 101] on p "Möchten Sie Ihr Smartphone noch besser verstehen und regelmäßig einfache Tipps …" at bounding box center [264, 84] width 328 height 37
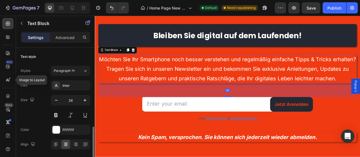
scroll to position [57, 0]
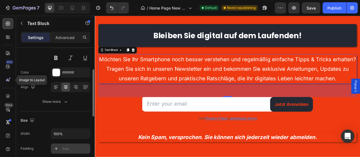
click at [65, 147] on div "Add..." at bounding box center [75, 149] width 26 height 5
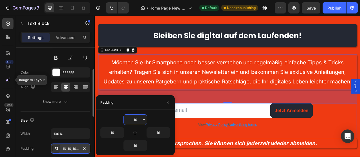
click at [271, 144] on input "email" at bounding box center [236, 135] width 163 height 17
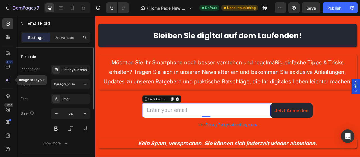
scroll to position [3307, 0]
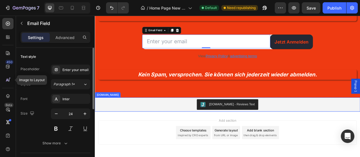
click at [127, 133] on div "[DOMAIN_NAME] - Reviews Text" at bounding box center [263, 129] width 333 height 14
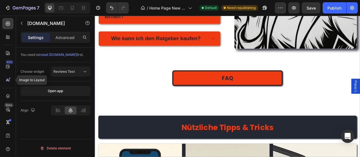
scroll to position [2861, 0]
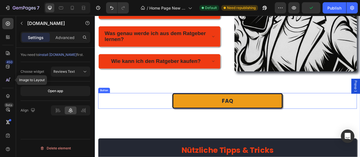
click at [202, 119] on link "FAQ" at bounding box center [263, 125] width 141 height 20
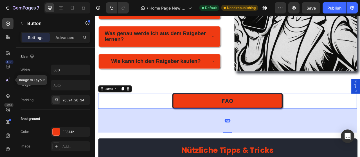
scroll to position [144, 0]
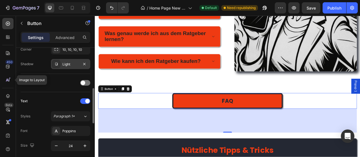
click at [77, 65] on div "Light" at bounding box center [70, 64] width 16 height 5
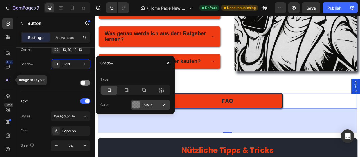
click at [148, 104] on div "151515" at bounding box center [150, 105] width 16 height 5
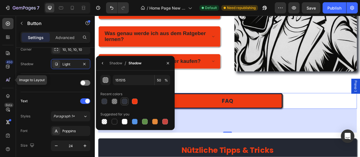
click at [126, 104] on div at bounding box center [125, 102] width 6 height 6
type input "242833"
type input "94"
click at [256, 76] on div "Für wen ist dieser Ratgeber gedacht? Funktioniert der Ratgeber für jedes Smartp…" at bounding box center [263, 22] width 329 height 183
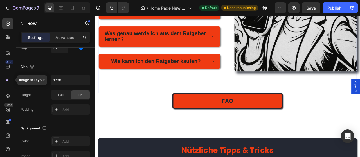
scroll to position [0, 0]
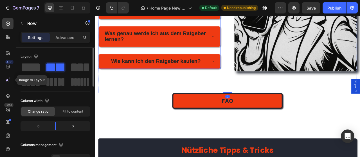
click at [252, 76] on div "Wie kann ich den Ratgeber kaufen?" at bounding box center [176, 74] width 155 height 19
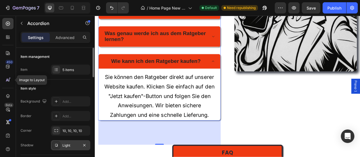
scroll to position [29, 0]
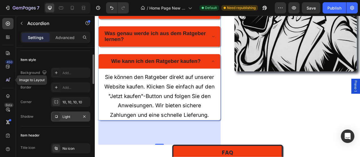
click at [69, 118] on div "Light" at bounding box center [70, 117] width 16 height 5
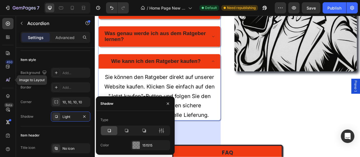
click at [142, 140] on div "Type Color 151515" at bounding box center [135, 133] width 79 height 35
click at [145, 144] on div "151515" at bounding box center [150, 145] width 39 height 10
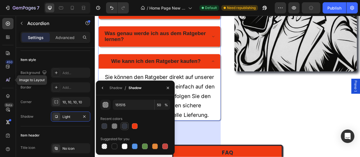
click at [121, 124] on div at bounding box center [125, 126] width 8 height 8
type input "242833"
type input "94"
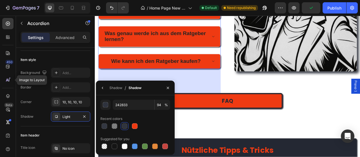
click at [125, 126] on div at bounding box center [125, 127] width 6 height 6
click at [247, 75] on div "Wie kann ich den Ratgeber kaufen?" at bounding box center [176, 74] width 155 height 19
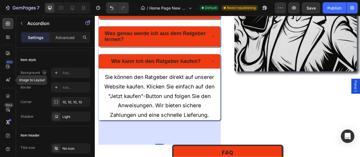
click at [247, 75] on div "Wie kann ich den Ratgeber kaufen?" at bounding box center [176, 74] width 155 height 19
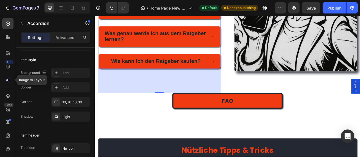
scroll to position [2773, 0]
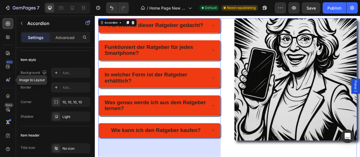
click at [266, 93] on div "Für wen ist dieser Ratgeber gedacht? Funktioniert der Ratgeber für jedes Smartp…" at bounding box center [263, 110] width 329 height 183
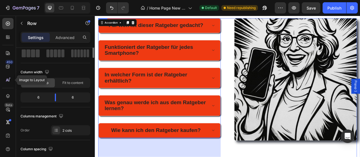
scroll to position [0, 0]
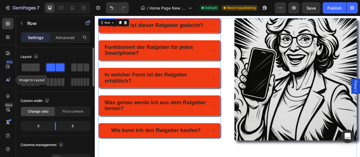
click at [237, 91] on p "In welcher Form ist der Ratgeber erhältlich?" at bounding box center [172, 95] width 131 height 15
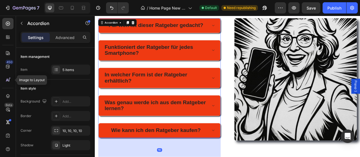
click at [246, 64] on div "Funktioniert der Ratgeber für jedes Smartphone?" at bounding box center [176, 60] width 155 height 26
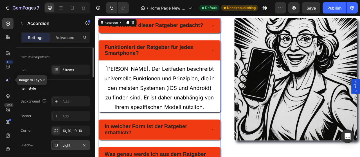
click at [73, 145] on div "Light" at bounding box center [70, 145] width 16 height 5
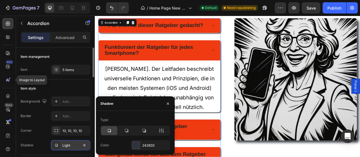
click at [73, 145] on div "Light" at bounding box center [70, 145] width 16 height 5
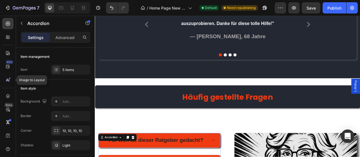
scroll to position [2633, 0]
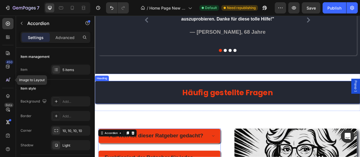
click at [352, 115] on h2 "Häufig gestellte Fragen" at bounding box center [264, 113] width 338 height 29
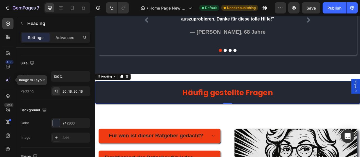
scroll to position [201, 0]
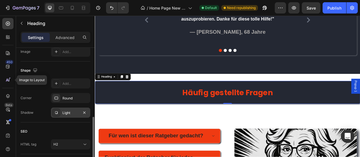
click at [80, 117] on div "Light" at bounding box center [70, 113] width 39 height 10
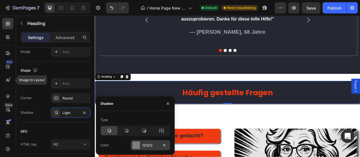
click at [147, 144] on div "121212" at bounding box center [150, 145] width 16 height 5
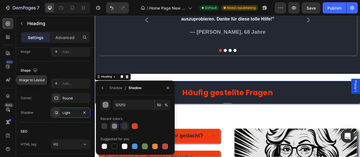
click at [123, 125] on div at bounding box center [125, 127] width 6 height 6
type input "242833"
type input "94"
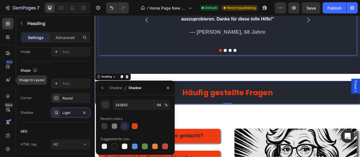
click at [185, 59] on div at bounding box center [263, 60] width 329 height 4
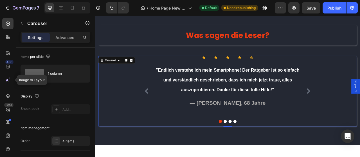
scroll to position [2369, 0]
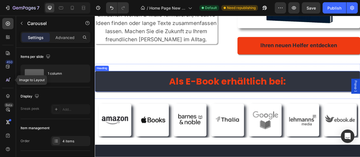
click at [169, 101] on h2 "Als E-Book erhältlich bei:" at bounding box center [264, 99] width 338 height 26
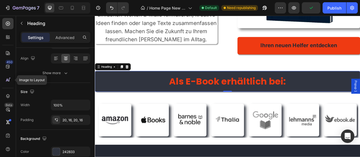
scroll to position [172, 0]
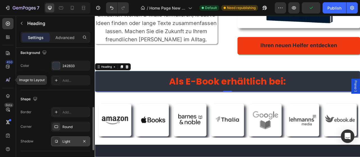
drag, startPoint x: 68, startPoint y: 134, endPoint x: 69, endPoint y: 136, distance: 2.9
click at [68, 135] on div "Border Add... Corner Round Shadow Light" at bounding box center [56, 126] width 70 height 39
click at [68, 139] on div "Light" at bounding box center [70, 141] width 16 height 5
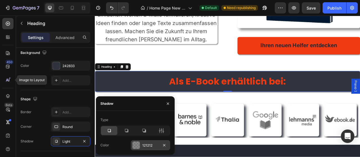
click at [153, 145] on div "121212" at bounding box center [150, 145] width 16 height 5
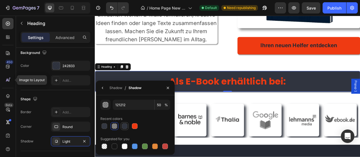
click at [122, 126] on div at bounding box center [125, 127] width 6 height 6
type input "242833"
type input "94"
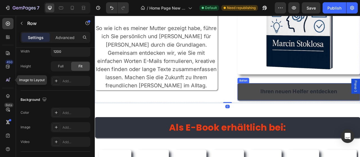
click at [281, 100] on div "Button" at bounding box center [283, 98] width 15 height 7
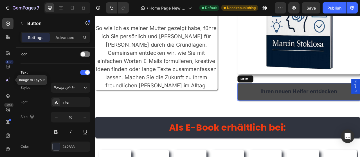
scroll to position [0, 0]
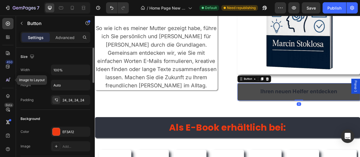
drag, startPoint x: 281, startPoint y: 110, endPoint x: 169, endPoint y: 116, distance: 112.4
click at [281, 110] on link "Ihren neuen Helfer entdecken" at bounding box center [354, 113] width 156 height 22
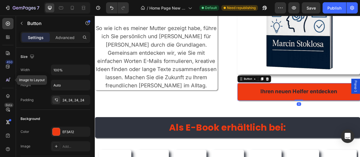
scroll to position [115, 0]
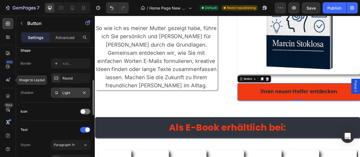
click at [77, 91] on div "Light" at bounding box center [70, 93] width 16 height 5
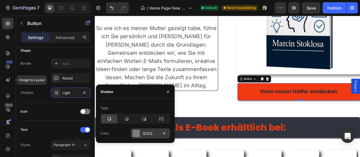
click at [143, 133] on div "121212" at bounding box center [150, 133] width 16 height 5
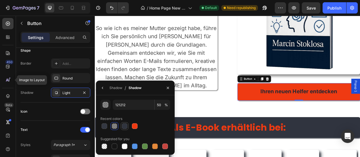
click at [125, 127] on div at bounding box center [125, 127] width 6 height 6
type input "242833"
type input "94"
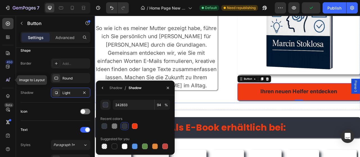
click at [235, 101] on div "Die Zukunft ist Ihr Freund: ChatGPT im Alltag nutzen Heading Künstliche Intelli…" at bounding box center [173, 30] width 156 height 193
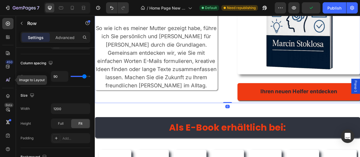
scroll to position [0, 0]
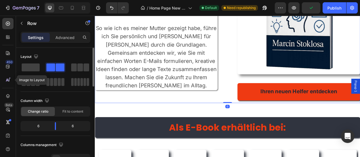
click at [221, 95] on span "So wie ich es meiner Mutter gezeigt habe, führe ich Sie persönlich und [PERSON_…" at bounding box center [173, 68] width 154 height 81
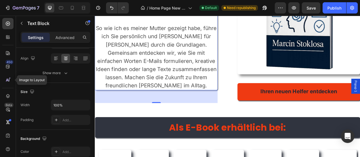
scroll to position [207, 0]
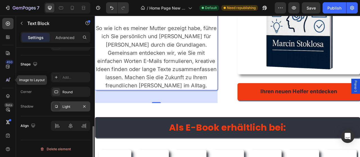
click at [68, 110] on div "Light" at bounding box center [70, 107] width 39 height 10
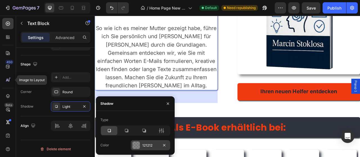
click at [147, 142] on div "121212" at bounding box center [150, 145] width 39 height 10
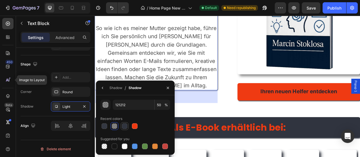
click at [126, 127] on div at bounding box center [125, 127] width 6 height 6
type input "242833"
type input "94"
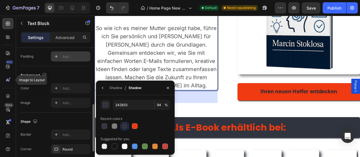
click at [65, 60] on div "Add..." at bounding box center [70, 56] width 39 height 10
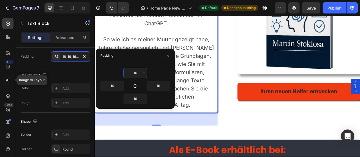
click at [288, 86] on img at bounding box center [354, 12] width 156 height 156
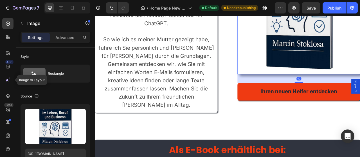
scroll to position [86, 0]
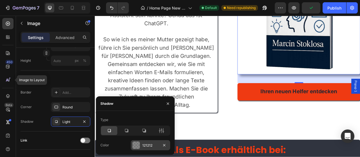
click at [147, 147] on div "121212" at bounding box center [150, 145] width 16 height 5
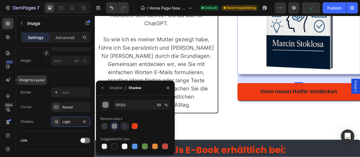
click at [124, 125] on div at bounding box center [125, 127] width 6 height 6
type input "242833"
type input "94"
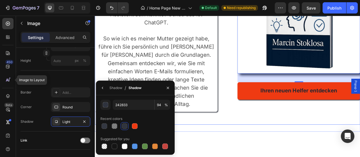
scroll to position [2223, 0]
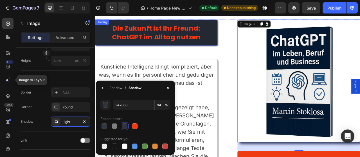
click at [219, 49] on strong "Die Zukunft ist Ihr Freund: ChatGPT im Alltag nutzen" at bounding box center [172, 37] width 113 height 23
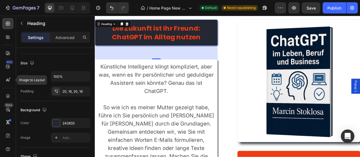
scroll to position [201, 0]
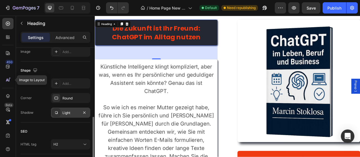
click at [69, 113] on div "Light" at bounding box center [70, 113] width 16 height 5
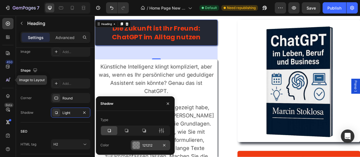
click at [148, 144] on div "121212" at bounding box center [150, 145] width 16 height 5
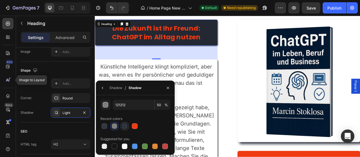
click at [123, 127] on div at bounding box center [125, 127] width 6 height 6
type input "242833"
type input "94"
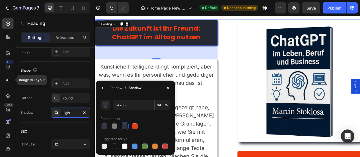
scroll to position [2135, 0]
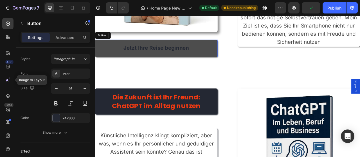
click at [218, 67] on link "Jetzt Ihre Reise beginnen" at bounding box center [173, 57] width 156 height 22
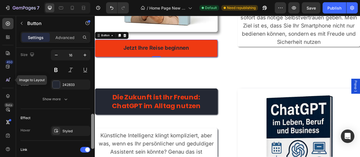
scroll to position [206, 0]
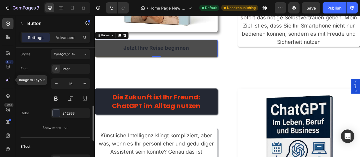
click at [233, 57] on link "Jetzt Ihre Reise beginnen" at bounding box center [173, 57] width 156 height 22
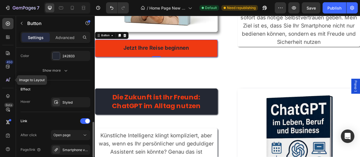
scroll to position [148, 0]
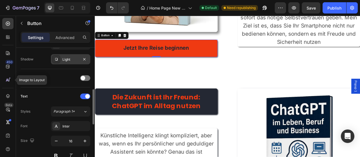
click at [70, 60] on div "Light" at bounding box center [70, 59] width 16 height 5
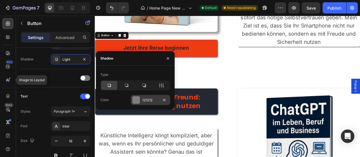
click at [151, 102] on div "121212" at bounding box center [150, 100] width 16 height 5
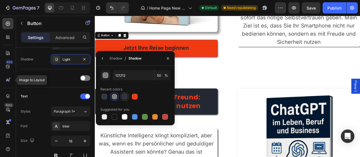
click at [126, 100] on div at bounding box center [125, 97] width 8 height 8
type input "242833"
type input "94"
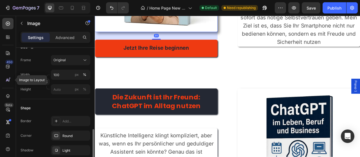
scroll to position [230, 0]
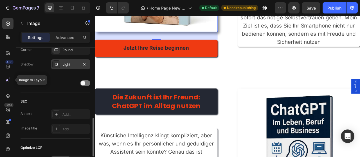
click at [68, 66] on div "Light" at bounding box center [70, 64] width 16 height 5
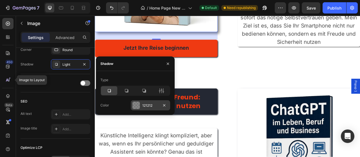
click at [150, 109] on div "121212" at bounding box center [150, 105] width 39 height 10
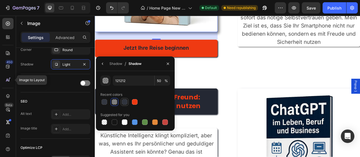
click at [126, 101] on div at bounding box center [125, 102] width 6 height 6
type input "242833"
type input "94"
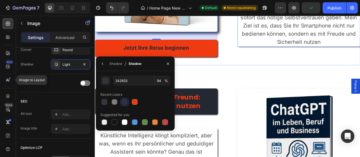
click at [308, 51] on p "Vergessen Sie kompliziertes Fachchinesisch! Stattdessen erwarten Sie viele groß…" at bounding box center [354, 18] width 155 height 73
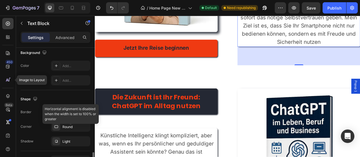
scroll to position [201, 0]
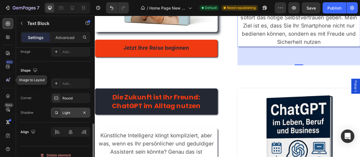
click at [65, 114] on div "Light" at bounding box center [70, 113] width 16 height 5
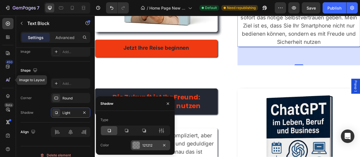
click at [146, 143] on div "121212" at bounding box center [150, 145] width 39 height 10
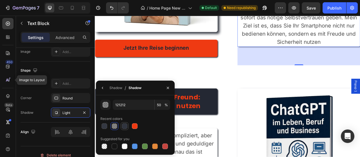
click at [124, 128] on div at bounding box center [125, 127] width 6 height 6
type input "242833"
type input "94"
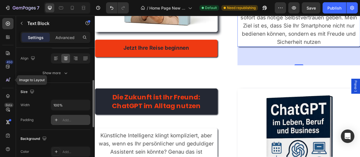
click at [73, 122] on div "Add..." at bounding box center [75, 120] width 26 height 5
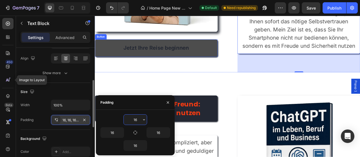
scroll to position [2086, 0]
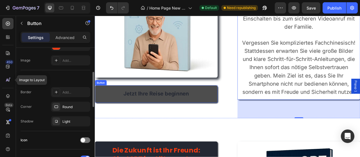
click at [242, 114] on link "Jetzt Ihre Reise beginnen" at bounding box center [173, 116] width 156 height 22
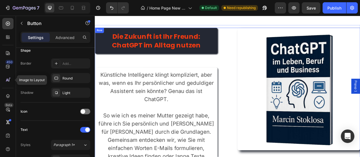
scroll to position [2291, 0]
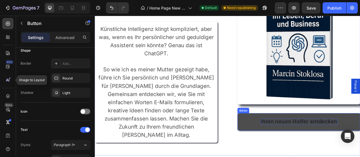
click at [317, 151] on strong "Ihren neuen Helfer entdecken" at bounding box center [354, 151] width 97 height 8
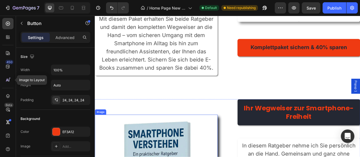
scroll to position [1852, 0]
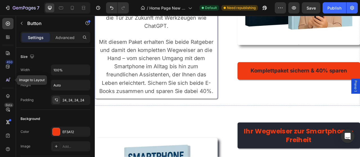
click at [216, 97] on p "Mit diesem Paket erhalten Sie beide Ratgeber und damit den kompletten Wegweiser…" at bounding box center [172, 80] width 147 height 73
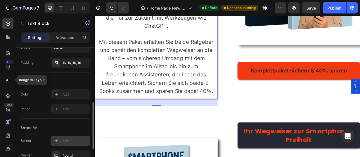
scroll to position [172, 0]
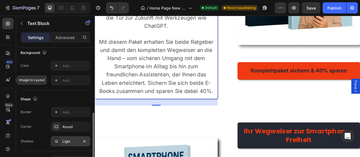
click at [65, 144] on div "Light" at bounding box center [70, 141] width 39 height 10
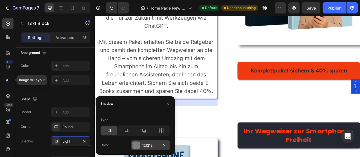
click at [150, 147] on div "121212" at bounding box center [150, 145] width 16 height 5
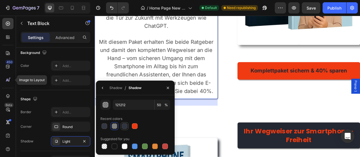
click at [124, 125] on div at bounding box center [125, 127] width 6 height 6
type input "242833"
type input "94"
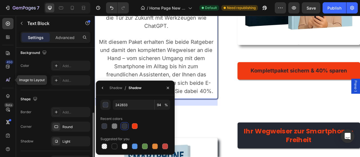
click at [71, 96] on div "Shape" at bounding box center [56, 99] width 70 height 9
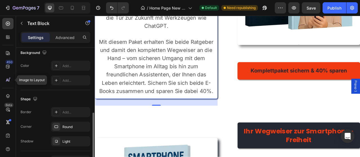
scroll to position [115, 0]
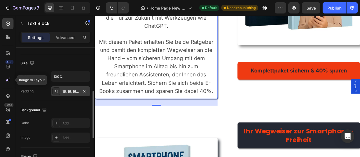
click at [71, 93] on div "16, 16, 16, 16" at bounding box center [70, 91] width 16 height 5
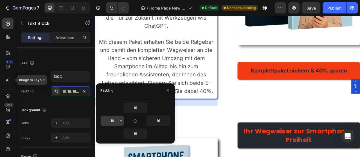
click at [108, 123] on input "16" at bounding box center [112, 121] width 23 height 10
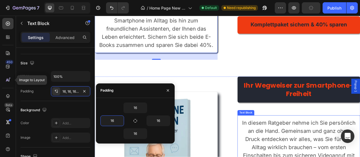
scroll to position [1940, 0]
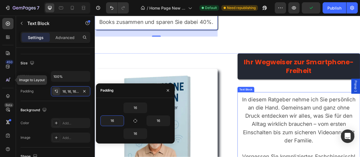
click at [352, 155] on span "In diesem Ratgeber nehme ich Sie persönlich an die Hand. Gemeinsam und ganz ohn…" at bounding box center [354, 149] width 144 height 60
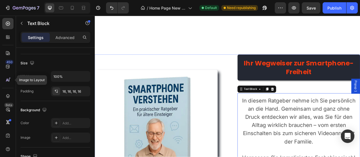
scroll to position [2173, 0]
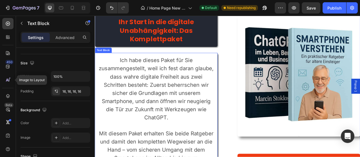
scroll to position [1793, 0]
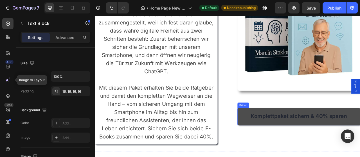
click at [317, 154] on link "Komplettpaket sichern & 40% sparen" at bounding box center [354, 144] width 156 height 22
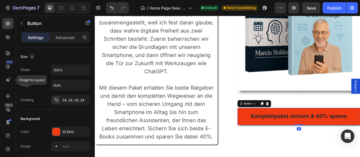
scroll to position [115, 0]
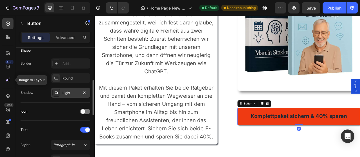
click at [67, 92] on div "Light" at bounding box center [70, 93] width 16 height 5
click at [76, 86] on div "Border Add... Corner Round Shadow Light" at bounding box center [56, 78] width 70 height 39
click at [73, 93] on div "Light" at bounding box center [70, 93] width 16 height 5
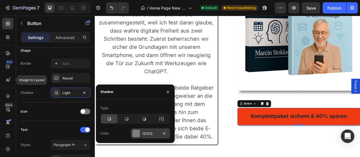
click at [144, 132] on div "121212" at bounding box center [150, 133] width 16 height 5
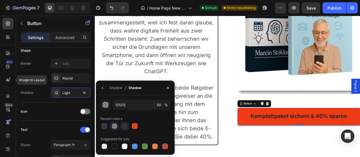
click at [122, 126] on div at bounding box center [125, 126] width 8 height 8
click at [124, 125] on div at bounding box center [125, 127] width 6 height 6
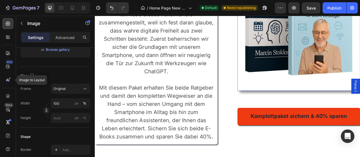
click at [358, 97] on img at bounding box center [354, 33] width 156 height 156
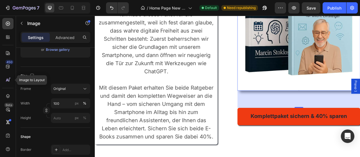
scroll to position [201, 0]
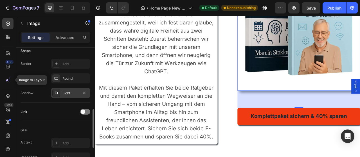
click at [69, 94] on div "Light" at bounding box center [70, 93] width 16 height 5
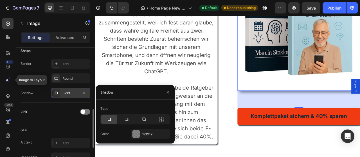
click at [69, 94] on div "Light" at bounding box center [70, 93] width 16 height 5
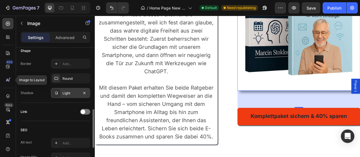
click at [71, 97] on div "Light" at bounding box center [70, 93] width 39 height 10
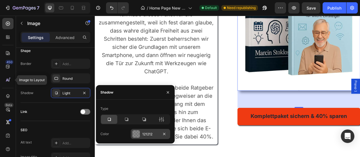
click at [151, 133] on div "121212" at bounding box center [150, 134] width 16 height 5
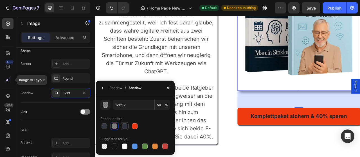
click at [124, 126] on div at bounding box center [125, 127] width 6 height 6
type input "242833"
type input "94"
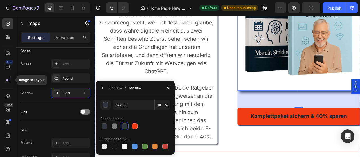
click at [258, 107] on div "Ihr Start in die digitale Unabhängigkeit: Das Komplettpaket Heading Ich habe di…" at bounding box center [264, 72] width 338 height 234
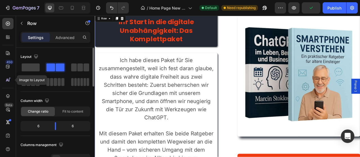
scroll to position [1676, 0]
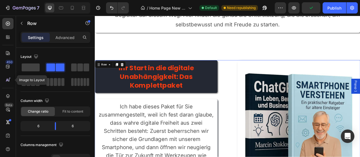
drag, startPoint x: 242, startPoint y: 103, endPoint x: 155, endPoint y: 115, distance: 87.7
click at [242, 103] on h2 "Ihr Start in die digitale Unabhängigkeit: Das Komplettpaket" at bounding box center [173, 94] width 156 height 42
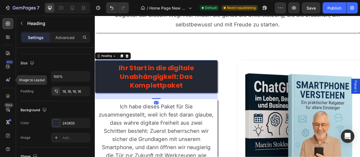
scroll to position [239, 0]
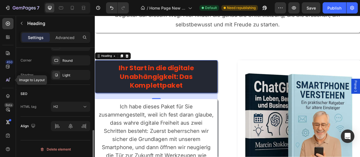
click at [73, 80] on div "Shape Border Add... Corner Round Shadow Light" at bounding box center [56, 54] width 70 height 61
click at [76, 76] on div "Light" at bounding box center [70, 75] width 16 height 5
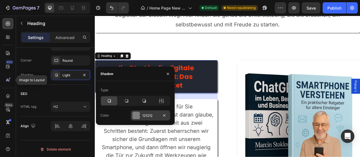
click at [161, 117] on div "121212" at bounding box center [150, 116] width 39 height 10
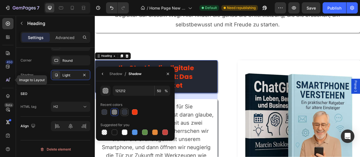
click at [122, 113] on div at bounding box center [125, 112] width 6 height 6
type input "242833"
type input "94"
click at [314, 57] on div "Der erste Schritt in eine neue Welt kann sich unsicher anfühlen. Genau deshalb …" at bounding box center [264, 17] width 338 height 93
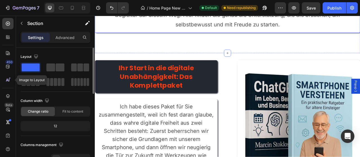
scroll to position [1647, 0]
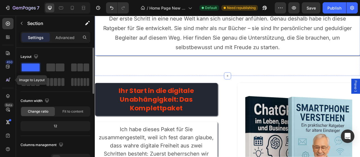
click at [295, 52] on span "Der erste Schritt in eine neue Welt kann sich unsicher anfühlen. Genau deshalb …" at bounding box center [263, 37] width 317 height 45
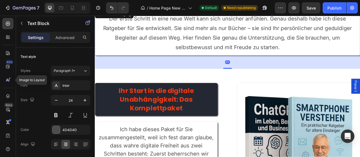
scroll to position [207, 0]
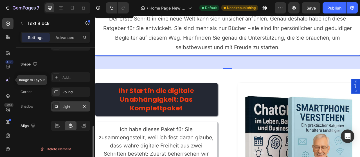
click at [72, 107] on div "Light" at bounding box center [70, 106] width 16 height 5
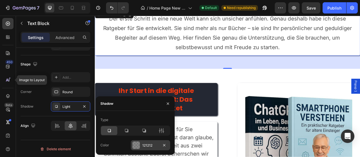
click at [153, 144] on div "121212" at bounding box center [150, 145] width 39 height 10
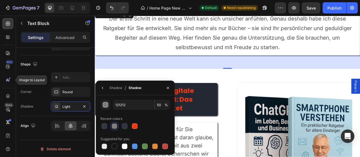
click at [122, 129] on div at bounding box center [124, 126] width 7 height 7
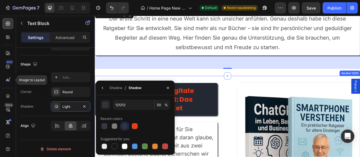
type input "242833"
type input "94"
click at [296, 92] on div "Der erste Schritt in eine neue Welt kann sich unsicher anfühlen. Genau deshalb …" at bounding box center [264, 46] width 338 height 93
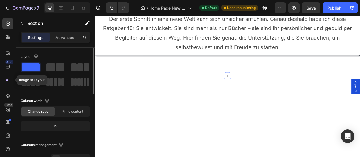
scroll to position [1530, 0]
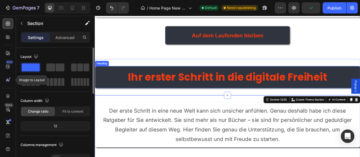
click at [286, 99] on h2 "Ihr erster Schritt in die digitale Freiheit" at bounding box center [264, 94] width 338 height 28
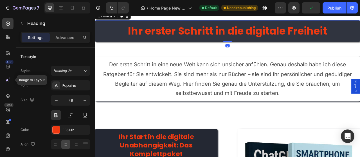
scroll to position [172, 0]
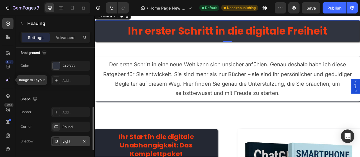
click at [71, 139] on div "Light" at bounding box center [70, 141] width 16 height 5
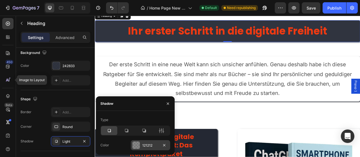
click at [151, 145] on div "121212" at bounding box center [150, 145] width 16 height 5
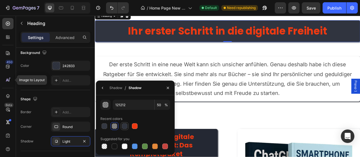
click at [122, 127] on div at bounding box center [125, 127] width 6 height 6
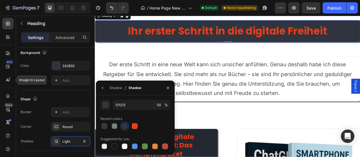
type input "242833"
type input "94"
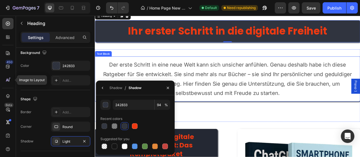
scroll to position [1530, 0]
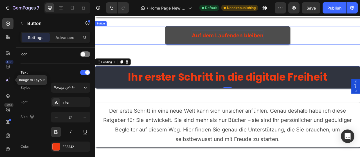
click at [252, 47] on p "Auf dem Laufenden bleiben" at bounding box center [263, 41] width 91 height 12
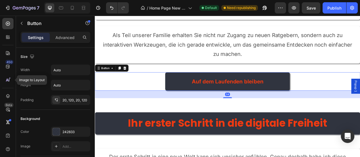
scroll to position [115, 0]
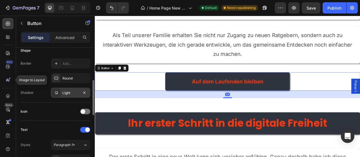
click at [69, 95] on div "Light" at bounding box center [70, 93] width 39 height 10
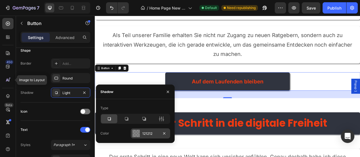
click at [153, 136] on div "121212" at bounding box center [150, 133] width 16 height 5
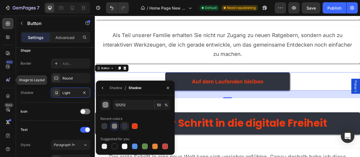
click at [125, 127] on div at bounding box center [125, 127] width 6 height 6
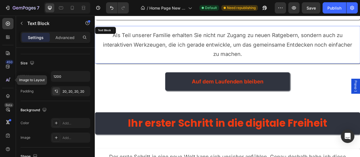
click at [171, 68] on p "Als Teil unserer Familie erhalten Sie nicht nur Zugang zu neuen Ratgebern, sond…" at bounding box center [263, 53] width 326 height 37
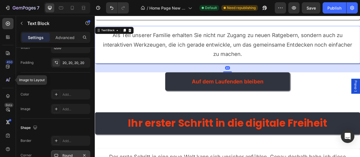
scroll to position [207, 0]
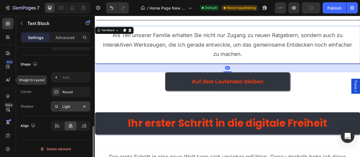
click at [73, 105] on div "Light" at bounding box center [70, 106] width 16 height 5
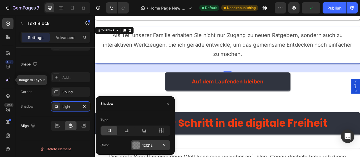
click at [152, 149] on div "121212" at bounding box center [150, 145] width 39 height 10
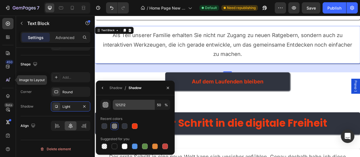
drag, startPoint x: 124, startPoint y: 126, endPoint x: 152, endPoint y: 104, distance: 35.4
click at [124, 126] on div at bounding box center [125, 127] width 6 height 6
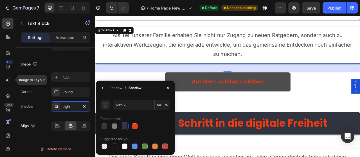
type input "242833"
type input "94"
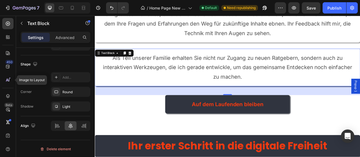
click at [243, 33] on p "Mein größtes Ziel ist es, eine Gemeinschaft aufzubauen – unsere "Smartphone-Fam…" at bounding box center [263, 26] width 326 height 37
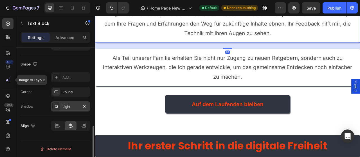
click at [67, 104] on div "Light" at bounding box center [70, 106] width 16 height 5
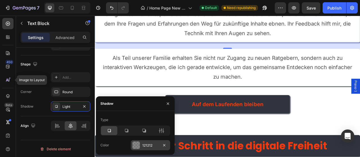
click at [153, 143] on div "121212" at bounding box center [150, 145] width 16 height 5
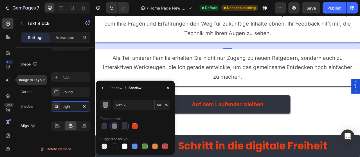
click at [124, 127] on div at bounding box center [125, 127] width 6 height 6
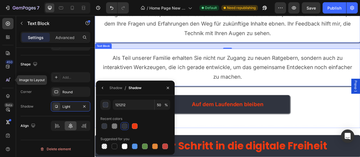
type input "242833"
type input "94"
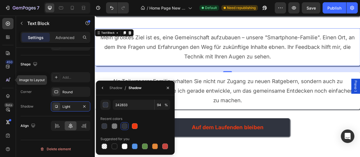
scroll to position [1354, 0]
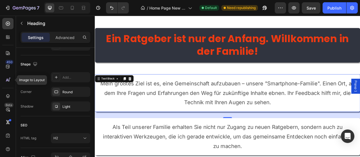
click at [279, 76] on h2 "Ein Ratgeber ist nur der Anfang. Willkommen in der Familie!" at bounding box center [264, 54] width 338 height 44
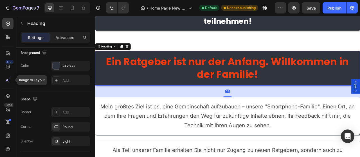
scroll to position [239, 0]
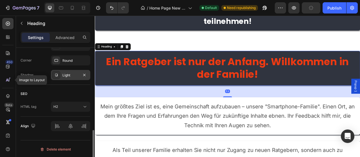
click at [70, 73] on div "Light" at bounding box center [70, 75] width 16 height 5
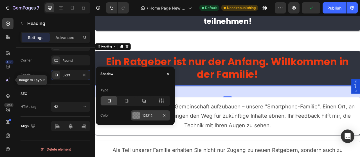
click at [153, 111] on div "121212" at bounding box center [150, 116] width 39 height 10
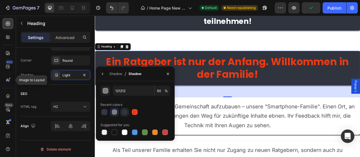
click at [126, 111] on div at bounding box center [125, 112] width 6 height 6
type input "242833"
type input "94"
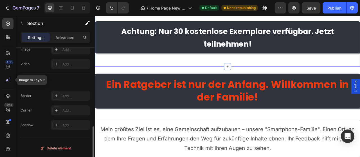
scroll to position [0, 0]
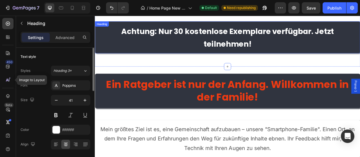
click at [190, 47] on h2 "Achtung: Nur 30 kostenlose Exemplare verfügbar. Jetzt teilnehmen!" at bounding box center [264, 43] width 338 height 41
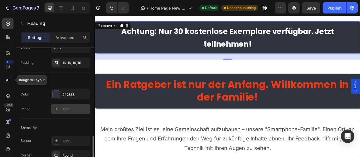
scroll to position [230, 0]
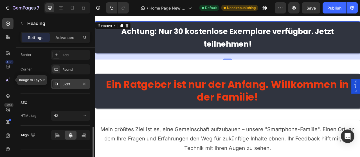
click at [69, 85] on div "Light" at bounding box center [70, 84] width 16 height 5
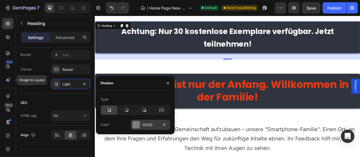
click at [160, 125] on div "121212" at bounding box center [150, 125] width 39 height 10
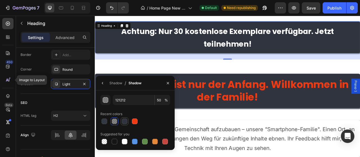
click at [121, 120] on div at bounding box center [135, 122] width 70 height 8
click at [122, 120] on div at bounding box center [124, 121] width 7 height 7
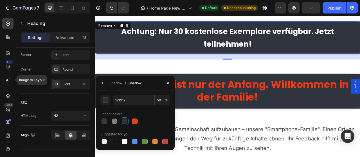
type input "242833"
type input "94"
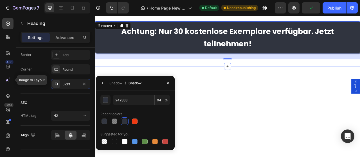
scroll to position [1178, 0]
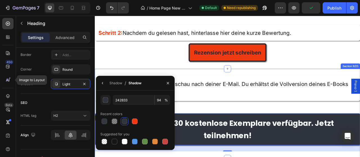
click at [301, 107] on span "Das war's! Halte Ausschau nach deiner E-Mail. Du erhältst die Vollversion deine…" at bounding box center [258, 109] width 318 height 20
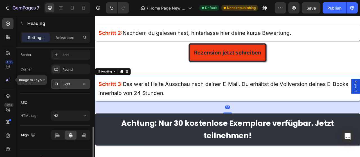
click at [66, 85] on div "Light" at bounding box center [70, 84] width 16 height 5
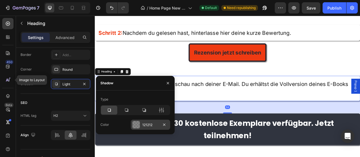
click at [157, 127] on div "121212" at bounding box center [150, 125] width 16 height 5
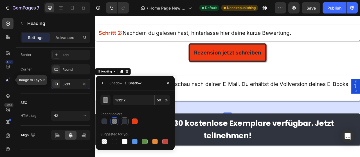
click at [126, 122] on div at bounding box center [125, 122] width 6 height 6
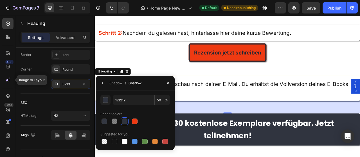
type input "242833"
type input "94"
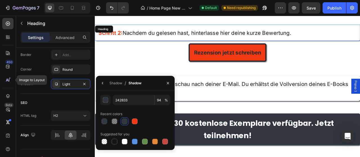
click at [175, 39] on span "Nachdem du gelesen hast, hinterlasse hier deine kurze Bewertung." at bounding box center [237, 38] width 215 height 8
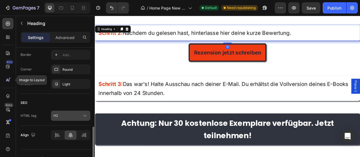
click at [68, 119] on button "H2" at bounding box center [70, 116] width 39 height 10
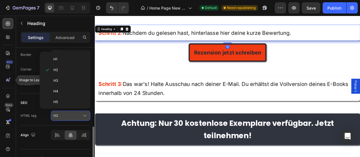
click at [68, 119] on button "H2" at bounding box center [70, 116] width 39 height 10
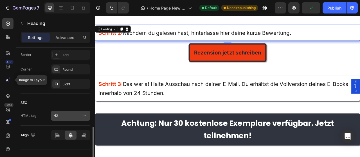
click at [68, 119] on button "H2" at bounding box center [70, 116] width 39 height 10
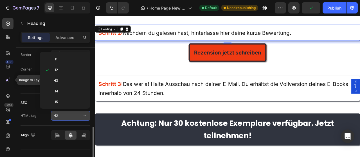
click at [68, 116] on div "H2" at bounding box center [67, 115] width 29 height 5
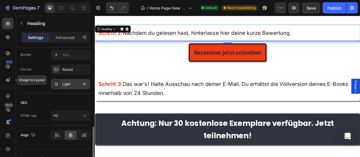
click at [75, 84] on div "Light" at bounding box center [70, 84] width 16 height 5
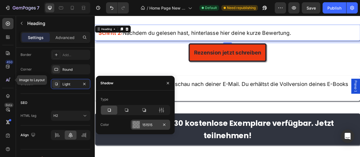
click at [149, 123] on div "151515" at bounding box center [150, 125] width 39 height 10
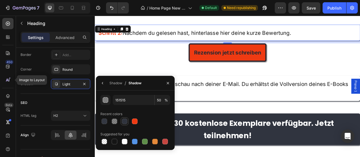
click at [124, 124] on div at bounding box center [125, 122] width 6 height 6
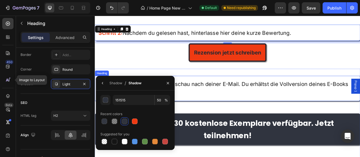
type input "242833"
type input "94"
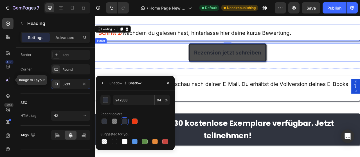
scroll to position [1120, 0]
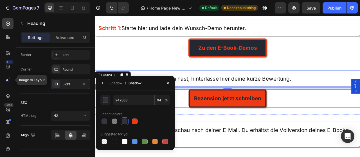
click at [227, 37] on h2 "Schritt 1: Starte hier und lade dein Wunsch-Demo herunter." at bounding box center [264, 31] width 338 height 21
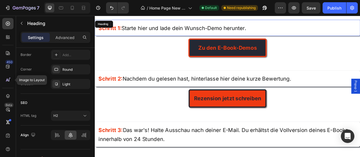
drag, startPoint x: 227, startPoint y: 37, endPoint x: 169, endPoint y: 98, distance: 83.8
click at [227, 37] on h2 "Schritt 1: Starte hier und lade dein Wunsch-Demo herunter." at bounding box center [264, 31] width 338 height 21
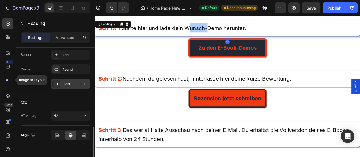
click at [75, 82] on div "Light" at bounding box center [70, 84] width 16 height 5
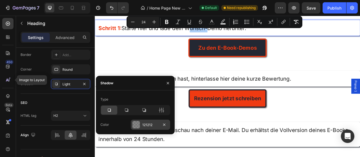
click at [145, 124] on div "121212" at bounding box center [150, 125] width 16 height 5
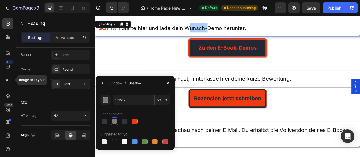
click at [120, 123] on div at bounding box center [135, 122] width 70 height 8
click at [125, 122] on div at bounding box center [125, 122] width 6 height 6
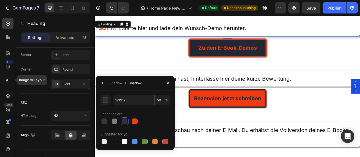
type input "242833"
type input "94"
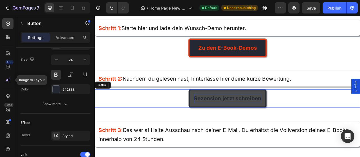
click at [258, 116] on p "Rezension jetzt schreiben" at bounding box center [264, 121] width 86 height 12
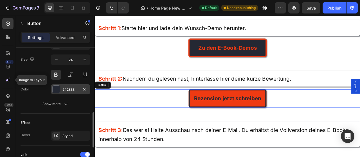
click at [70, 87] on div "242833" at bounding box center [70, 89] width 16 height 5
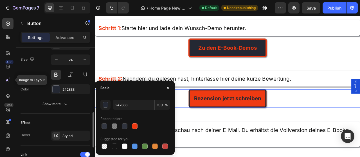
click at [70, 87] on div "242833" at bounding box center [75, 89] width 26 height 5
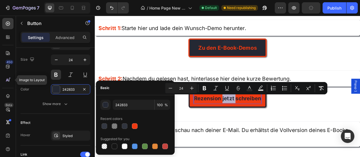
scroll to position [115, 0]
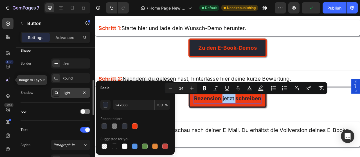
click at [68, 96] on div "Light" at bounding box center [70, 93] width 39 height 10
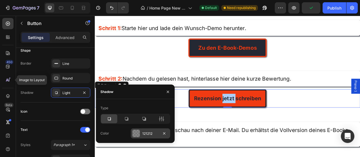
click at [147, 132] on div "121212" at bounding box center [150, 133] width 16 height 5
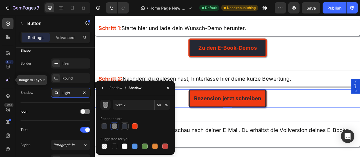
click at [123, 127] on div at bounding box center [125, 127] width 6 height 6
type input "242833"
type input "94"
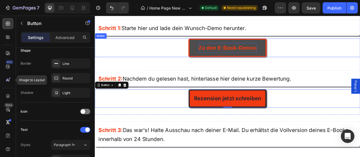
click at [265, 62] on p "Zu den E-Book-Demos" at bounding box center [264, 57] width 74 height 12
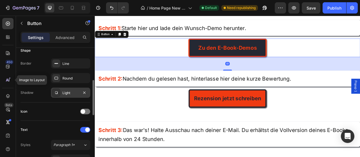
click at [72, 93] on div "Light" at bounding box center [70, 93] width 16 height 5
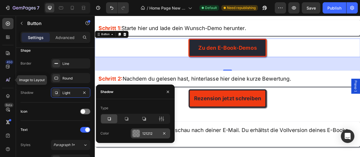
click at [150, 135] on div "121212" at bounding box center [150, 133] width 16 height 5
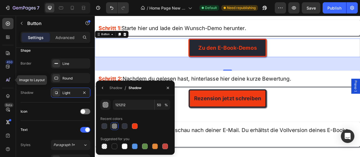
click at [121, 127] on div at bounding box center [135, 126] width 70 height 8
click at [122, 127] on div at bounding box center [125, 127] width 6 height 6
type input "242833"
type input "94"
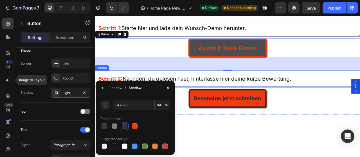
scroll to position [1032, 0]
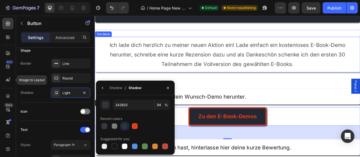
click at [319, 58] on p "Ich lade dich herzlich zu meiner neuen Aktion ein! Lade einfach ein kostenloses…" at bounding box center [263, 65] width 329 height 37
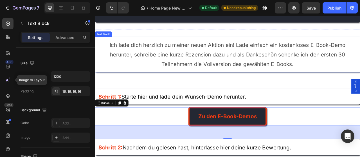
click at [319, 58] on p "Ich lade dich herzlich zu meiner neuen Aktion ein! Lade einfach ein kostenloses…" at bounding box center [263, 65] width 329 height 37
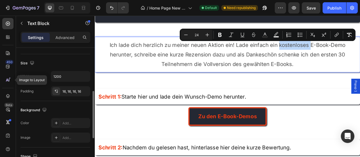
scroll to position [201, 0]
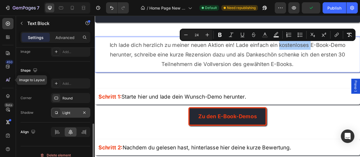
drag, startPoint x: 64, startPoint y: 111, endPoint x: 0, endPoint y: 129, distance: 66.7
click at [64, 111] on div "Light" at bounding box center [70, 113] width 16 height 5
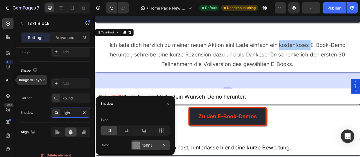
click at [148, 143] on div "151515" at bounding box center [150, 145] width 16 height 5
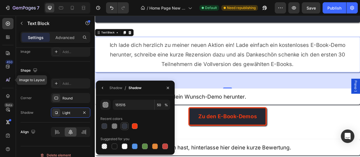
click at [122, 126] on div at bounding box center [124, 126] width 7 height 7
type input "242833"
type input "94"
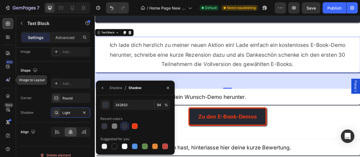
scroll to position [974, 0]
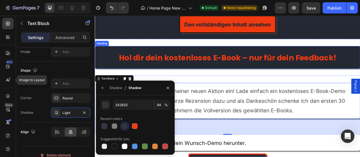
click at [342, 71] on strong "Hol dir dein kostenloses E-Book – nur für dein Feedback!" at bounding box center [264, 70] width 277 height 14
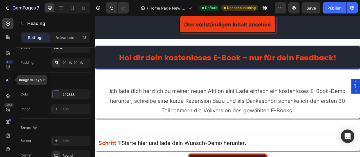
scroll to position [239, 0]
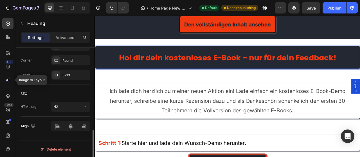
click at [67, 80] on div "Shape Border Add... Corner Round Shadow Light" at bounding box center [56, 54] width 70 height 61
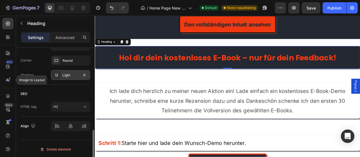
click at [70, 76] on div "Light" at bounding box center [70, 75] width 16 height 5
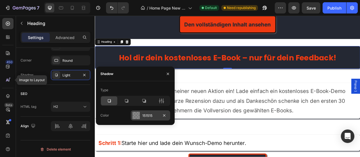
click at [148, 117] on div "151515" at bounding box center [150, 115] width 16 height 5
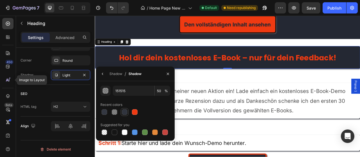
click at [125, 113] on div at bounding box center [125, 112] width 6 height 6
type input "242833"
type input "94"
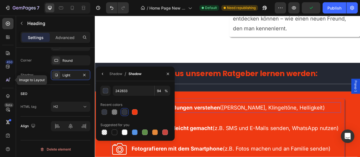
scroll to position [681, 0]
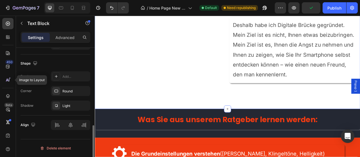
click at [337, 92] on span "Deshalb habe ich Digitale Brücke gegründet. Mein Ziel ist es nicht, Ihnen etwas…" at bounding box center [347, 59] width 154 height 71
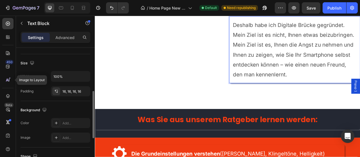
scroll to position [201, 0]
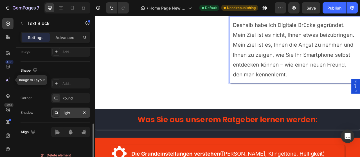
click at [64, 116] on div "Light" at bounding box center [70, 113] width 39 height 10
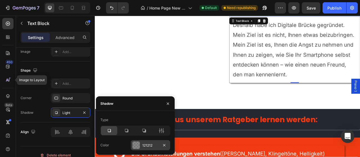
click at [147, 146] on div "121212" at bounding box center [150, 145] width 16 height 5
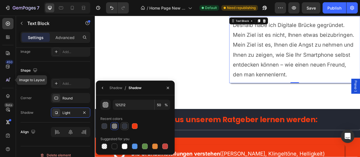
click at [128, 129] on div at bounding box center [124, 126] width 7 height 7
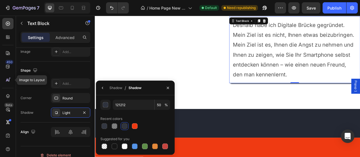
type input "242833"
type input "94"
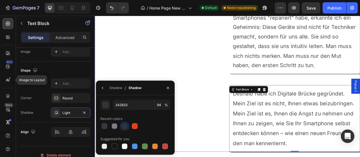
click at [300, 77] on span "Nach unzähligen Stunden, in denen ich Smartphones "repariert" habe, erkannte ic…" at bounding box center [348, 42] width 156 height 81
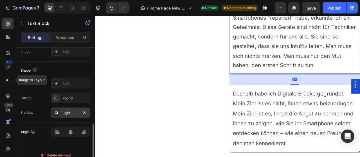
click at [70, 112] on div "Light" at bounding box center [70, 113] width 16 height 5
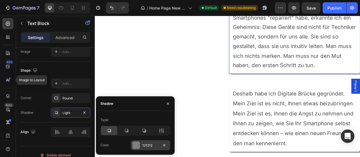
click at [152, 145] on div "121212" at bounding box center [150, 145] width 16 height 5
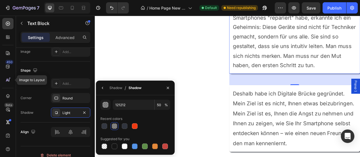
click at [129, 127] on div at bounding box center [135, 126] width 70 height 8
click at [128, 127] on div at bounding box center [125, 126] width 8 height 8
click at [126, 127] on div at bounding box center [125, 127] width 6 height 6
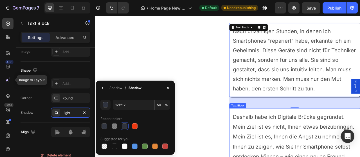
type input "242833"
type input "94"
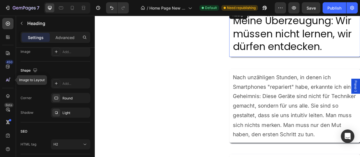
click at [317, 57] on h2 "Meine Überzeugung: Wir müssen nicht lernen, wir dürfen entdecken." at bounding box center [349, 39] width 167 height 59
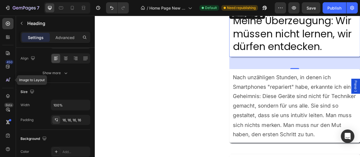
scroll to position [172, 0]
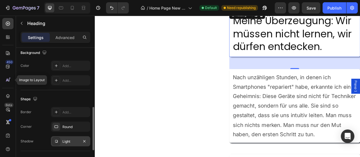
click at [73, 145] on div "Light" at bounding box center [70, 141] width 39 height 10
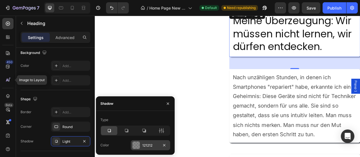
click at [156, 147] on div "121212" at bounding box center [150, 145] width 16 height 5
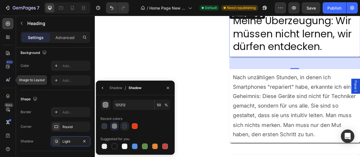
drag, startPoint x: 124, startPoint y: 127, endPoint x: 197, endPoint y: 137, distance: 73.0
click at [124, 127] on div at bounding box center [125, 127] width 6 height 6
type input "242833"
type input "94"
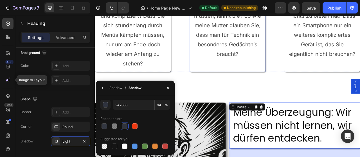
click at [292, 62] on p "Die Angst, sich unzählige Schritte merken zu müssen, lähmt Sie? So wie meine Mu…" at bounding box center [264, 34] width 88 height 97
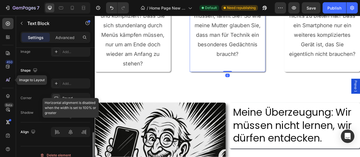
scroll to position [207, 0]
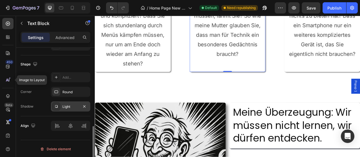
click at [72, 106] on div "Light" at bounding box center [70, 106] width 16 height 5
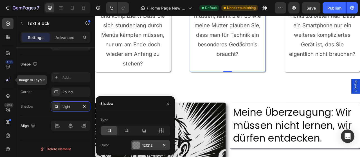
click at [149, 144] on div "121212" at bounding box center [150, 145] width 16 height 5
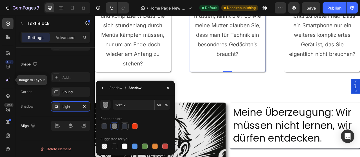
click at [122, 128] on div at bounding box center [125, 127] width 6 height 6
type input "242833"
type input "94"
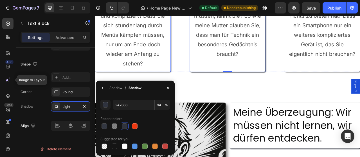
click at [144, 80] on span "Sie denken, das Erlernen neuer Technik ist mühsam und kompliziert? Dass Sie sic…" at bounding box center [143, 34] width 84 height 93
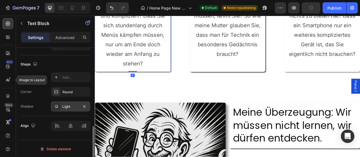
click at [68, 108] on div "Light" at bounding box center [70, 106] width 16 height 5
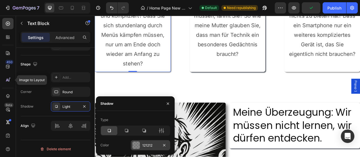
click at [146, 145] on div "121212" at bounding box center [150, 145] width 16 height 5
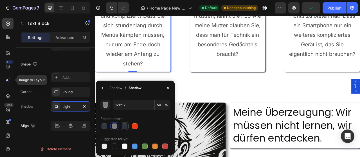
click at [125, 128] on div at bounding box center [125, 127] width 6 height 6
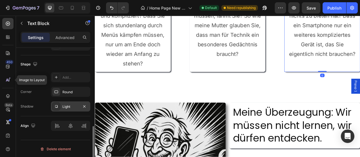
click at [67, 103] on div "Light" at bounding box center [70, 107] width 39 height 10
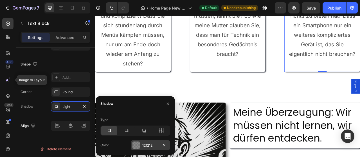
click at [144, 143] on div "121212" at bounding box center [150, 145] width 39 height 10
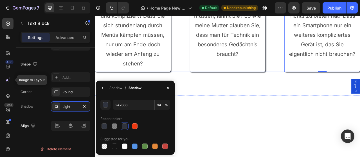
scroll to position [301, 0]
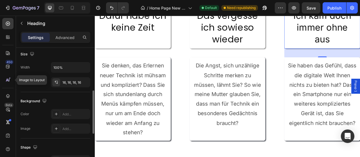
scroll to position [239, 0]
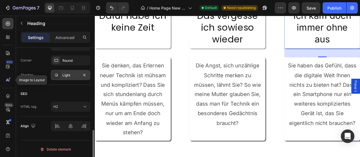
click at [65, 79] on div "Light" at bounding box center [70, 75] width 39 height 10
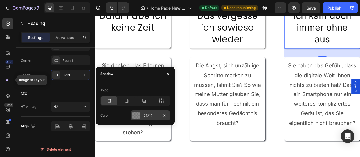
click at [148, 113] on div "121212" at bounding box center [150, 115] width 16 height 5
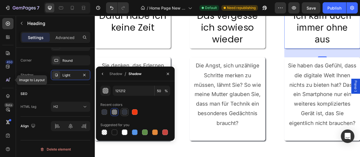
click at [125, 114] on div at bounding box center [125, 112] width 6 height 6
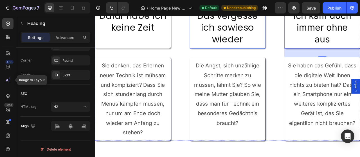
click at [233, 54] on h2 "Das vergesse ich sowieso wieder" at bounding box center [264, 31] width 97 height 54
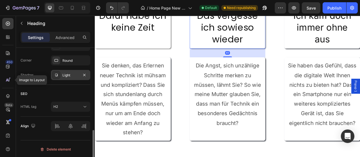
click at [71, 79] on div "Light" at bounding box center [70, 75] width 39 height 10
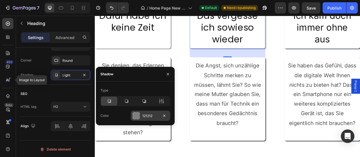
click at [154, 116] on div "121212" at bounding box center [150, 116] width 16 height 5
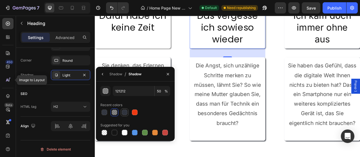
click at [127, 114] on div at bounding box center [125, 113] width 6 height 6
click at [121, 46] on h2 "Dafür habe ich keine Zeit" at bounding box center [143, 31] width 97 height 54
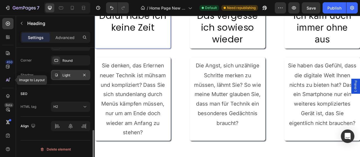
click at [71, 76] on div "Light" at bounding box center [70, 75] width 16 height 5
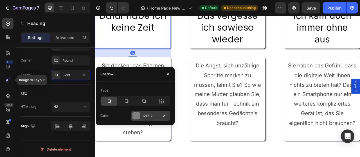
click at [140, 115] on div "121212" at bounding box center [150, 116] width 39 height 10
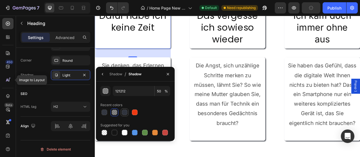
click at [125, 113] on div at bounding box center [125, 113] width 6 height 6
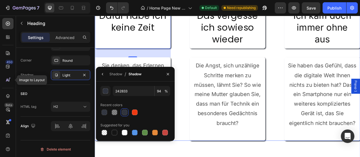
click at [200, 69] on div "Image Dafür habe ich keine Zeit Heading 40 Sie denken, das Erlernen neuer Techn…" at bounding box center [264, 76] width 338 height 199
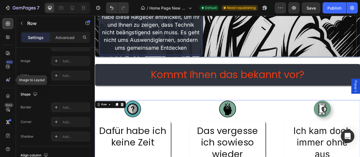
scroll to position [0, 0]
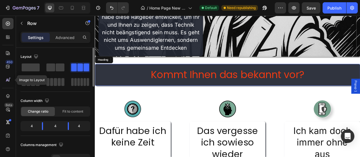
click at [262, 85] on h2 "Kommt Ihnen das bekannt vor?" at bounding box center [264, 91] width 338 height 28
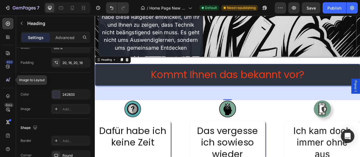
scroll to position [230, 0]
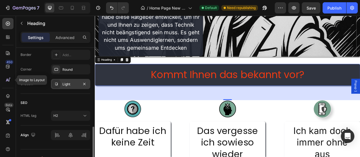
click at [71, 82] on div "Light" at bounding box center [70, 84] width 16 height 5
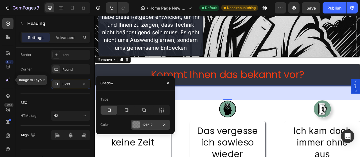
click at [137, 124] on div at bounding box center [136, 124] width 7 height 7
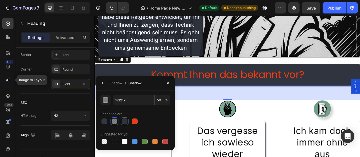
drag, startPoint x: 125, startPoint y: 119, endPoint x: 135, endPoint y: 107, distance: 15.3
click at [125, 119] on div at bounding box center [125, 122] width 6 height 6
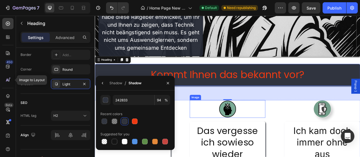
click at [230, 122] on div "65" at bounding box center [264, 114] width 338 height 18
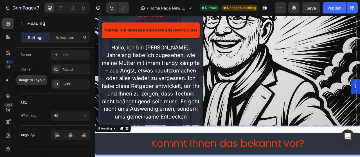
scroll to position [96, 0]
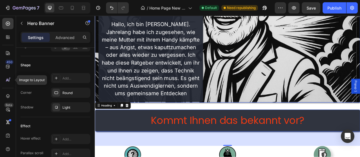
click at [289, 107] on div "Drop element here" at bounding box center [334, 29] width 187 height 194
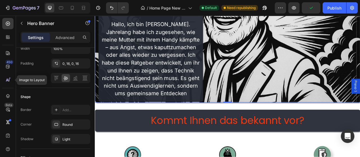
scroll to position [255, 0]
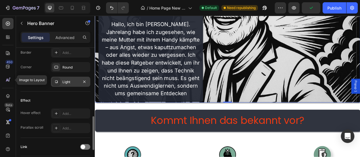
click at [74, 83] on div "Light" at bounding box center [70, 82] width 16 height 5
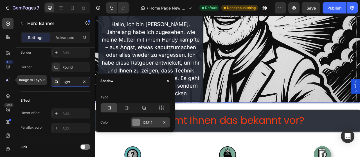
click at [147, 122] on div "121212" at bounding box center [150, 122] width 16 height 5
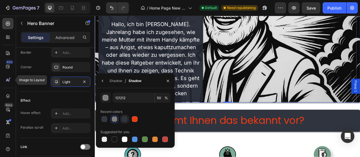
click at [122, 118] on div at bounding box center [124, 119] width 7 height 7
type input "242833"
type input "94"
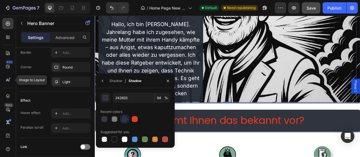
click at [308, 6] on span "Save" at bounding box center [311, 8] width 9 height 5
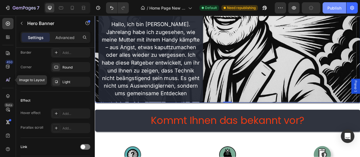
click at [333, 6] on div "Publish" at bounding box center [335, 8] width 14 height 6
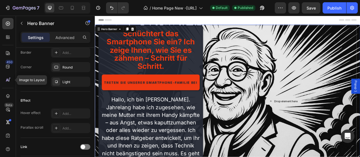
click at [250, 107] on div "Drop element here" at bounding box center [334, 125] width 187 height 194
click at [248, 84] on div "Drop element here" at bounding box center [334, 125] width 187 height 194
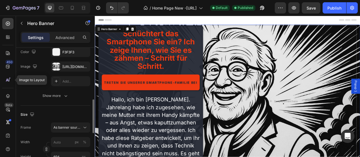
scroll to position [86, 0]
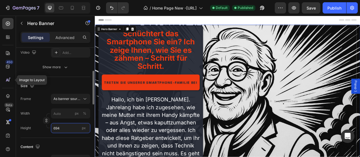
click at [63, 123] on input "694" at bounding box center [70, 128] width 39 height 10
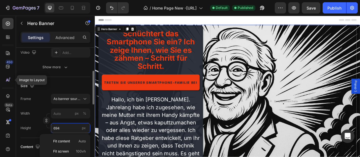
click at [63, 123] on input "694" at bounding box center [70, 128] width 39 height 10
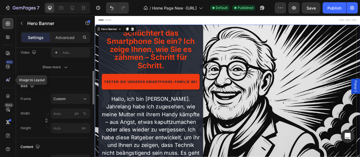
click at [75, 104] on div "Frame Custom Width px % Height px" at bounding box center [56, 113] width 70 height 39
click at [75, 102] on button "Custom" at bounding box center [70, 99] width 39 height 10
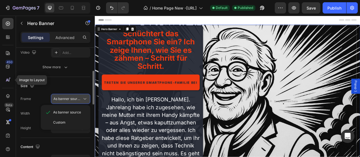
click at [74, 100] on span "As banner source" at bounding box center [67, 99] width 28 height 5
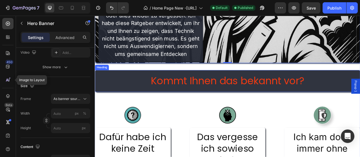
scroll to position [0, 0]
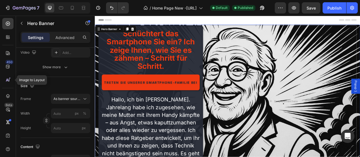
click at [312, 15] on div "7 Version history / Home Page New -[URL] Default Published Preview Save Publish" at bounding box center [180, 8] width 360 height 16
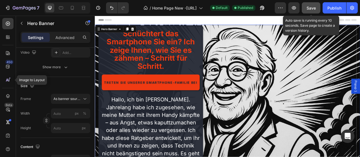
click at [312, 12] on button "Save" at bounding box center [311, 7] width 19 height 11
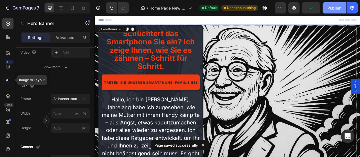
click at [329, 12] on button "Publish" at bounding box center [335, 7] width 24 height 11
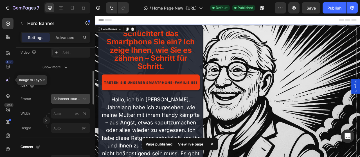
click at [78, 100] on span "As banner source" at bounding box center [67, 99] width 28 height 5
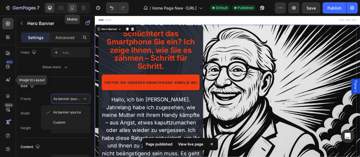
click at [76, 9] on div at bounding box center [72, 7] width 9 height 9
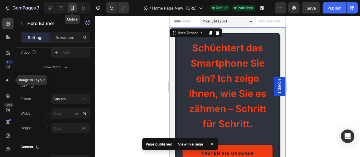
type input "100"
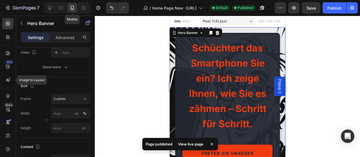
type input "Auto"
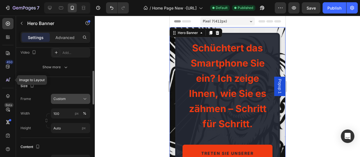
click at [68, 99] on div "Custom" at bounding box center [67, 99] width 28 height 5
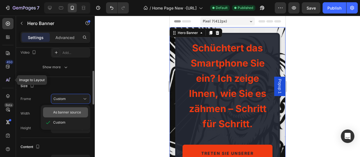
click at [62, 111] on span "As banner source" at bounding box center [67, 112] width 28 height 5
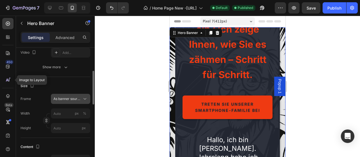
click at [59, 98] on span "As banner source" at bounding box center [67, 99] width 28 height 5
click at [66, 99] on span "As banner source" at bounding box center [67, 99] width 28 height 5
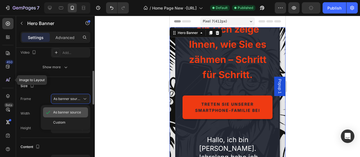
click at [62, 116] on div "As banner source" at bounding box center [65, 112] width 45 height 10
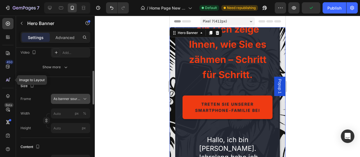
click at [68, 99] on span "As banner source" at bounding box center [67, 99] width 28 height 5
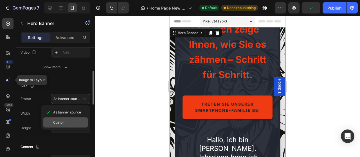
click at [66, 125] on div "Custom" at bounding box center [65, 123] width 45 height 10
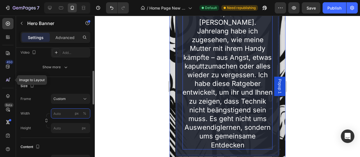
scroll to position [263, 0]
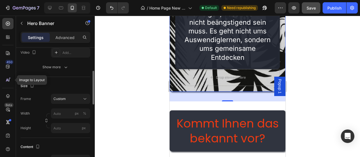
click at [315, 4] on button "Save" at bounding box center [311, 7] width 19 height 11
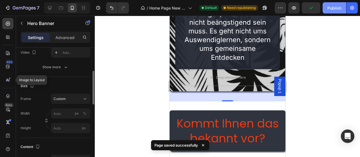
click at [331, 6] on div "Publish" at bounding box center [335, 8] width 14 height 6
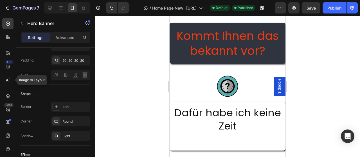
scroll to position [293, 0]
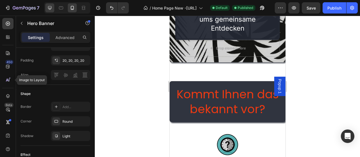
click at [47, 11] on div at bounding box center [49, 7] width 9 height 9
click at [48, 11] on div at bounding box center [49, 7] width 9 height 9
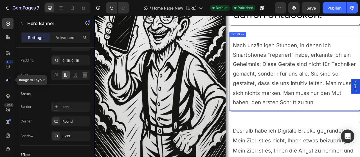
scroll to position [380, 0]
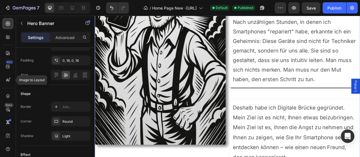
click at [360, 98] on span "Nach unzähligen Stunden, in denen ich Smartphones "repariert" habe, erkannte ic…" at bounding box center [348, 60] width 156 height 81
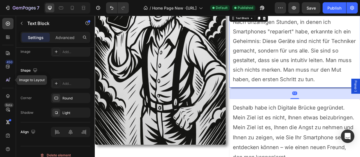
scroll to position [0, 0]
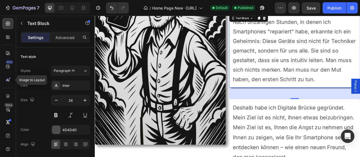
click at [352, 107] on div "52" at bounding box center [349, 107] width 167 height 0
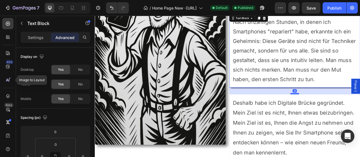
click at [352, 115] on div at bounding box center [349, 116] width 11 height 2
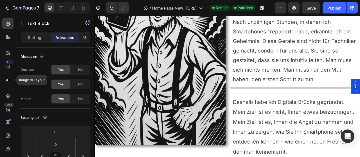
drag, startPoint x: 353, startPoint y: 97, endPoint x: 353, endPoint y: 102, distance: 4.5
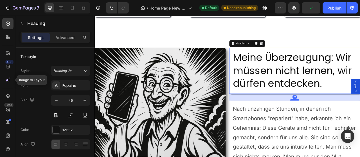
drag, startPoint x: 351, startPoint y: 130, endPoint x: 355, endPoint y: 123, distance: 7.7
click at [355, 123] on div at bounding box center [349, 123] width 11 height 2
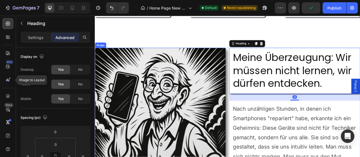
scroll to position [234, 0]
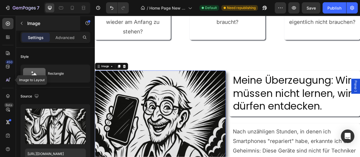
click at [21, 22] on icon "button" at bounding box center [21, 23] width 5 height 5
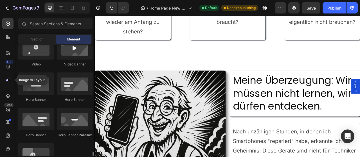
scroll to position [344, 0]
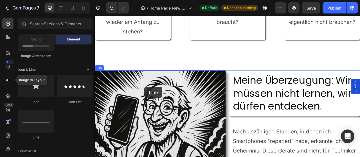
drag, startPoint x: 142, startPoint y: 142, endPoint x: 144, endPoint y: 87, distance: 55.5
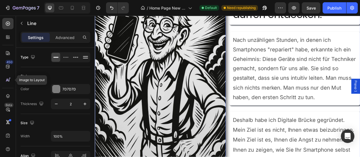
scroll to position [293, 0]
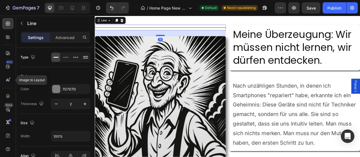
drag, startPoint x: 180, startPoint y: 39, endPoint x: 179, endPoint y: 41, distance: 2.8
click at [179, 41] on div at bounding box center [177, 41] width 11 height 2
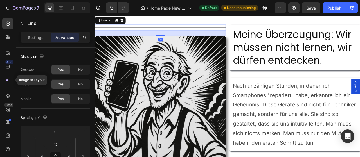
click at [172, 32] on div "Title Line 26" at bounding box center [178, 30] width 167 height 7
click at [33, 39] on p "Settings" at bounding box center [36, 38] width 16 height 6
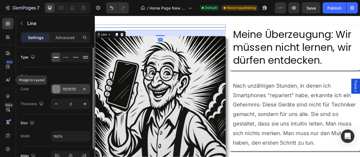
click at [71, 84] on div "7D7D7D" at bounding box center [70, 89] width 39 height 10
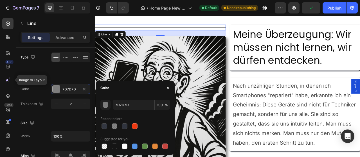
click at [166, 104] on span "%" at bounding box center [166, 105] width 3 height 5
click at [163, 106] on input "100" at bounding box center [162, 105] width 15 height 10
click at [161, 107] on input "100" at bounding box center [162, 105] width 15 height 10
type input "0"
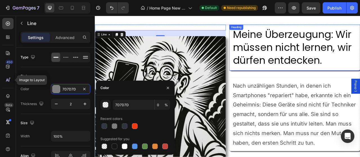
click at [337, 123] on p "Nach unzähligen Stunden, in denen ich Smartphones "repariert" habe, erkannte ic…" at bounding box center [349, 141] width 158 height 85
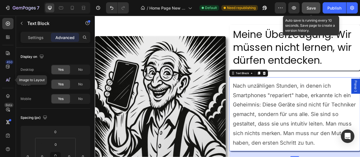
click at [314, 8] on span "Save" at bounding box center [311, 8] width 9 height 5
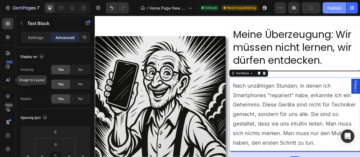
click at [332, 8] on div "Publish" at bounding box center [335, 8] width 14 height 6
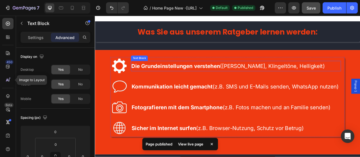
scroll to position [556, 0]
